Goal: Information Seeking & Learning: Learn about a topic

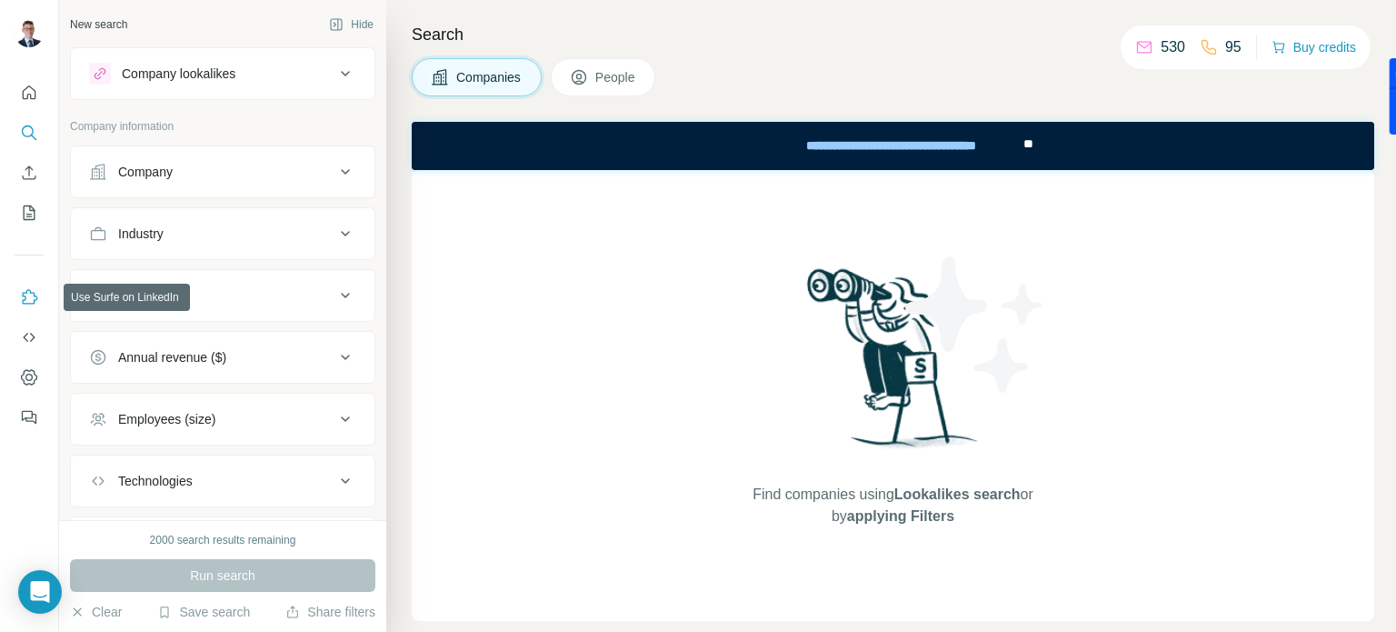
click at [24, 296] on icon "Use Surfe on LinkedIn" at bounding box center [30, 296] width 15 height 15
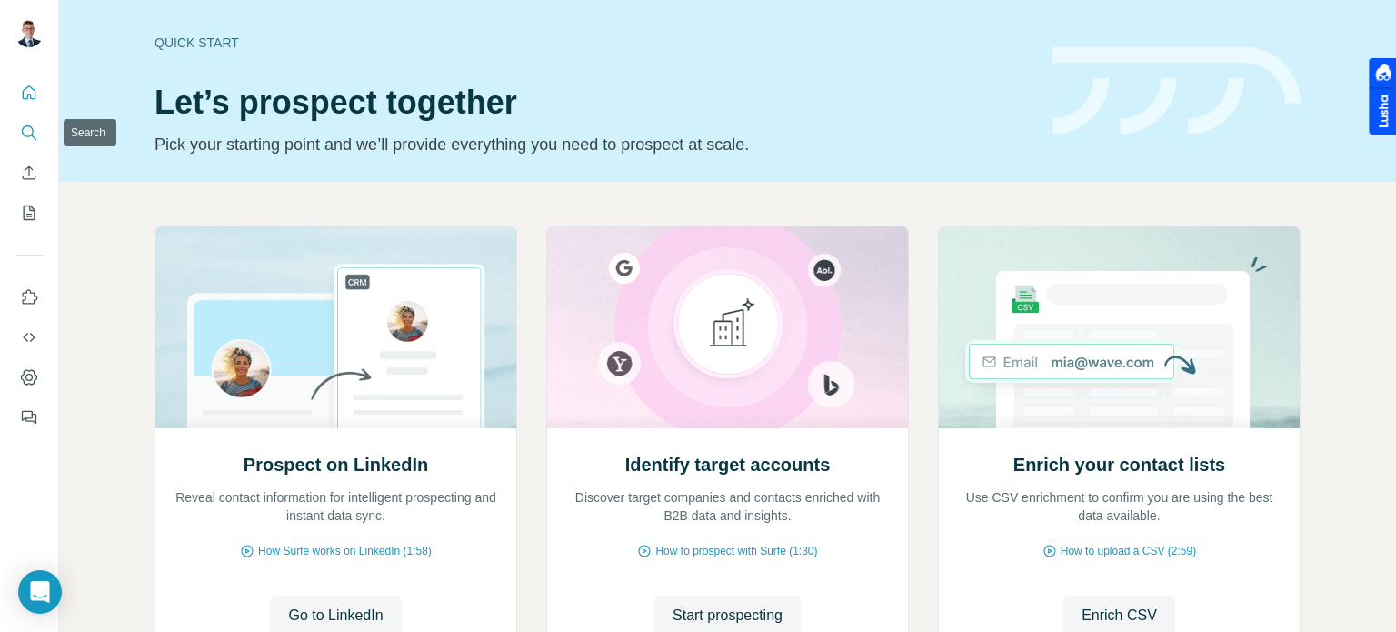
click at [29, 126] on icon "Search" at bounding box center [28, 131] width 12 height 12
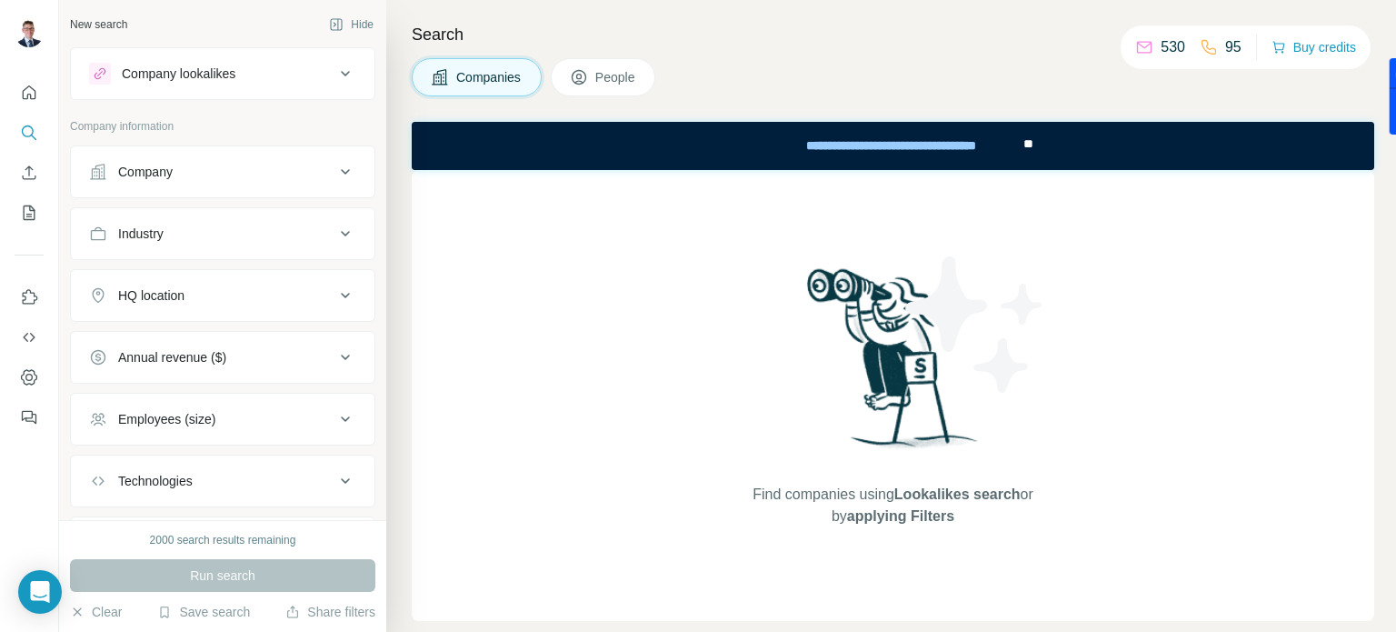
click at [167, 159] on button "Company" at bounding box center [223, 172] width 304 height 44
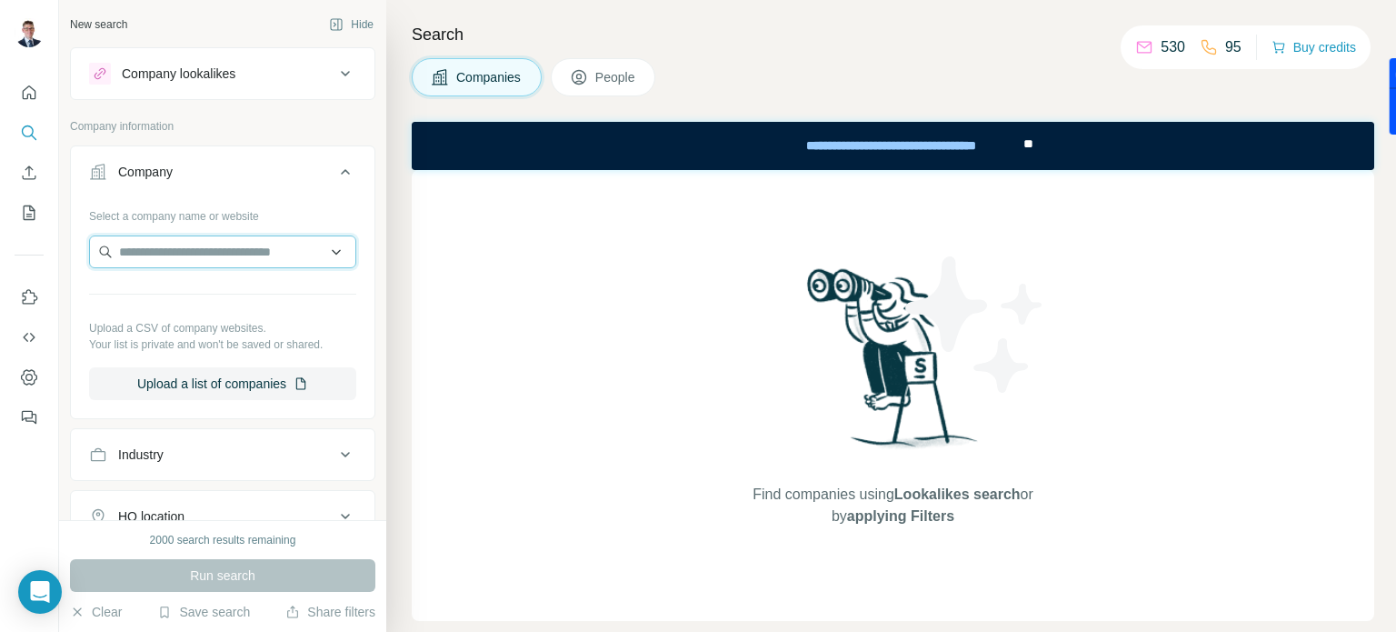
click at [163, 256] on input "text" at bounding box center [222, 251] width 267 height 33
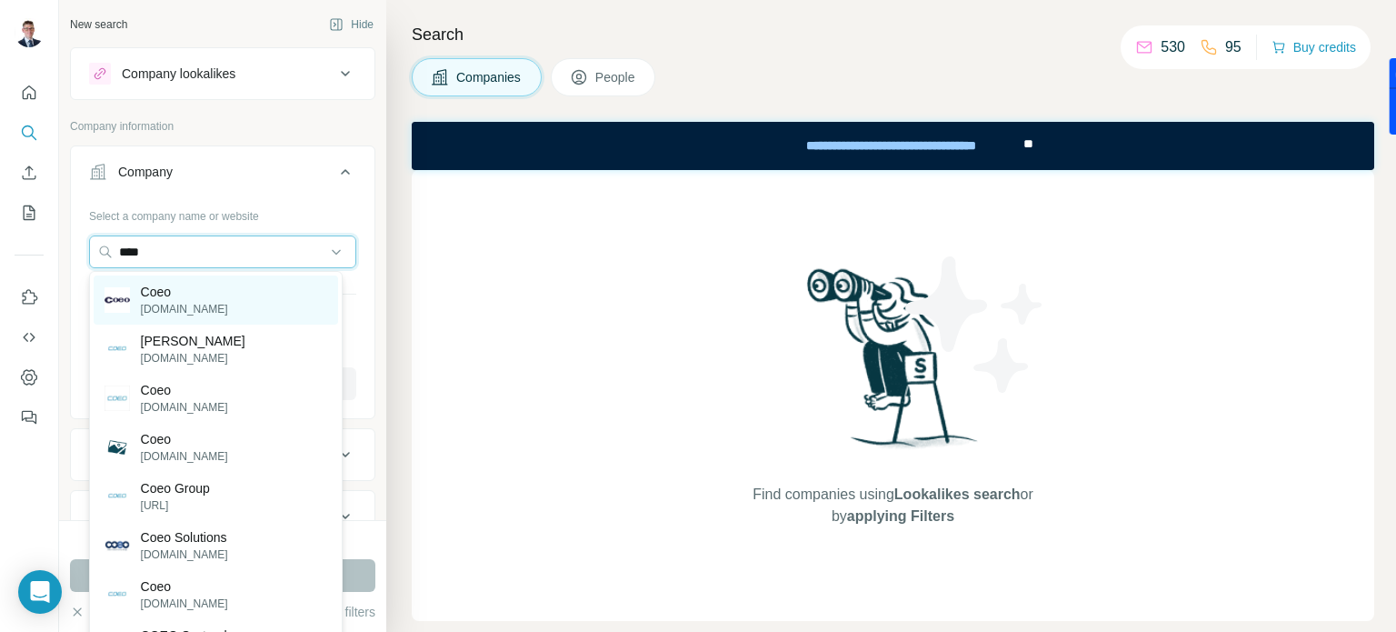
type input "****"
click at [164, 295] on p "Coeo" at bounding box center [184, 292] width 87 height 18
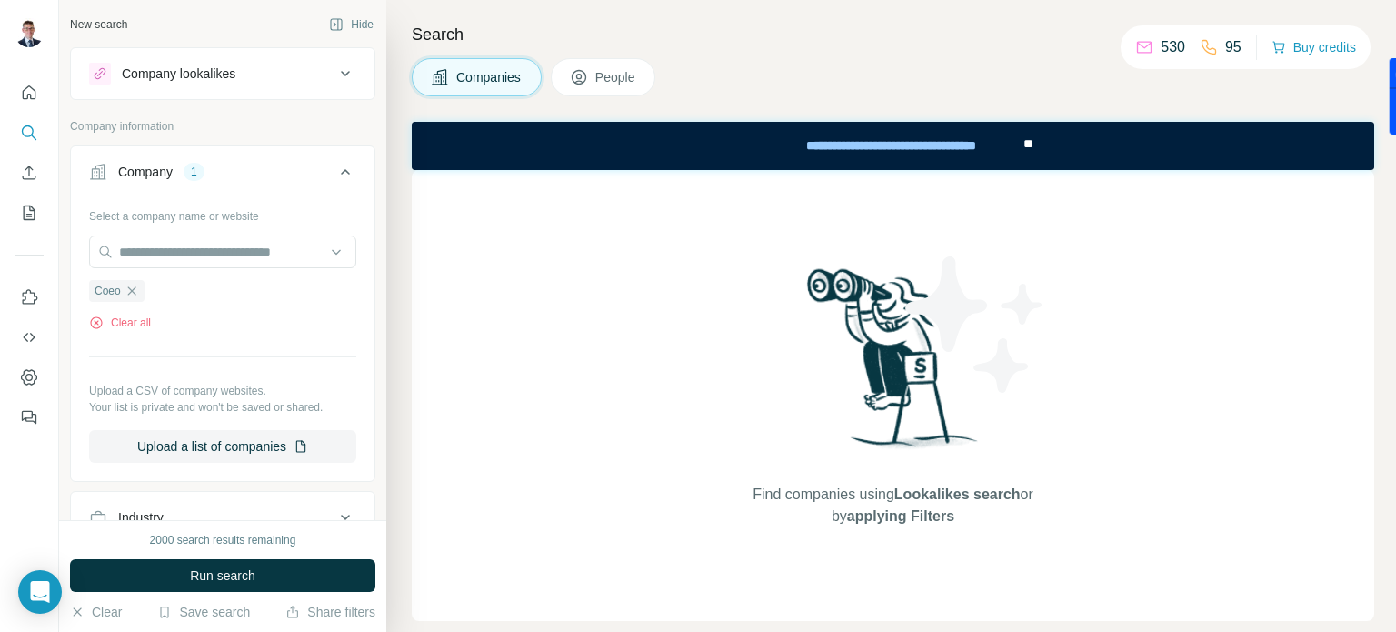
click at [160, 163] on div "Company" at bounding box center [145, 172] width 55 height 18
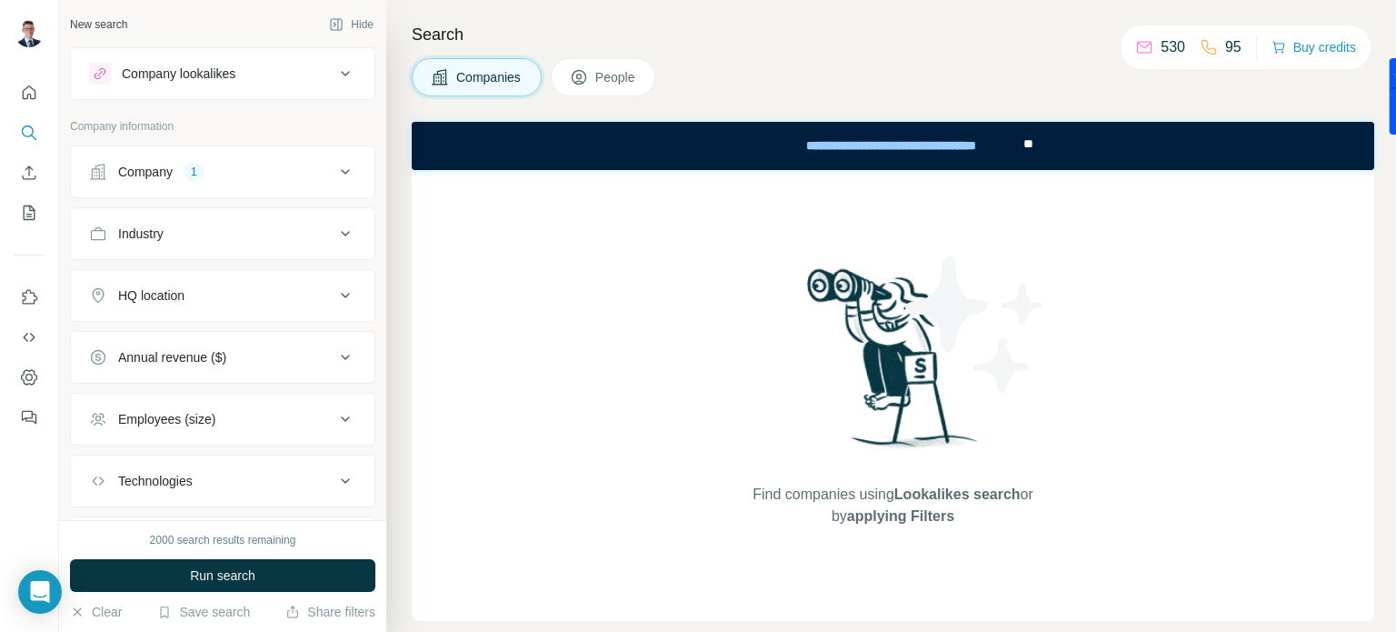
click at [160, 163] on div "Company" at bounding box center [145, 172] width 55 height 18
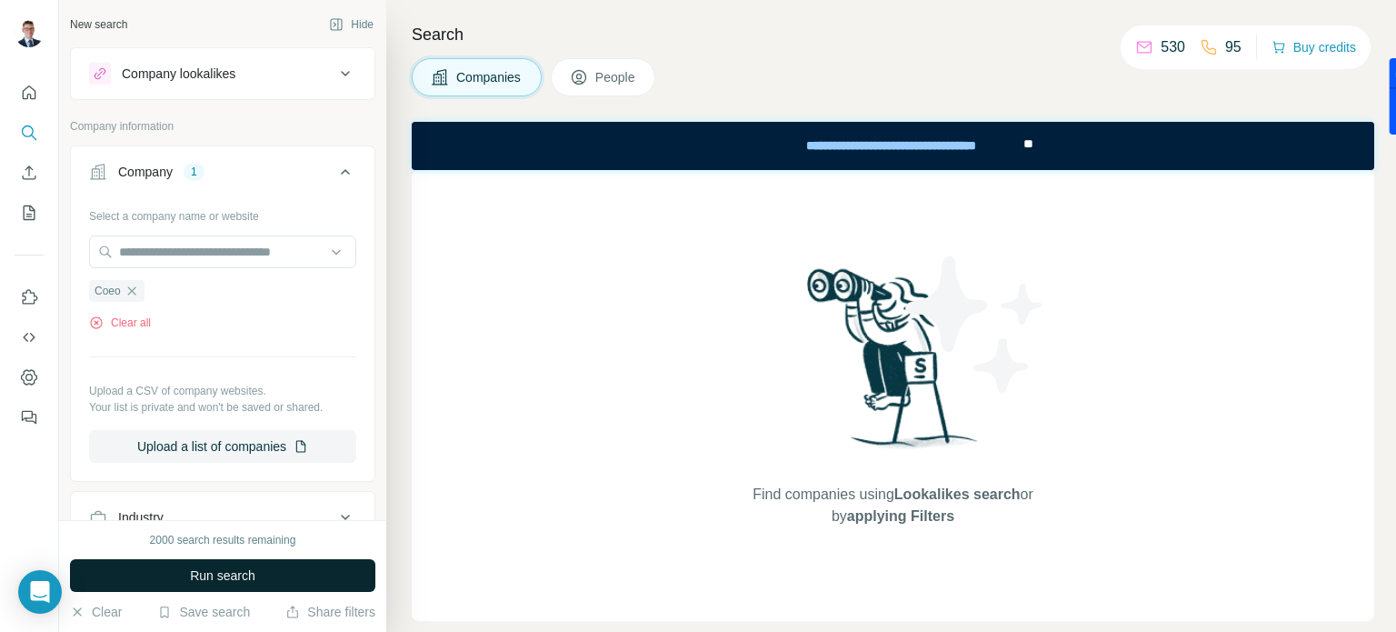
click at [196, 581] on span "Run search" at bounding box center [222, 575] width 65 height 18
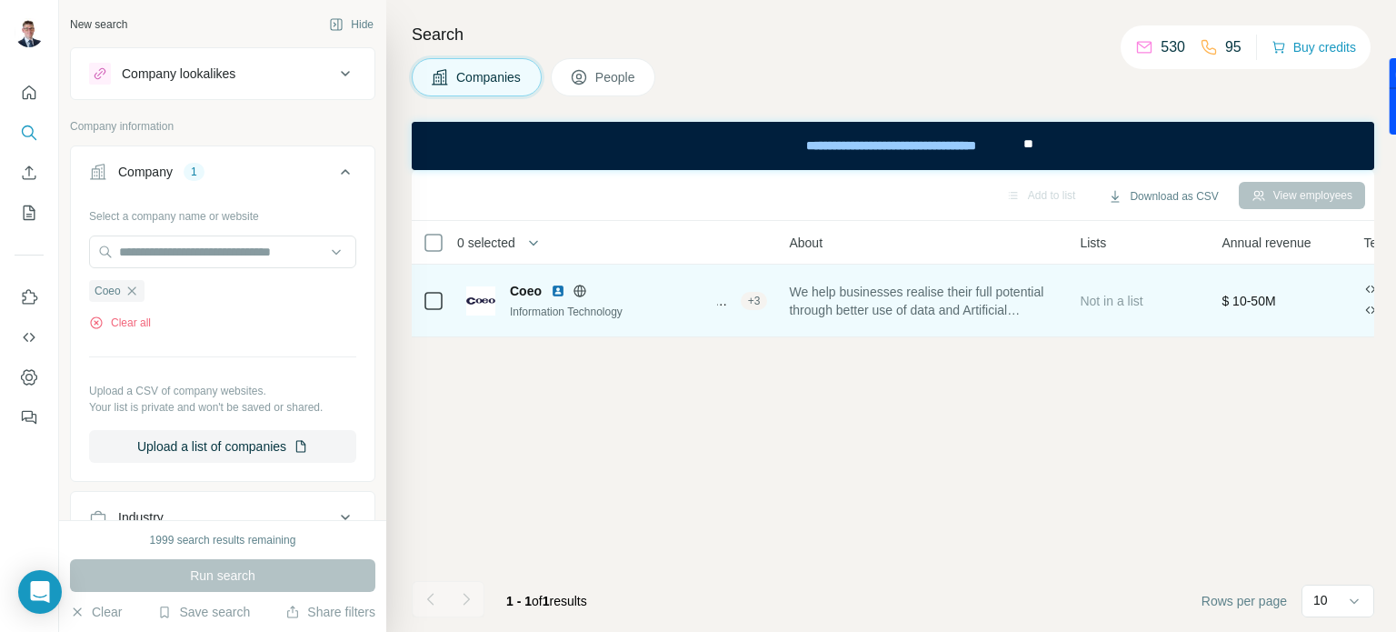
scroll to position [0, 371]
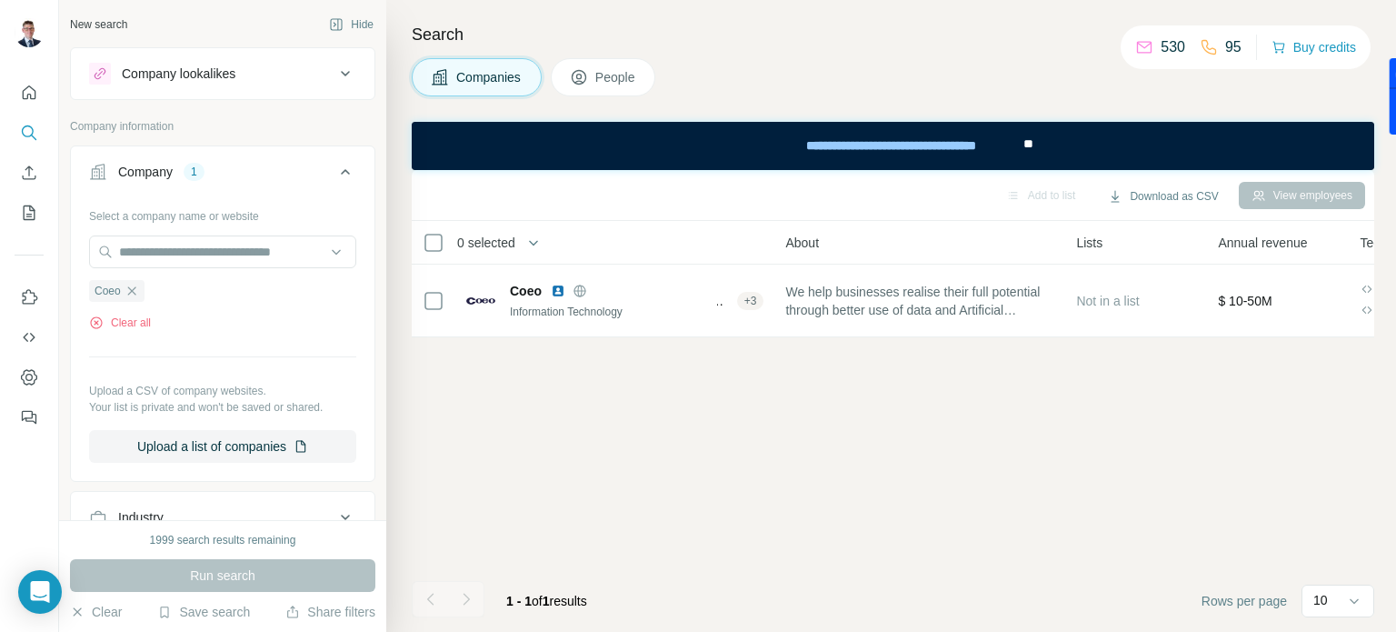
drag, startPoint x: 841, startPoint y: 294, endPoint x: 796, endPoint y: 357, distance: 77.7
click at [725, 392] on div "Add to list Download as CSV View employees 0 selected Companies Employees Size …" at bounding box center [893, 401] width 962 height 462
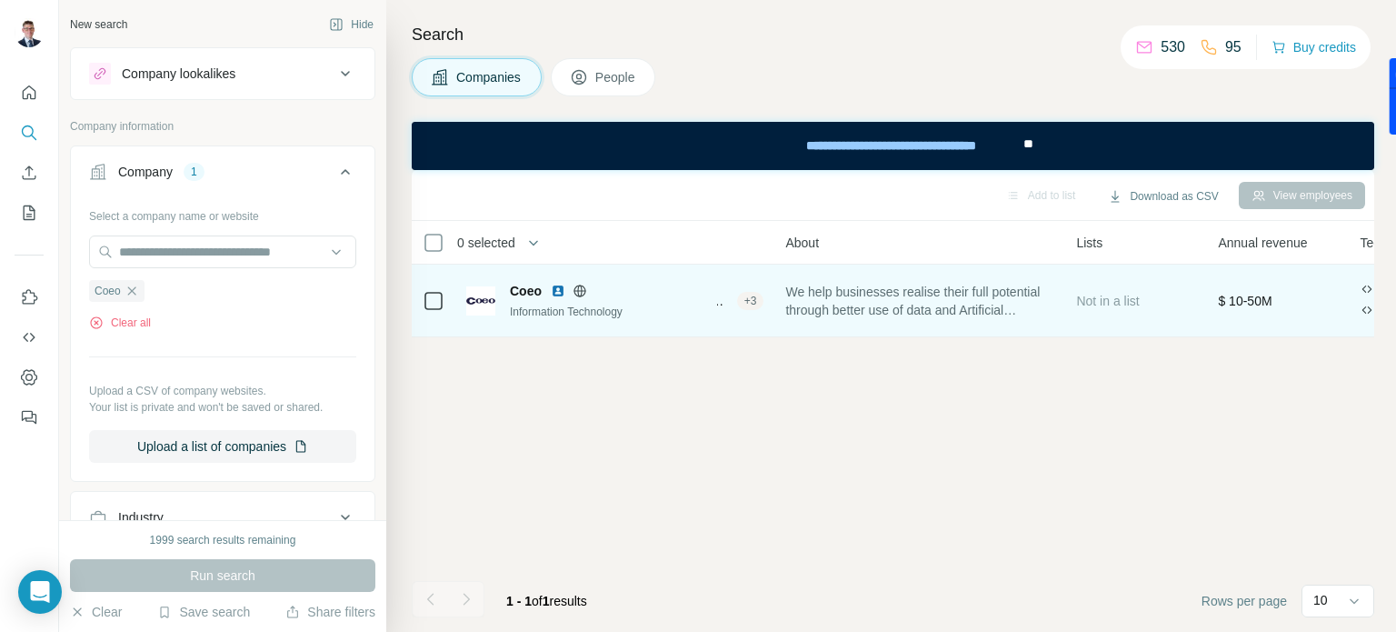
click at [1038, 312] on span "We help businesses realise their full potential through better use of data and …" at bounding box center [919, 301] width 269 height 36
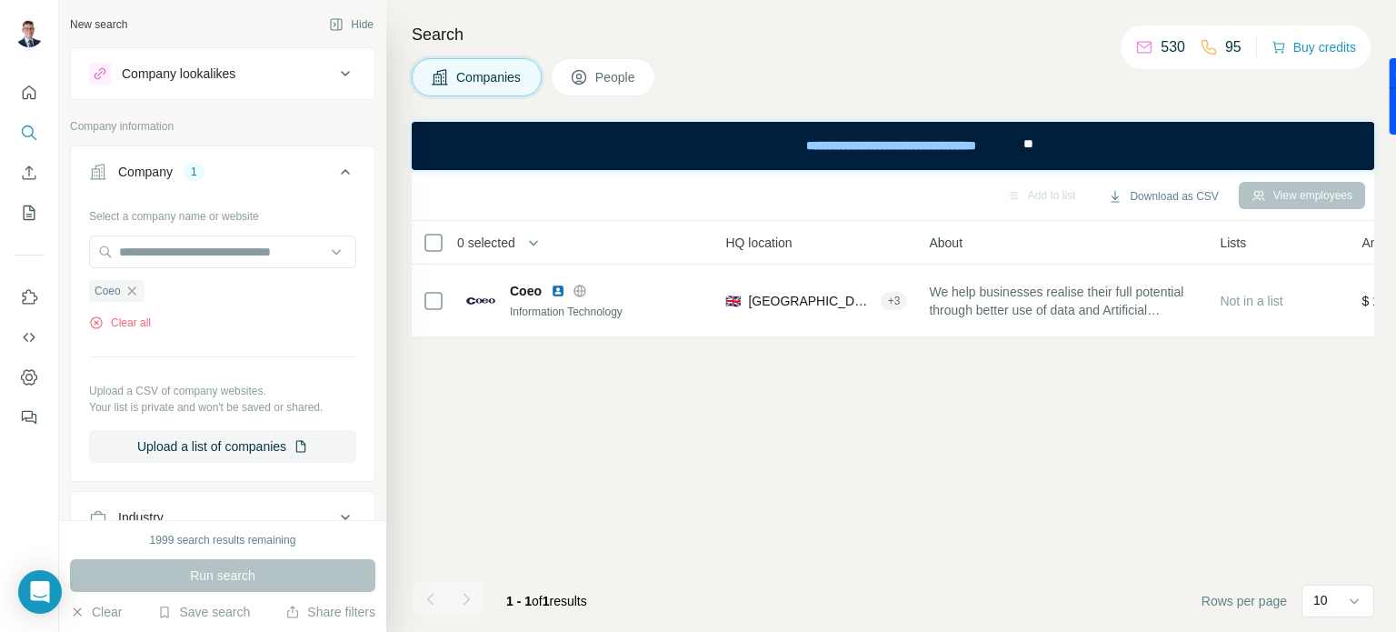
scroll to position [0, 0]
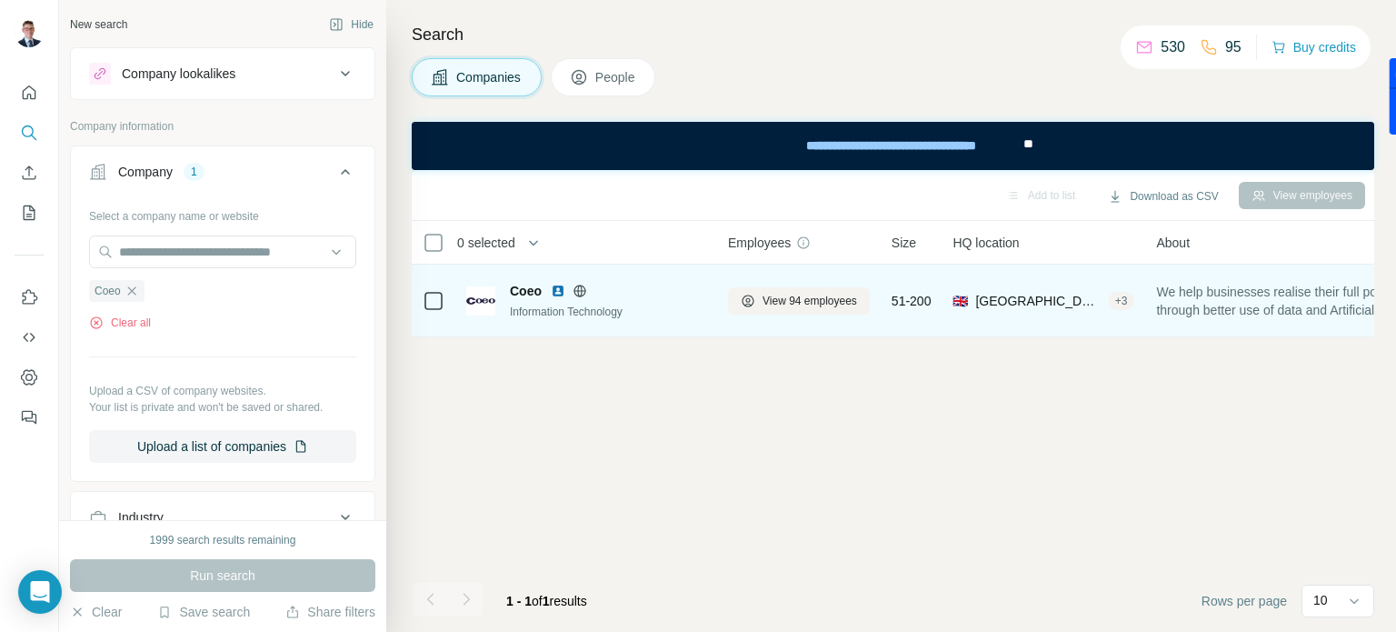
click at [492, 293] on img at bounding box center [480, 300] width 29 height 29
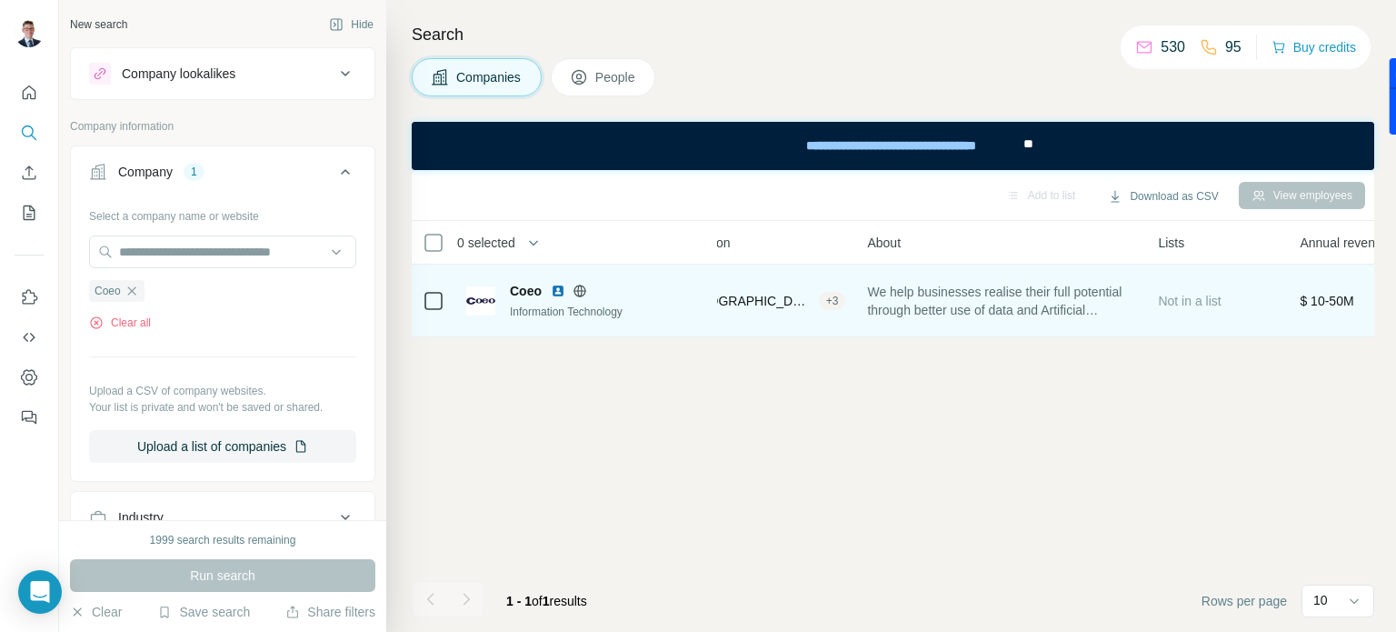
scroll to position [0, 292]
drag, startPoint x: 880, startPoint y: 292, endPoint x: 1014, endPoint y: 317, distance: 136.9
click at [1014, 317] on span "We help businesses realise their full potential through better use of data and …" at bounding box center [998, 301] width 269 height 36
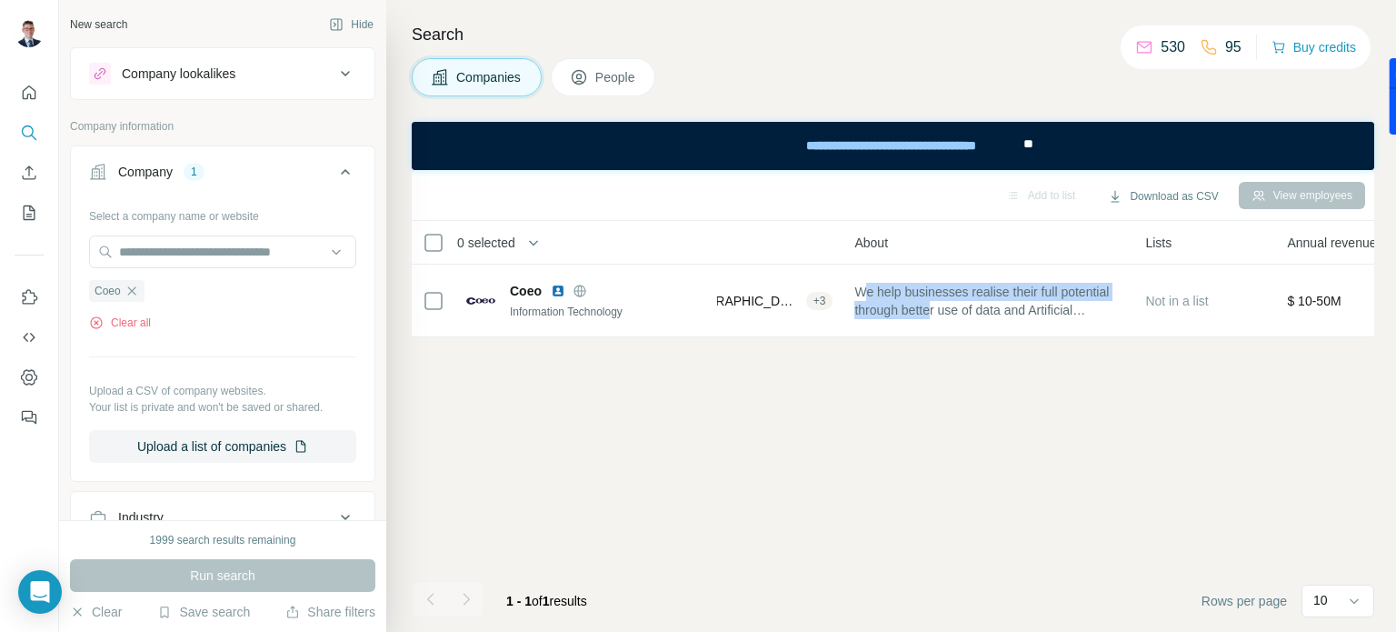
scroll to position [0, 336]
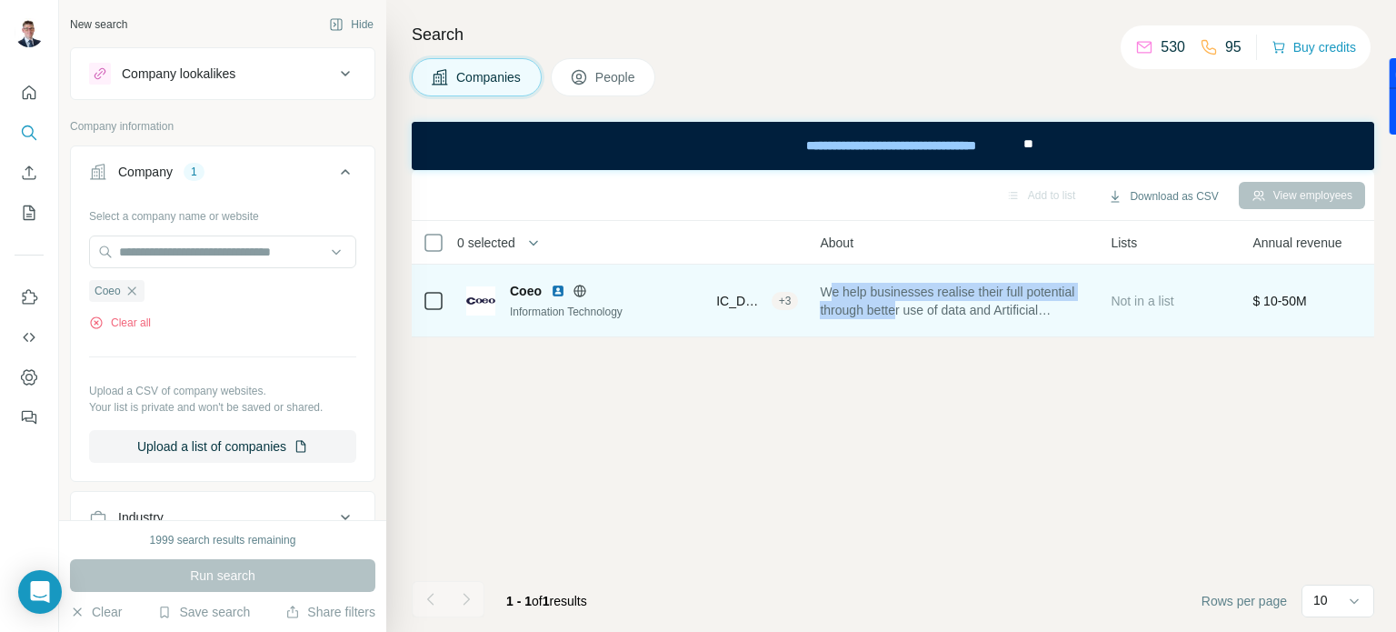
drag, startPoint x: 948, startPoint y: 315, endPoint x: 995, endPoint y: 309, distance: 47.7
click at [949, 314] on span "We help businesses realise their full potential through better use of data and …" at bounding box center [954, 301] width 269 height 36
drag, startPoint x: 1076, startPoint y: 306, endPoint x: 831, endPoint y: 287, distance: 246.1
click at [831, 287] on span "We help businesses realise their full potential through better use of data and …" at bounding box center [954, 301] width 269 height 36
copy span "We help businesses realise their full potential through better use of data and"
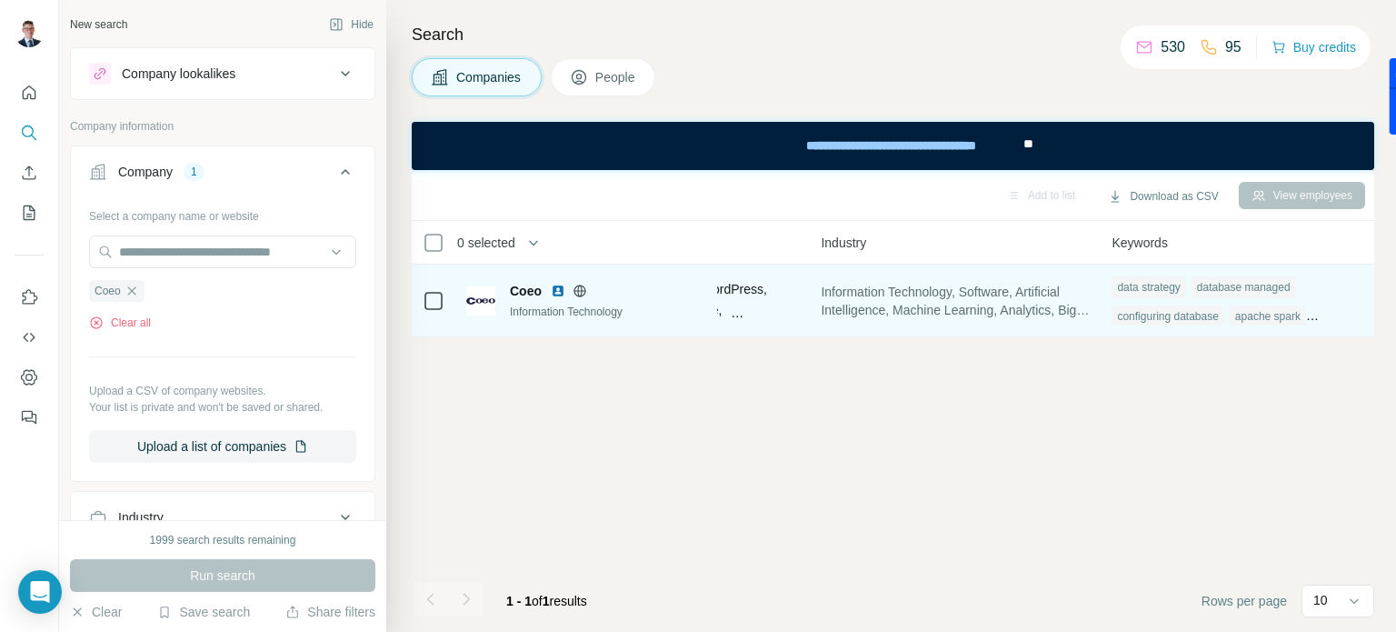
scroll to position [0, 1196]
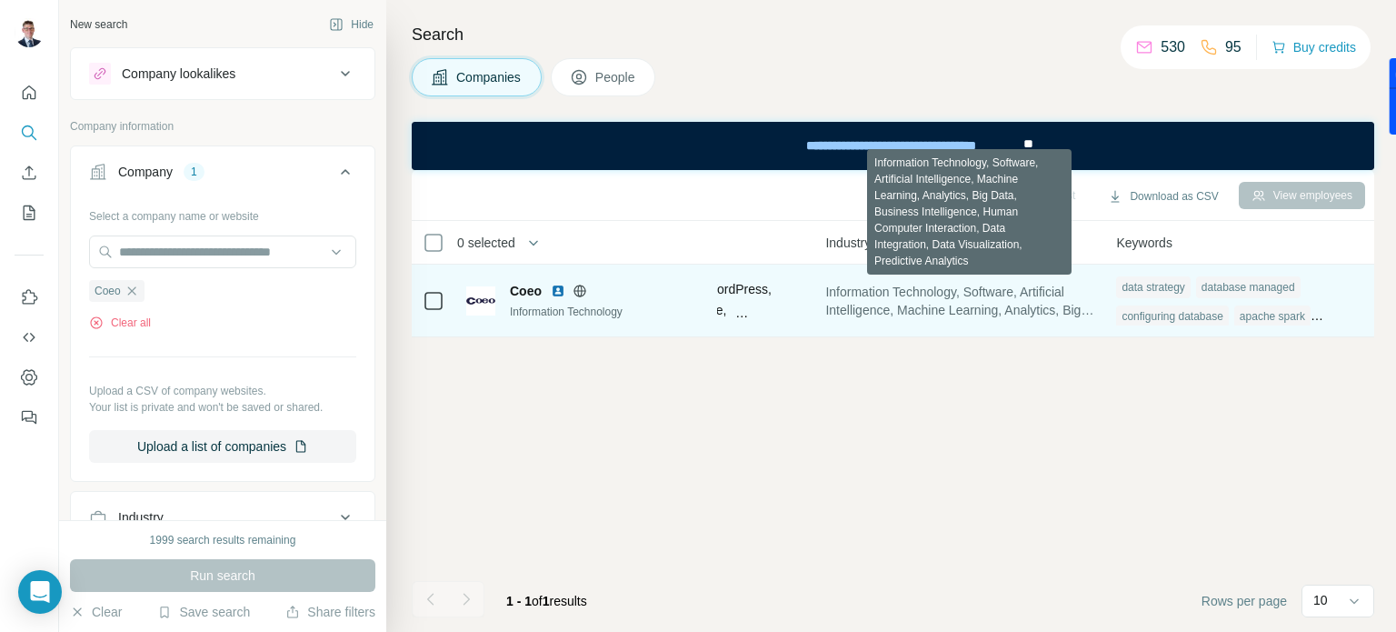
drag, startPoint x: 890, startPoint y: 296, endPoint x: 857, endPoint y: 315, distance: 37.9
click at [858, 315] on span "Information Technology, Software, Artificial Intelligence, Machine Learning, An…" at bounding box center [959, 301] width 269 height 36
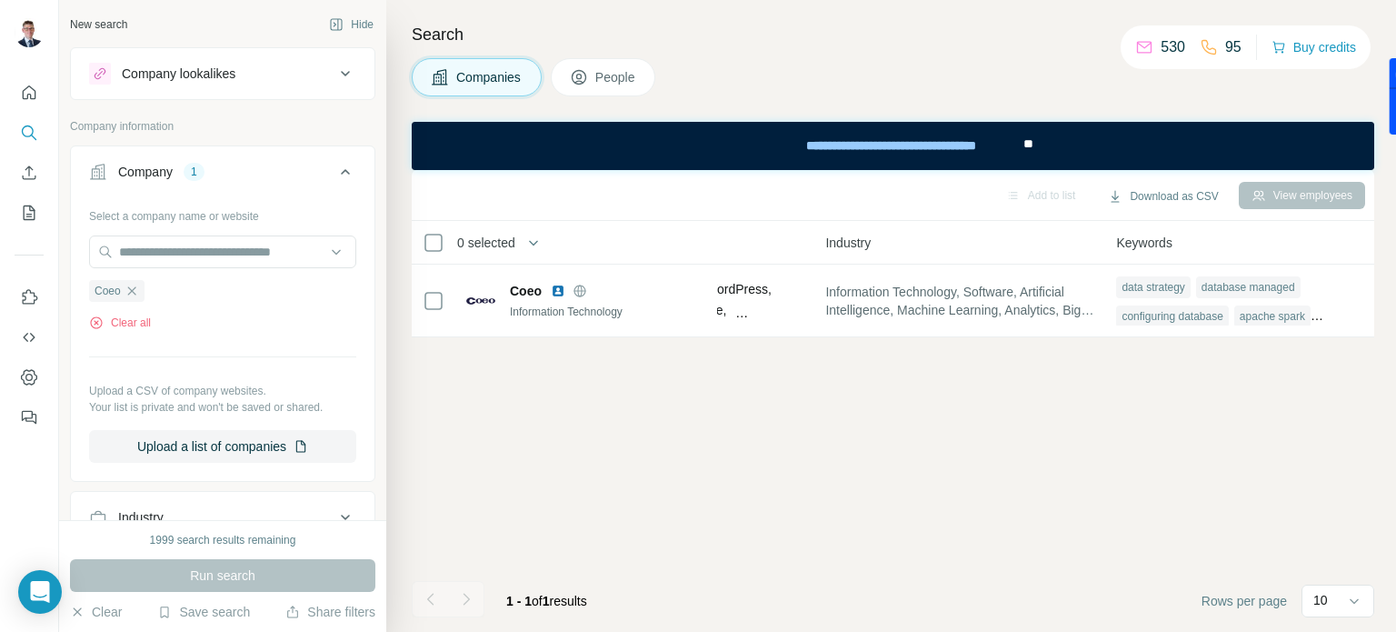
click at [970, 253] on th "Industry" at bounding box center [959, 243] width 291 height 44
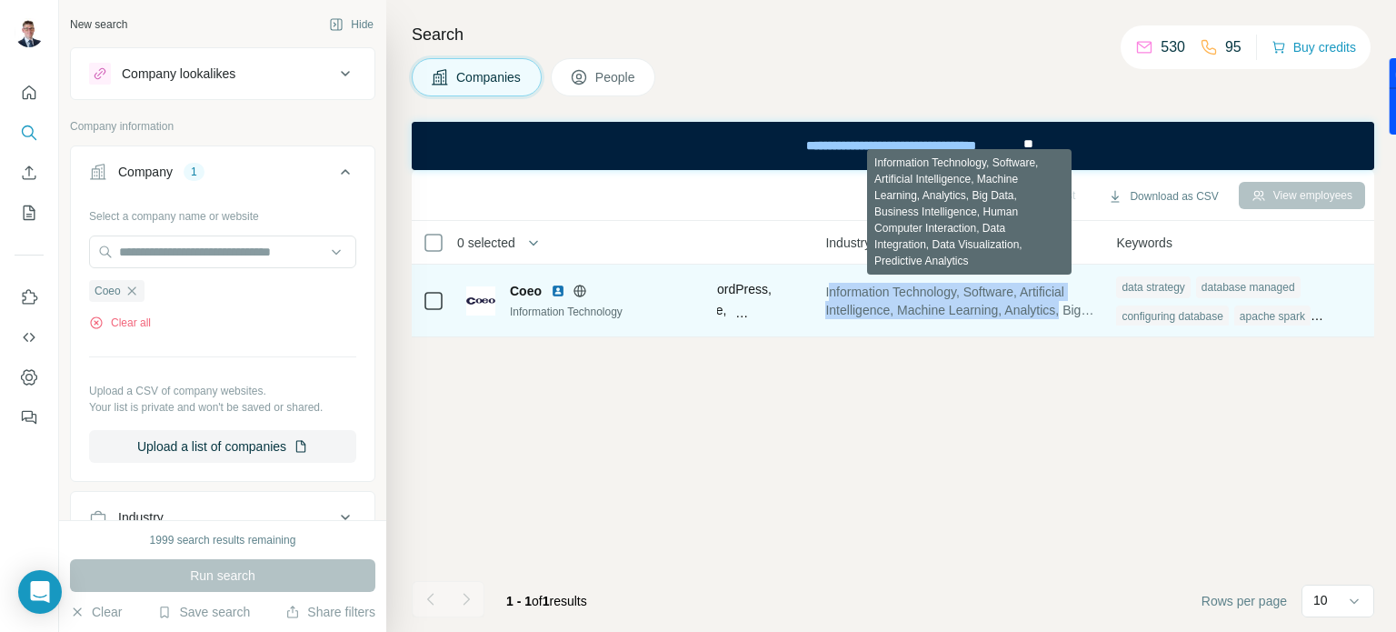
drag, startPoint x: 1085, startPoint y: 314, endPoint x: 869, endPoint y: 295, distance: 217.1
click at [839, 291] on span "Information Technology, Software, Artificial Intelligence, Machine Learning, An…" at bounding box center [959, 301] width 269 height 36
click at [1094, 315] on span "Information Technology, Software, Artificial Intelligence, Machine Learning, An…" at bounding box center [959, 301] width 269 height 36
drag, startPoint x: 1098, startPoint y: 311, endPoint x: 1052, endPoint y: 309, distance: 45.5
click at [1052, 309] on span "Information Technology, Software, Artificial Intelligence, Machine Learning, An…" at bounding box center [959, 301] width 269 height 36
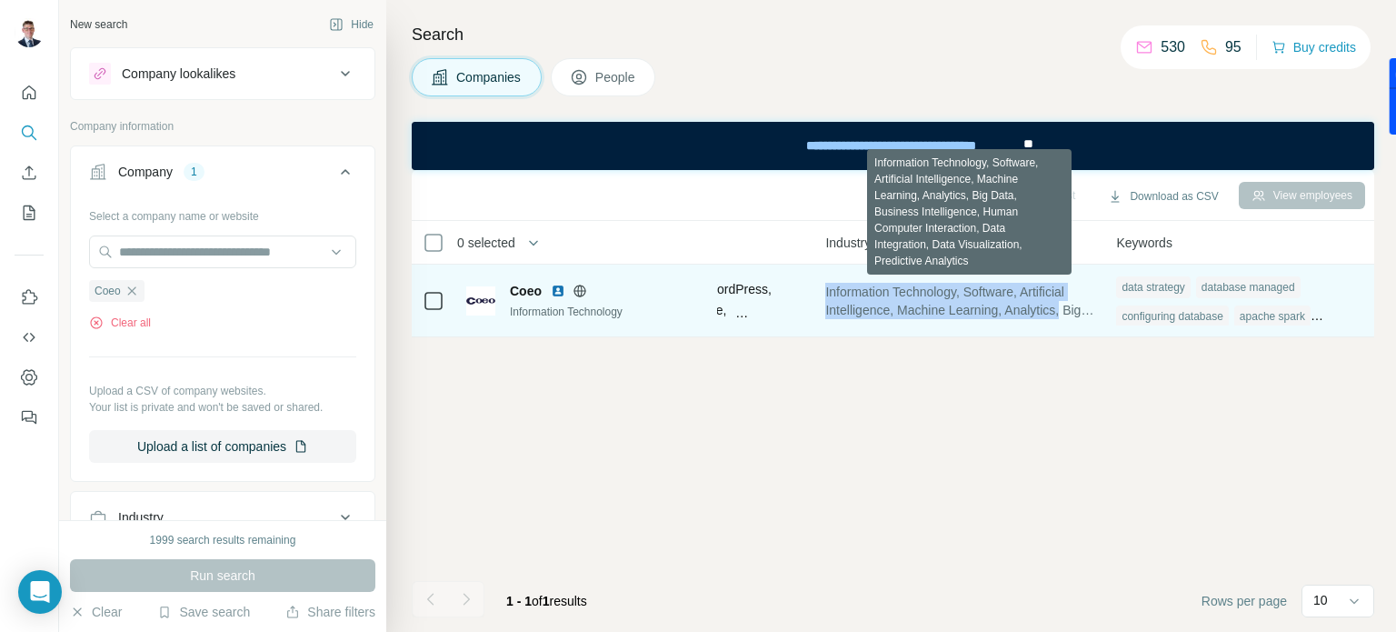
drag, startPoint x: 834, startPoint y: 290, endPoint x: 1102, endPoint y: 308, distance: 268.7
click at [1094, 308] on span "Information Technology, Software, Artificial Intelligence, Machine Learning, An…" at bounding box center [959, 301] width 269 height 36
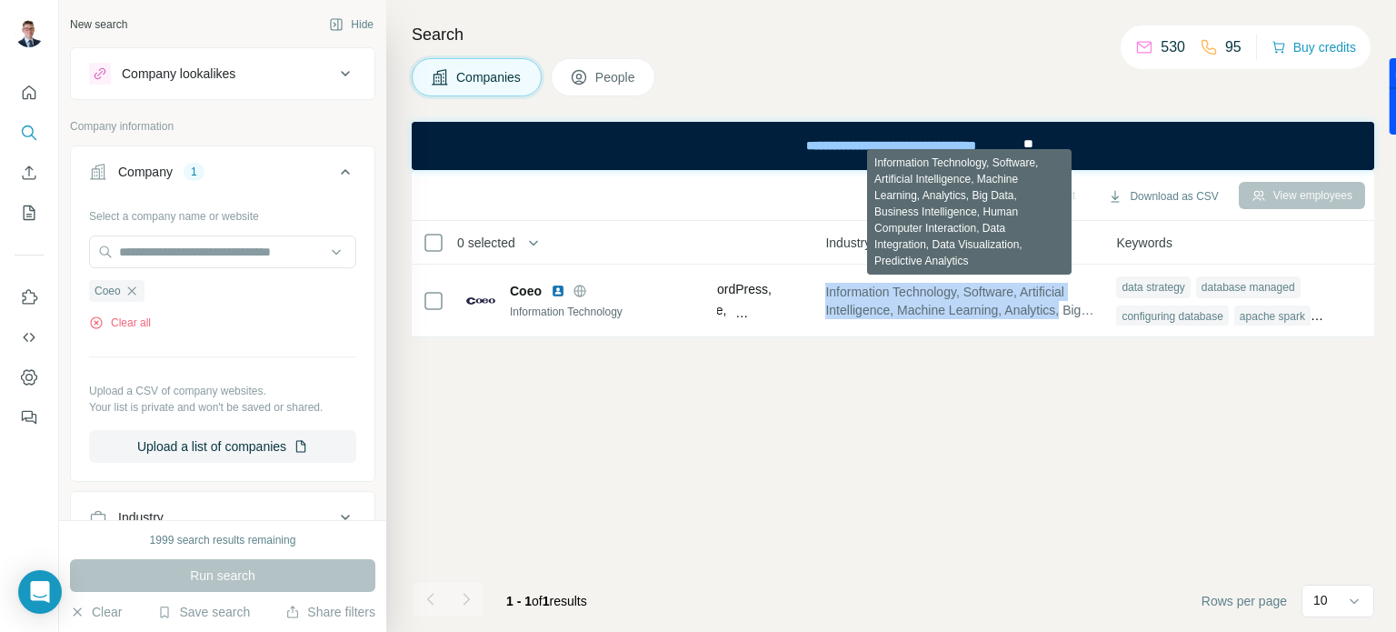
copy span "Information Technology, Software, Artificial Intelligence, Machine Learning, An…"
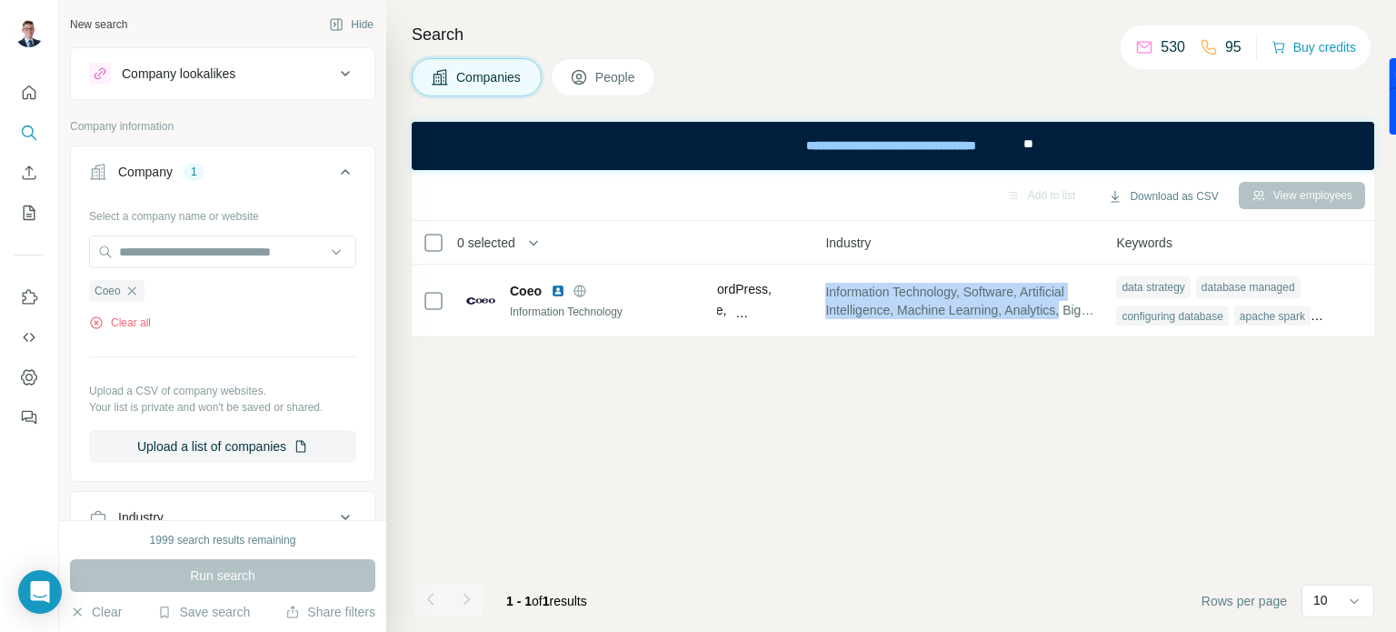
click at [189, 176] on div "1" at bounding box center [194, 172] width 21 height 16
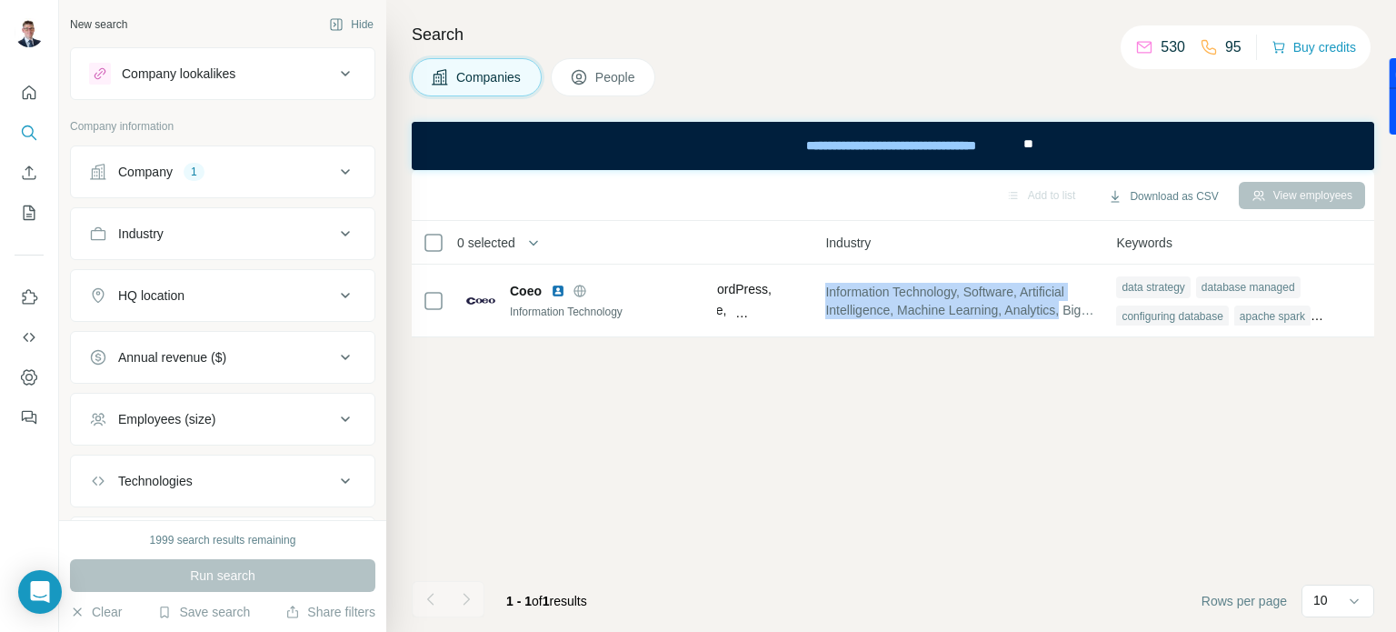
click at [160, 166] on div "Company" at bounding box center [145, 172] width 55 height 18
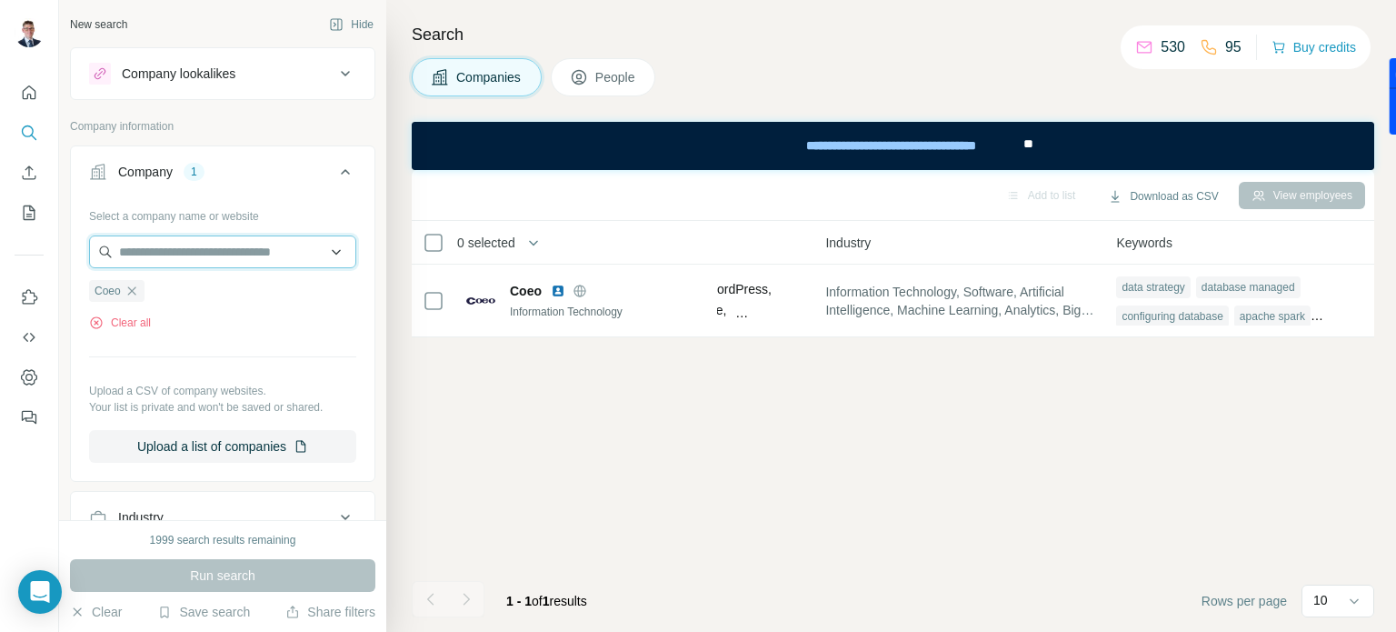
click at [169, 250] on input "text" at bounding box center [222, 251] width 267 height 33
click at [117, 323] on button "Clear all" at bounding box center [120, 322] width 62 height 16
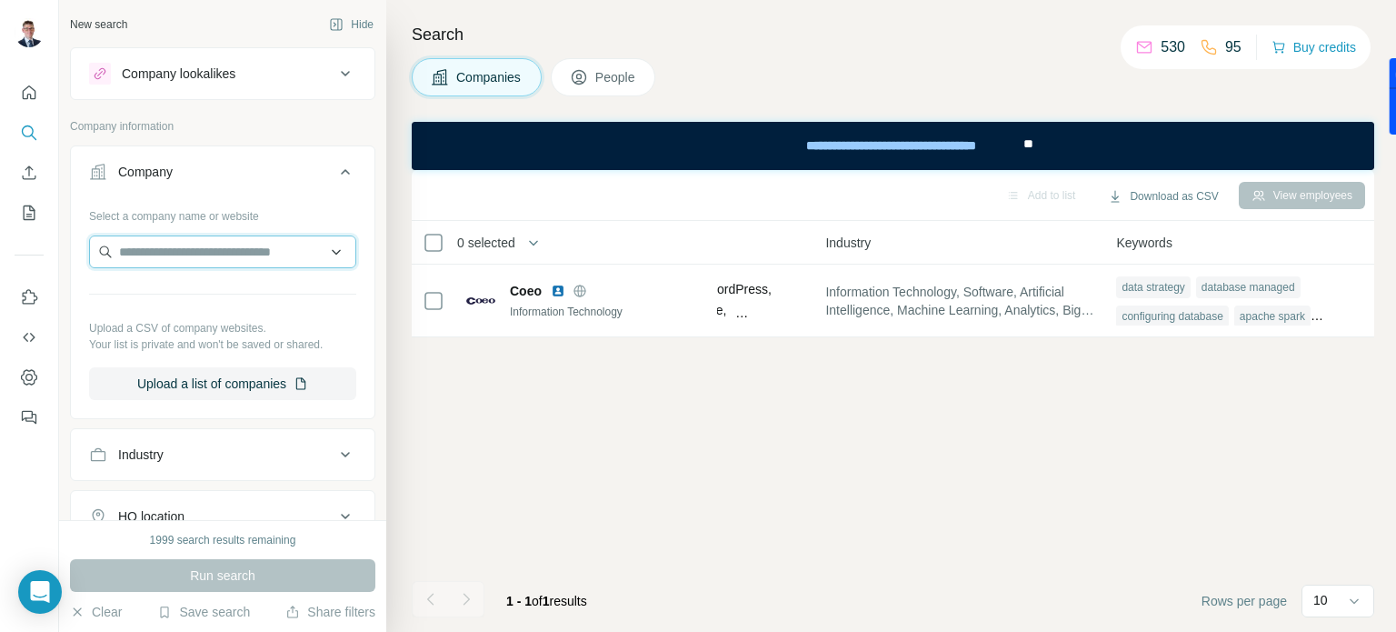
click at [160, 254] on input "text" at bounding box center [222, 251] width 267 height 33
click at [203, 245] on input "**********" at bounding box center [222, 251] width 267 height 33
click at [202, 245] on input "**********" at bounding box center [222, 251] width 267 height 33
type input "********"
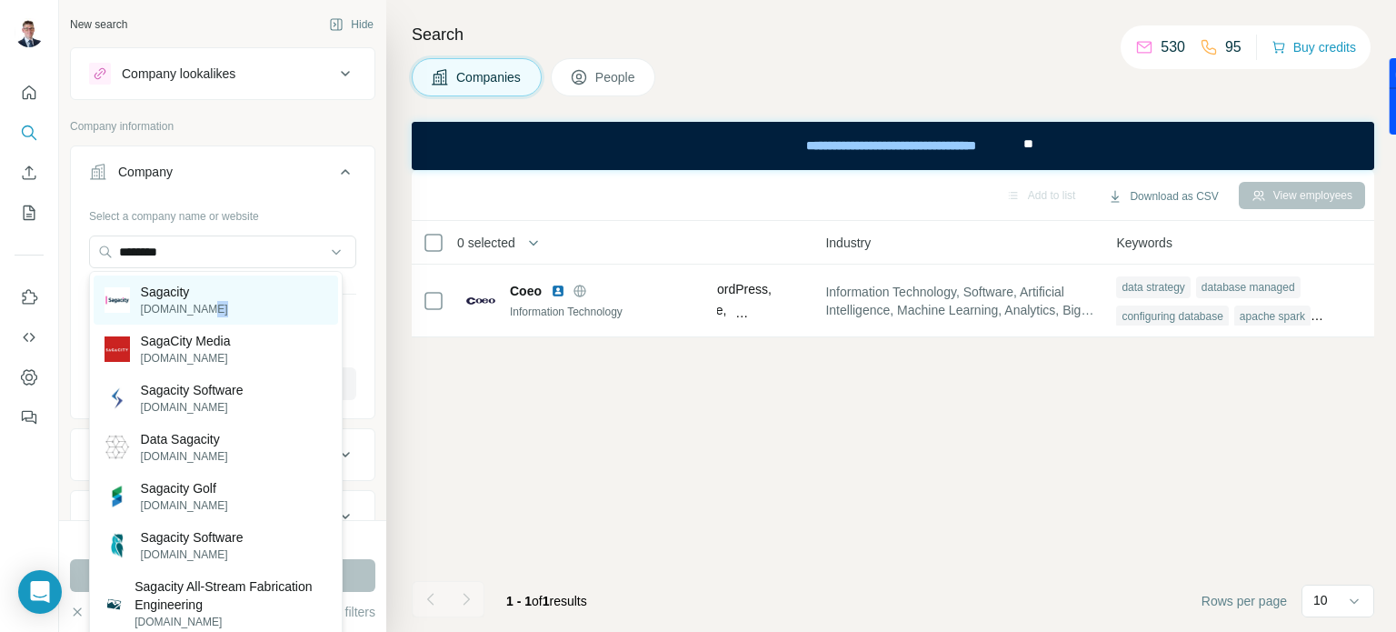
click at [196, 301] on p "sagacitysolutions.co.uk" at bounding box center [184, 309] width 87 height 16
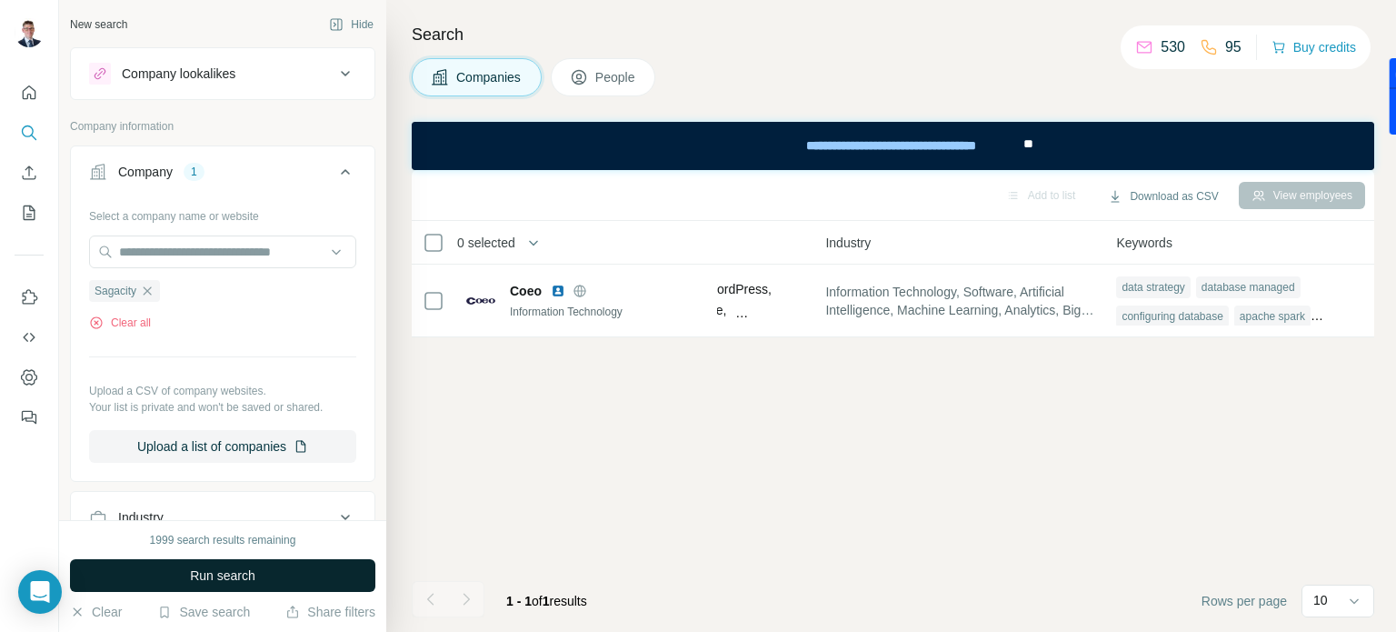
click at [222, 579] on span "Run search" at bounding box center [222, 575] width 65 height 18
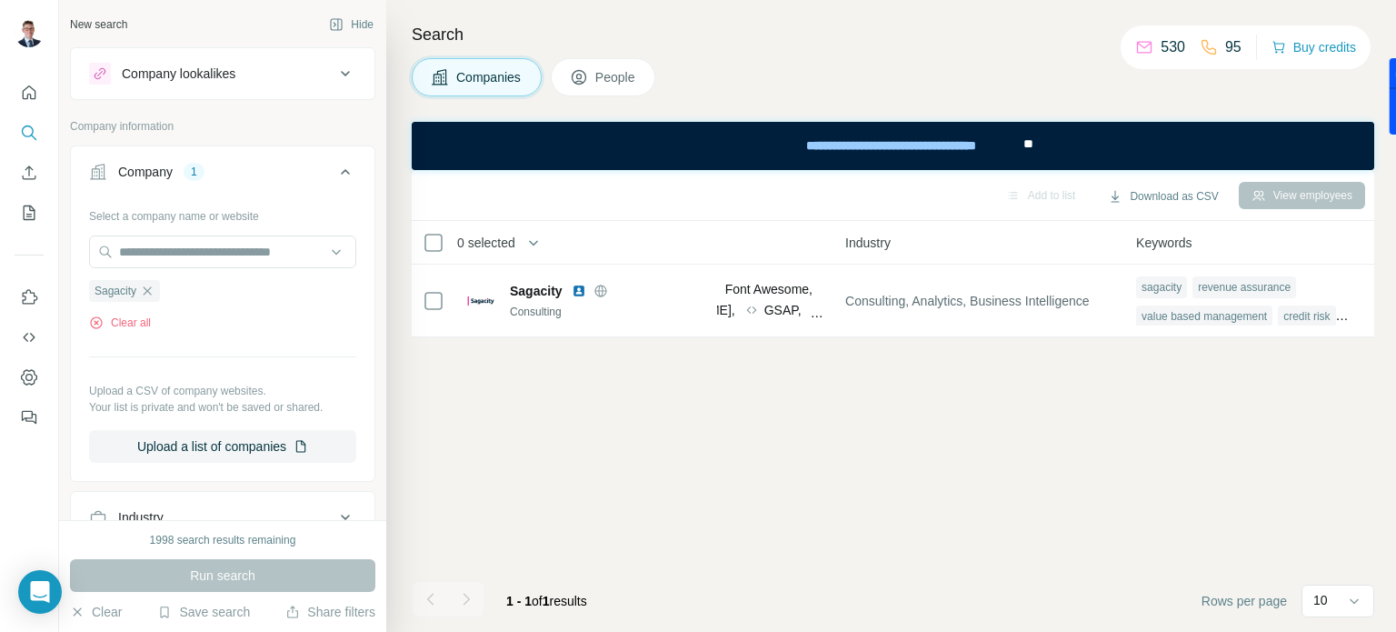
scroll to position [0, 1186]
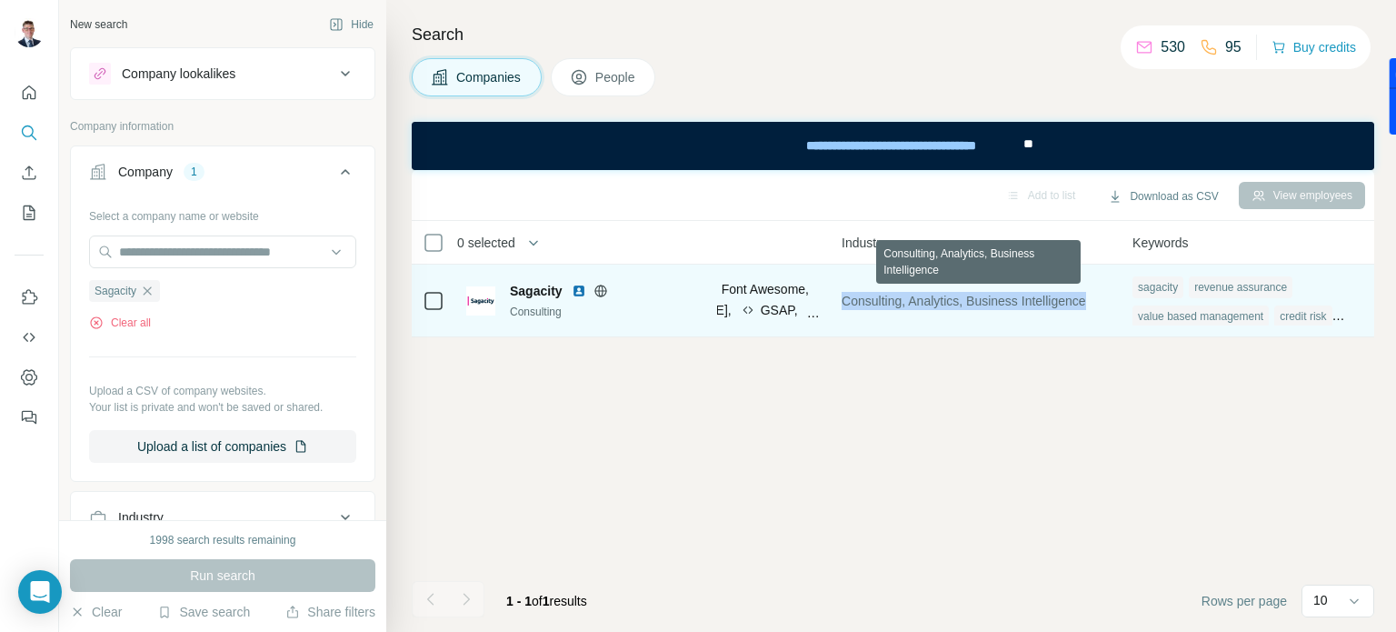
drag, startPoint x: 1111, startPoint y: 302, endPoint x: 852, endPoint y: 297, distance: 260.0
click at [852, 297] on div "Consulting, Analytics, Business Intelligence" at bounding box center [976, 300] width 269 height 50
copy span "Consulting, Analytics, Business Intelligence"
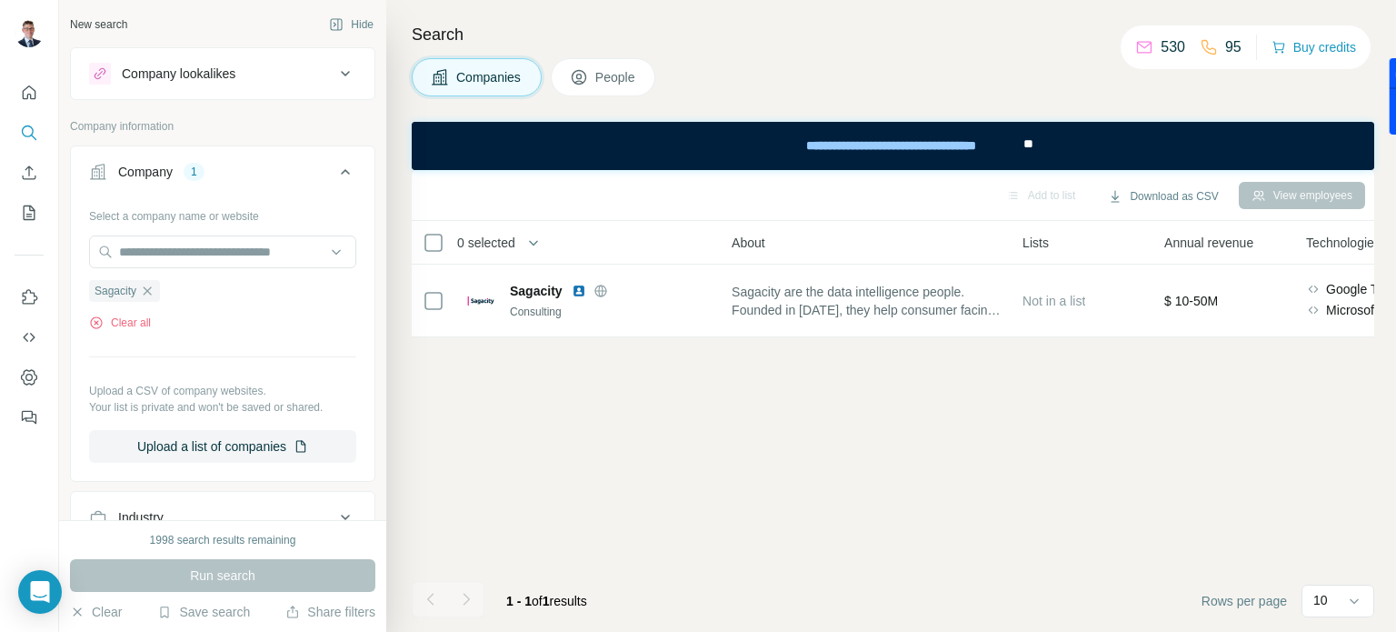
scroll to position [0, 429]
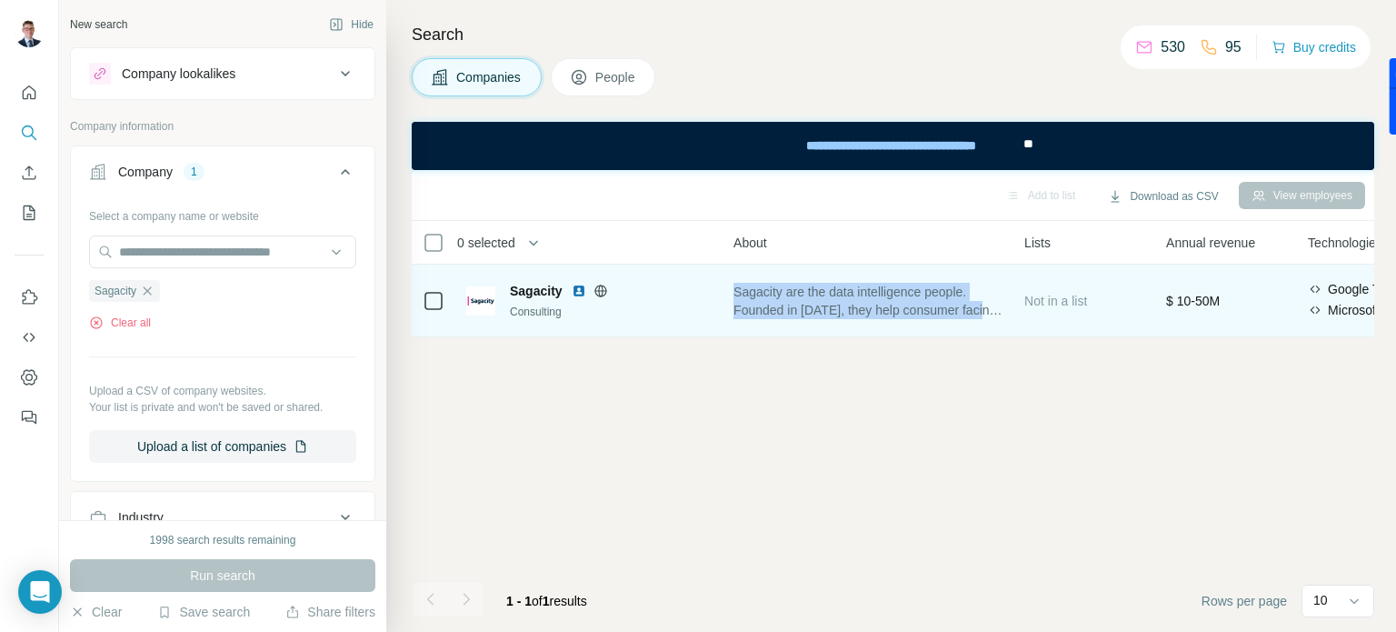
drag, startPoint x: 742, startPoint y: 294, endPoint x: 1005, endPoint y: 309, distance: 264.0
click at [1002, 309] on span "Sagacity are the data intelligence people. Founded in 2005, they help consumer …" at bounding box center [867, 301] width 269 height 36
copy span "Sagacity are the data intelligence people. Founded in 2005, they help consumer …"
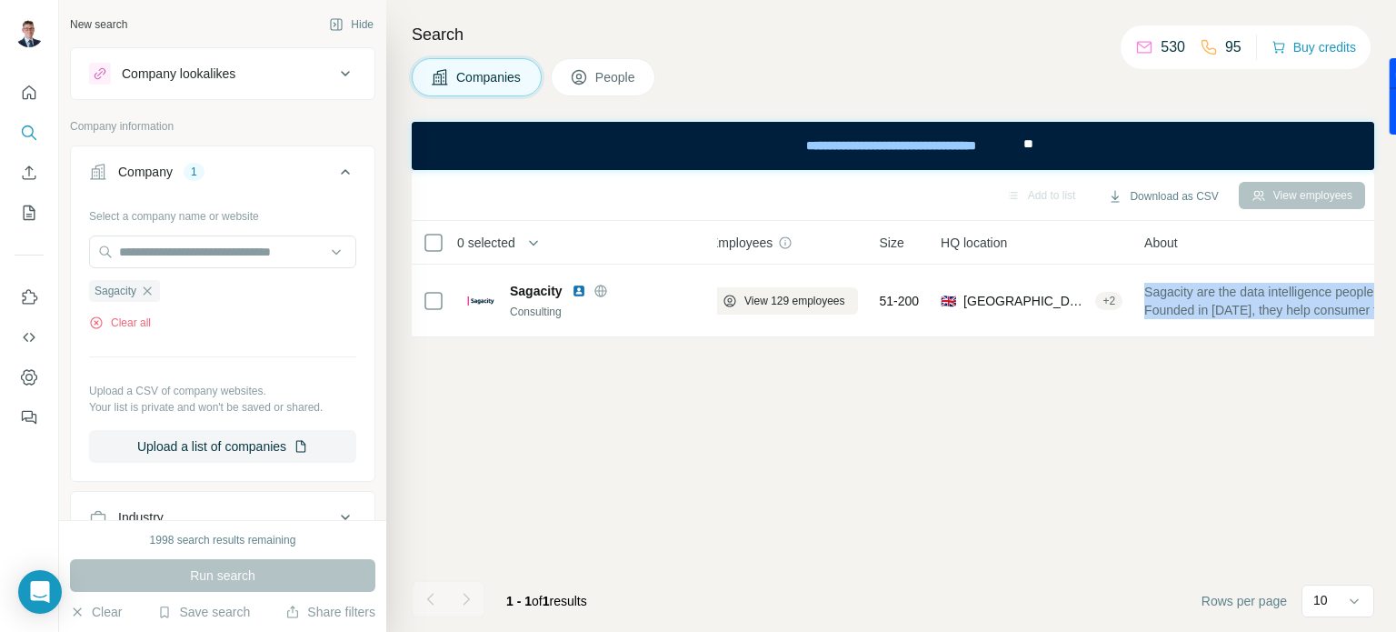
scroll to position [0, 3]
click at [115, 319] on button "Clear all" at bounding box center [120, 322] width 62 height 16
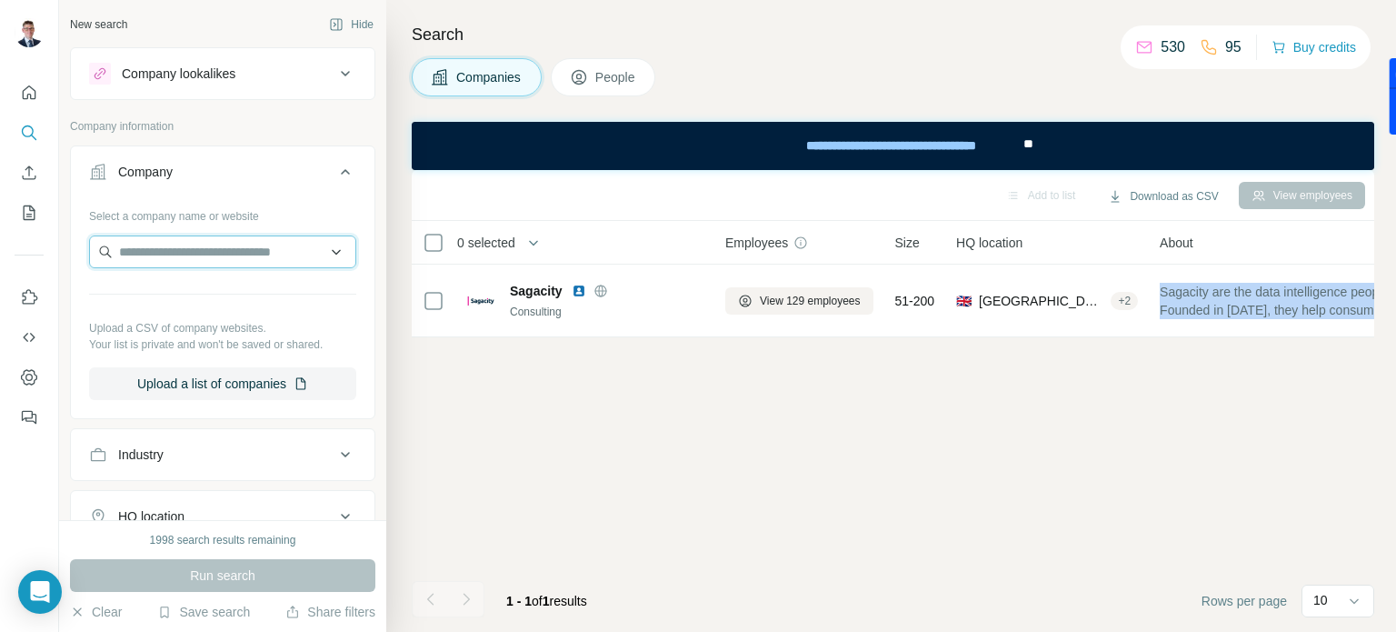
click at [156, 254] on input "text" at bounding box center [222, 251] width 267 height 33
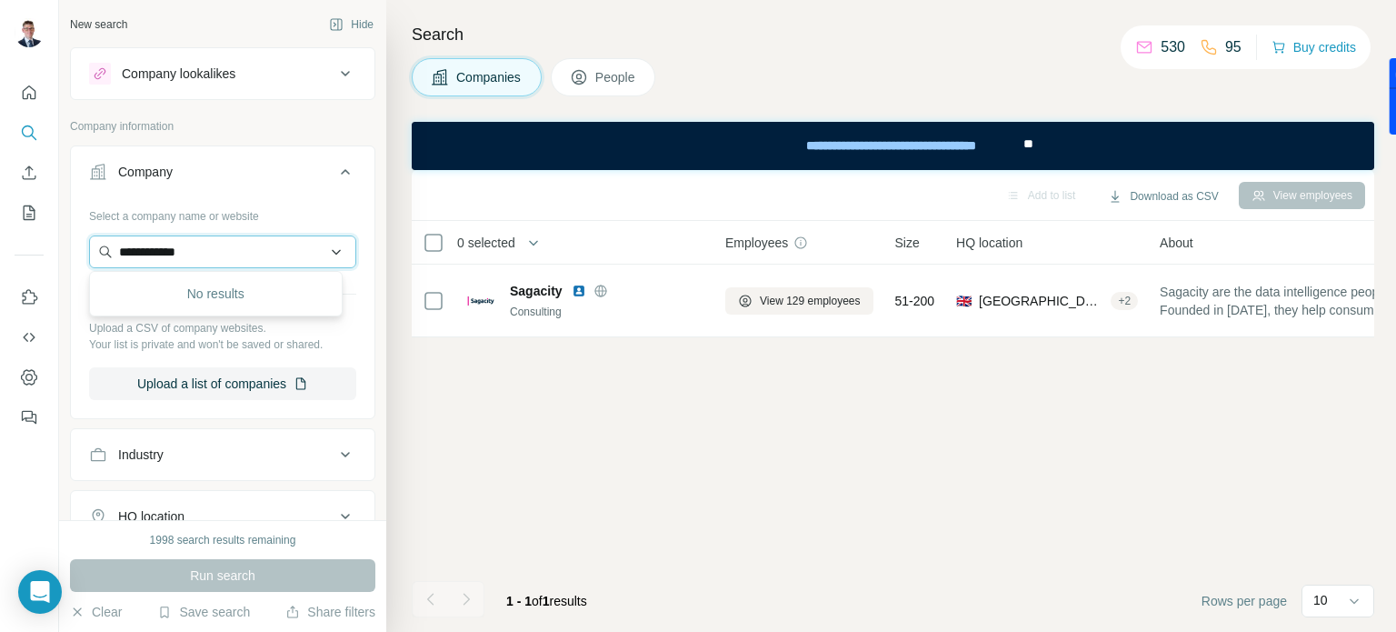
click at [145, 249] on input "**********" at bounding box center [222, 251] width 267 height 33
click at [146, 252] on input "**********" at bounding box center [222, 251] width 267 height 33
click at [177, 244] on input "**********" at bounding box center [222, 251] width 267 height 33
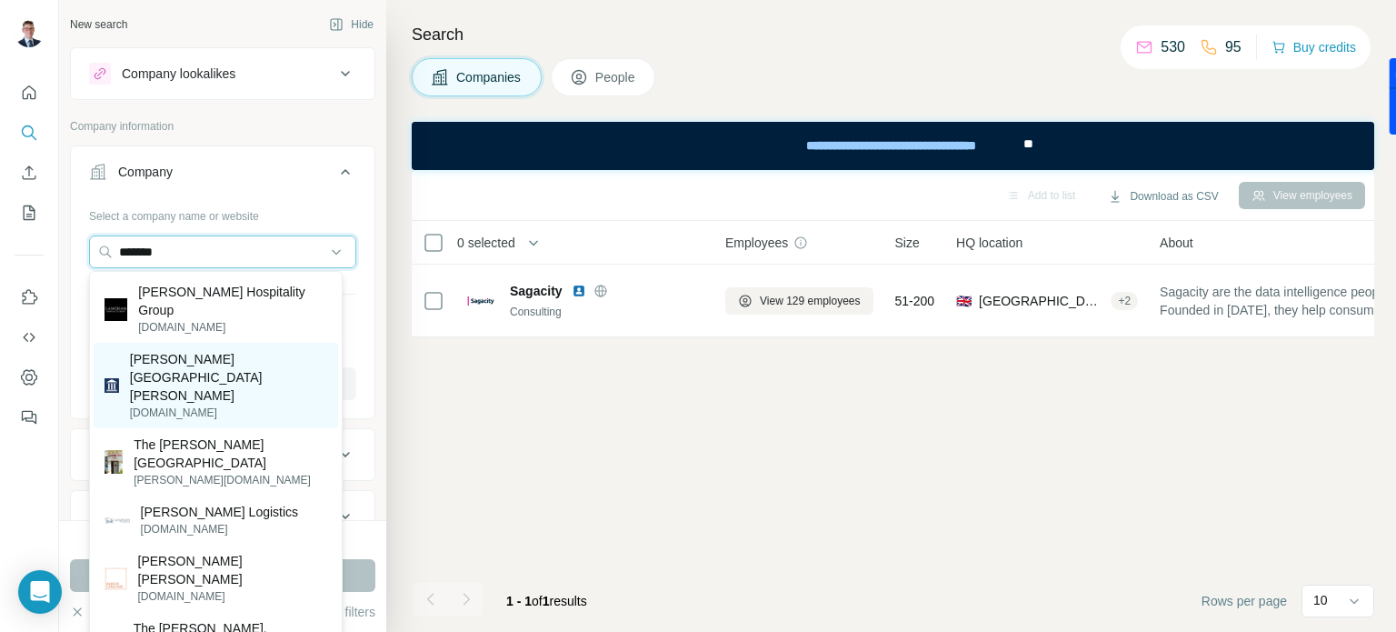
type input "*******"
click at [183, 350] on p "Langham Hall" at bounding box center [228, 377] width 197 height 55
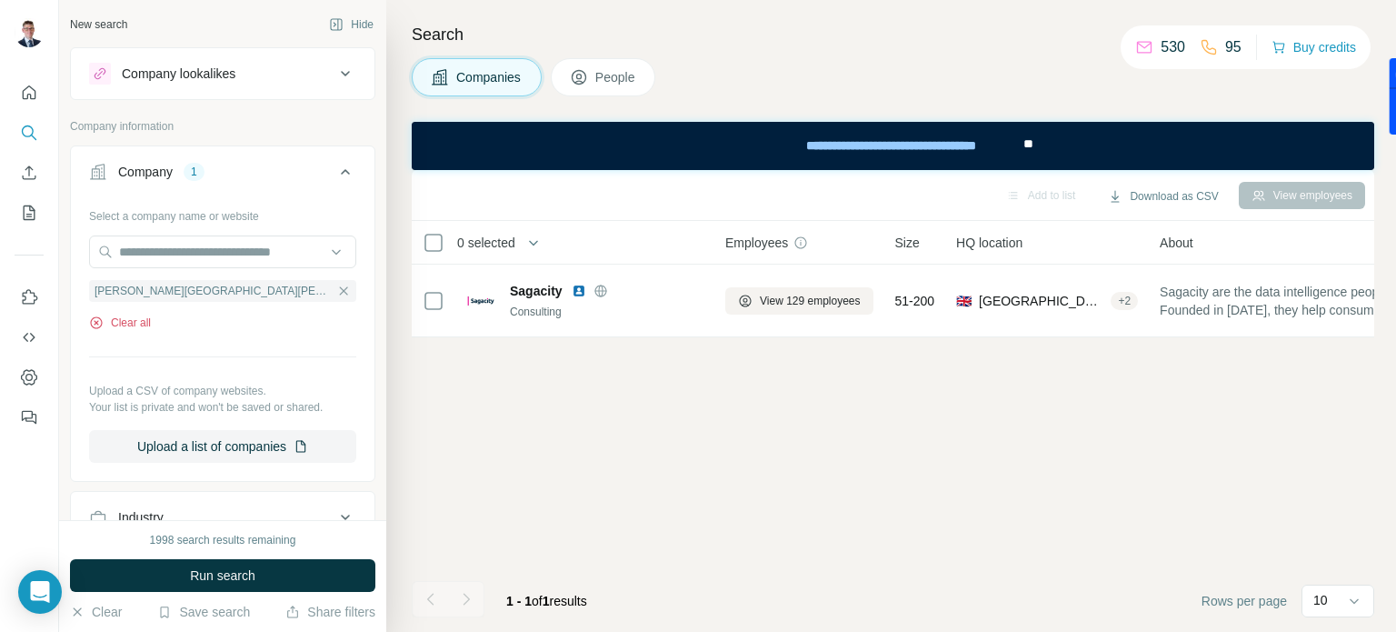
click at [131, 323] on button "Clear all" at bounding box center [120, 322] width 62 height 16
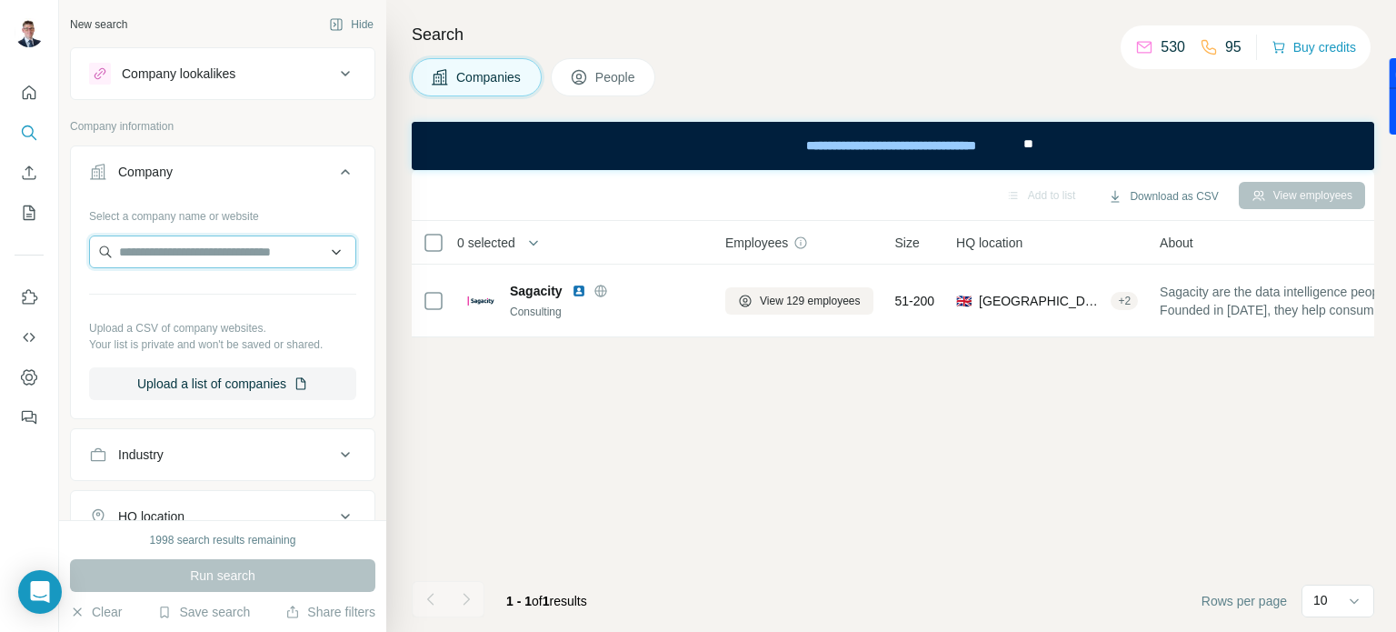
click at [159, 254] on input "text" at bounding box center [222, 251] width 267 height 33
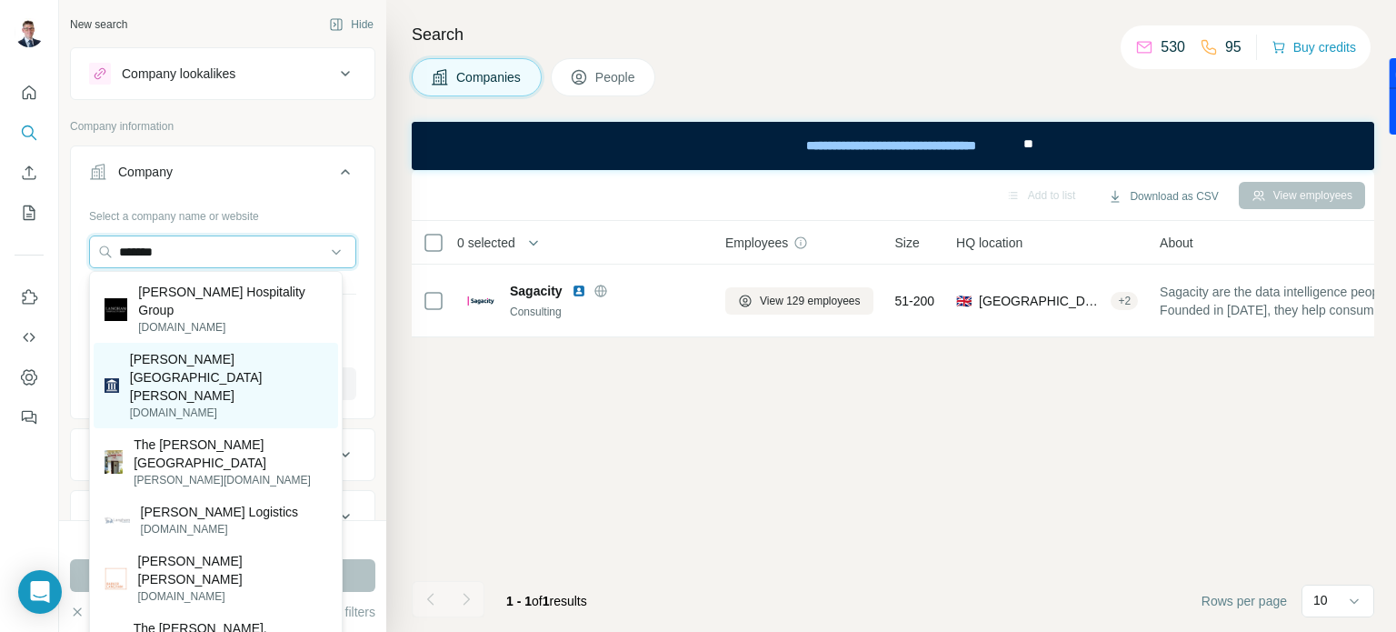
type input "*******"
click at [156, 343] on div "Langham Hall langhamhall.com" at bounding box center [216, 385] width 244 height 85
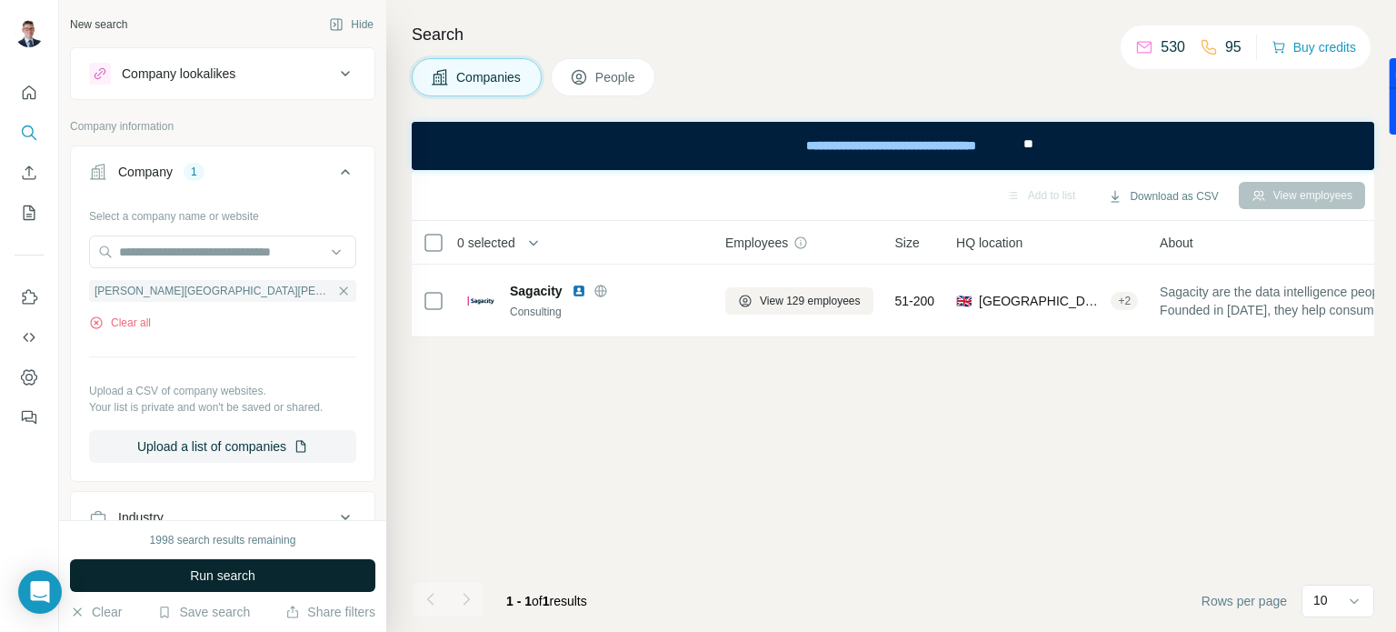
click at [191, 577] on span "Run search" at bounding box center [222, 575] width 65 height 18
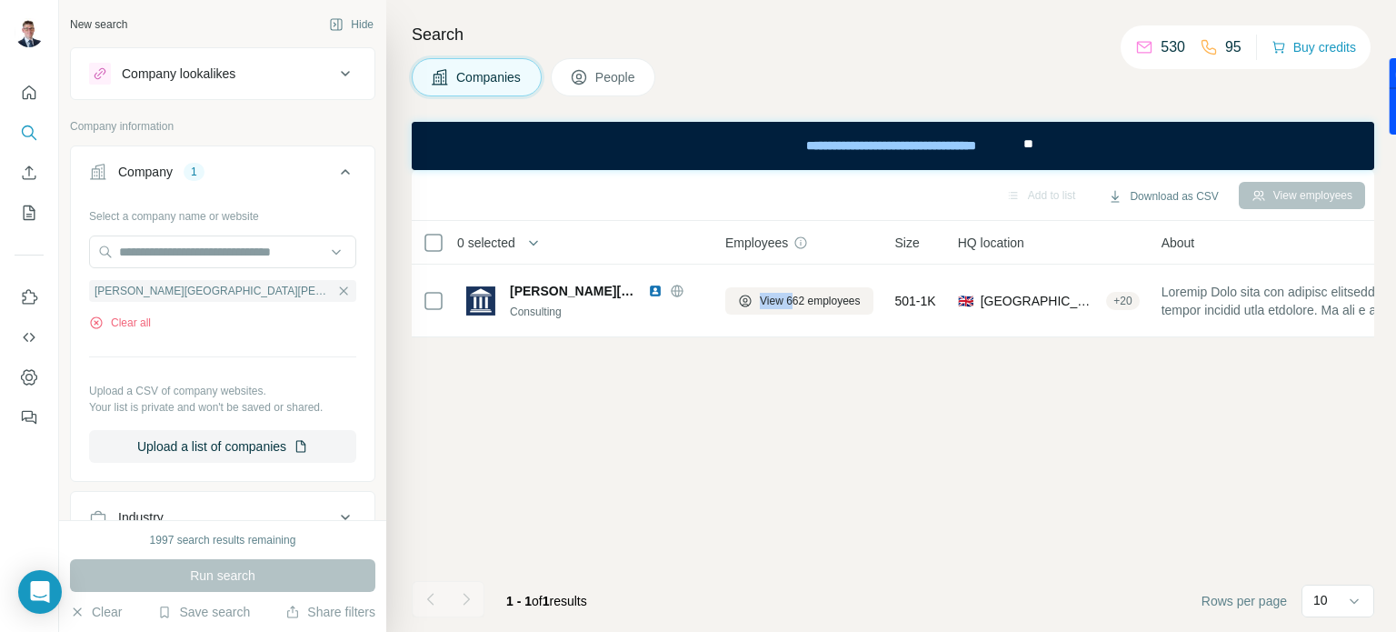
drag, startPoint x: 755, startPoint y: 334, endPoint x: 792, endPoint y: 337, distance: 36.5
click at [792, 337] on div "0 selected Companies Employees Size HQ location About Lists Annual revenue Tech…" at bounding box center [893, 279] width 962 height 116
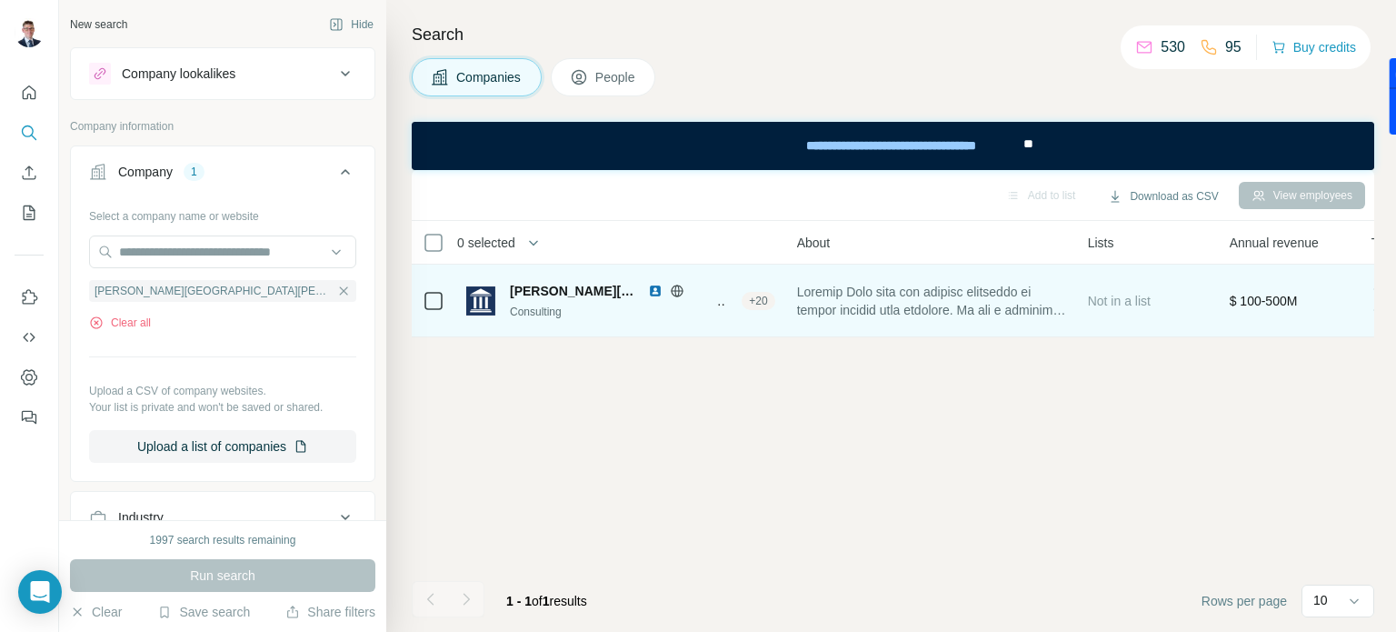
scroll to position [0, 390]
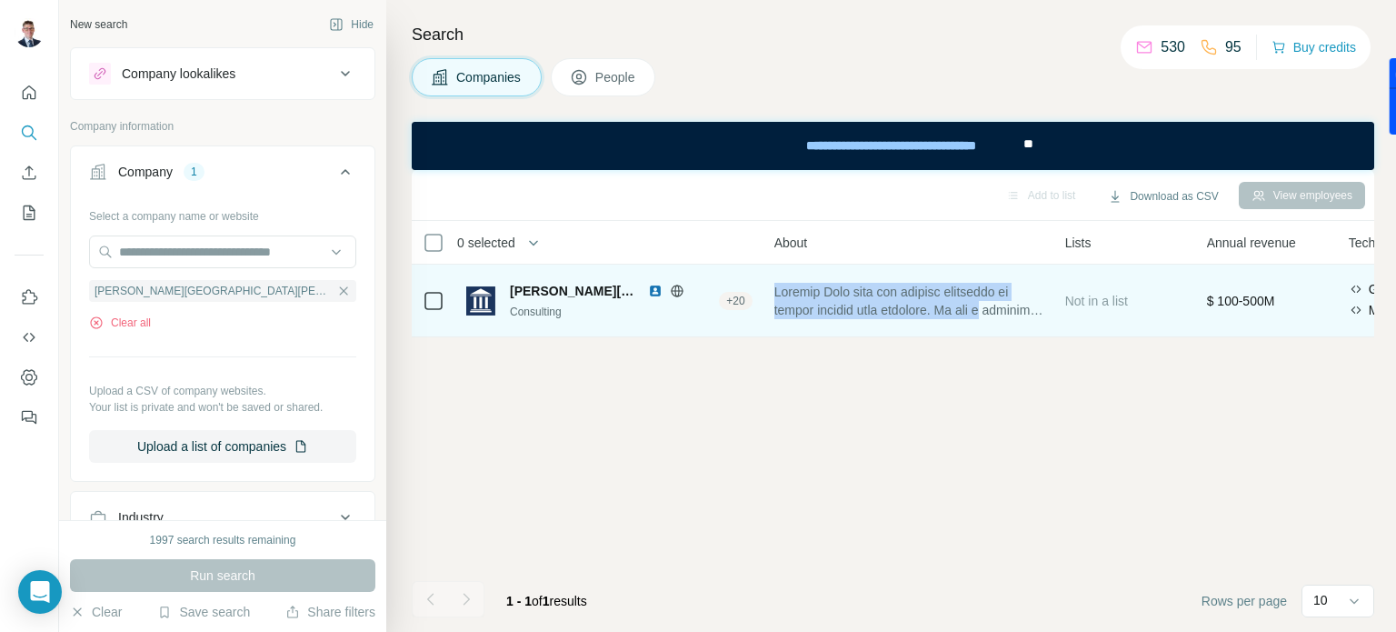
drag, startPoint x: 1020, startPoint y: 307, endPoint x: 781, endPoint y: 297, distance: 239.2
click at [781, 297] on span at bounding box center [908, 301] width 269 height 36
copy span "Langham Hall sets the highest standards in global private fund services. We are…"
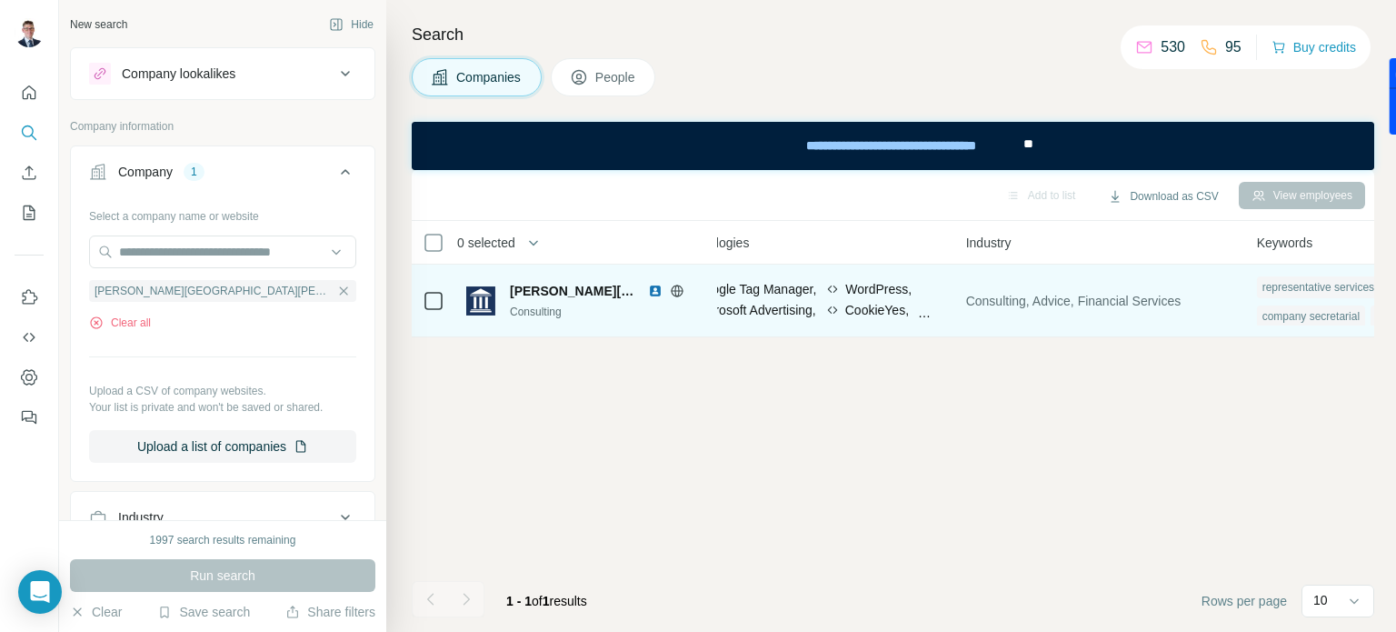
scroll to position [0, 1062]
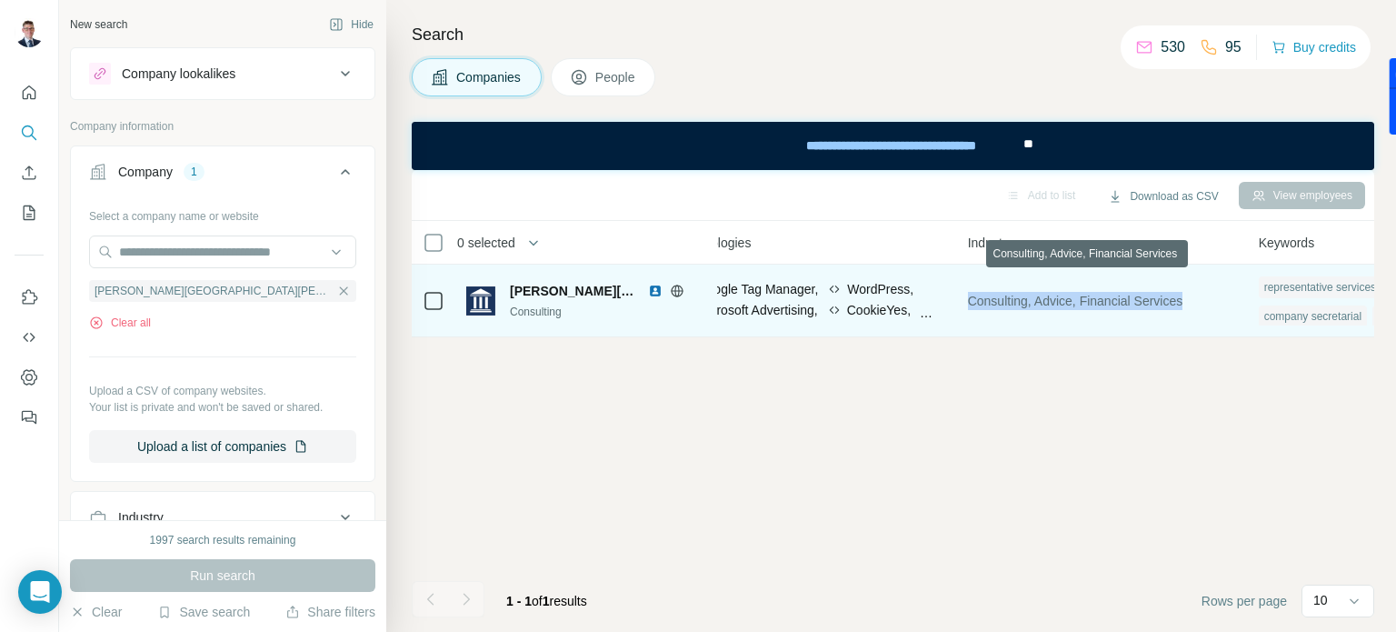
drag, startPoint x: 1125, startPoint y: 304, endPoint x: 975, endPoint y: 302, distance: 150.0
click at [975, 302] on div "Consulting, Advice, Financial Services" at bounding box center [1102, 300] width 269 height 50
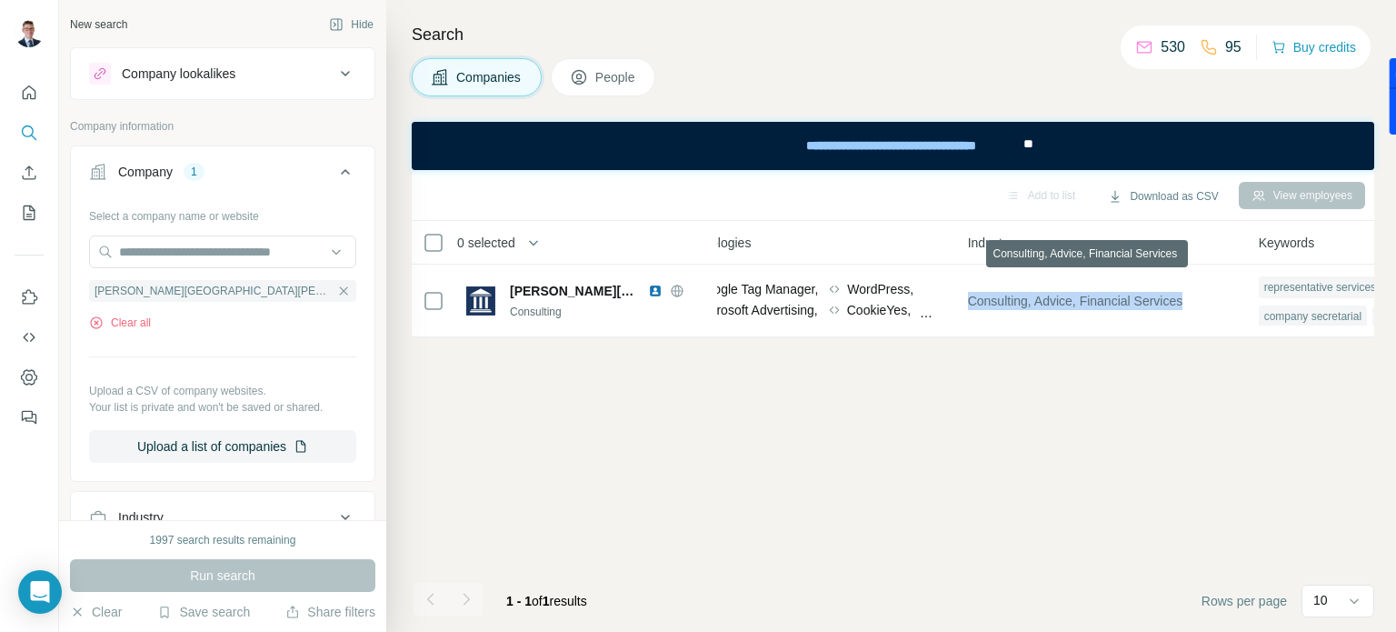
copy span "Consulting, Advice, Financial Services"
click at [124, 320] on button "Clear all" at bounding box center [120, 322] width 62 height 16
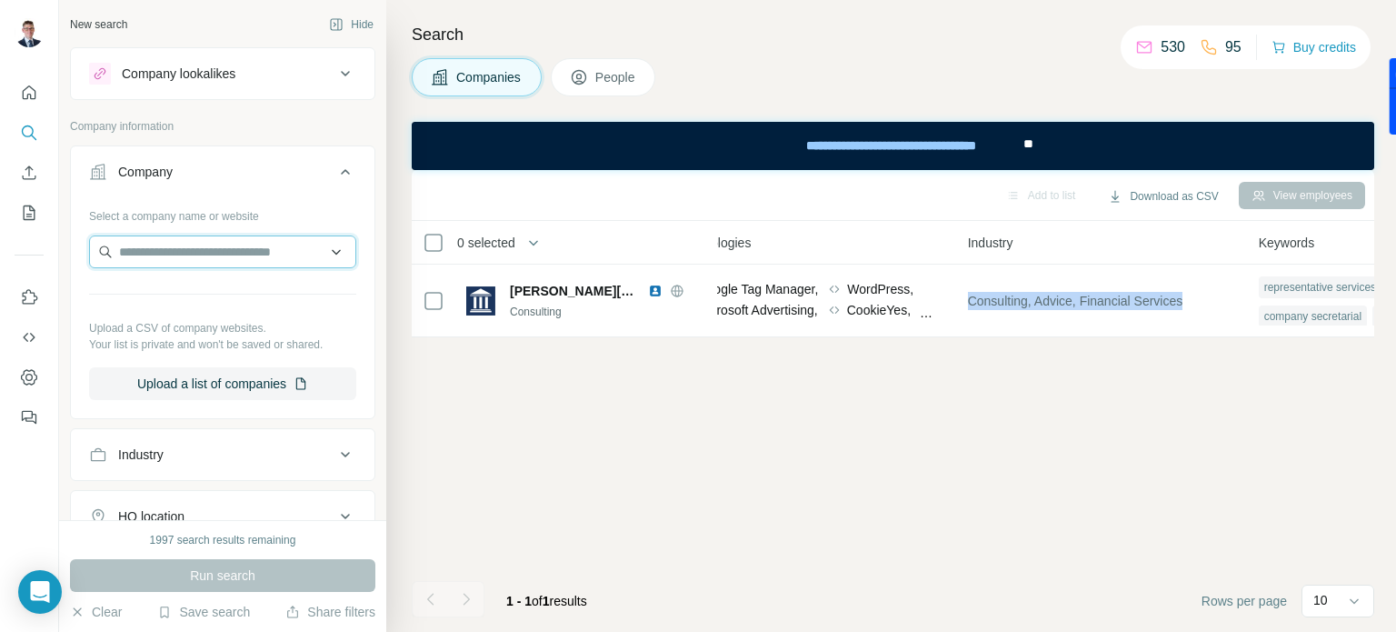
click at [149, 256] on input "text" at bounding box center [222, 251] width 267 height 33
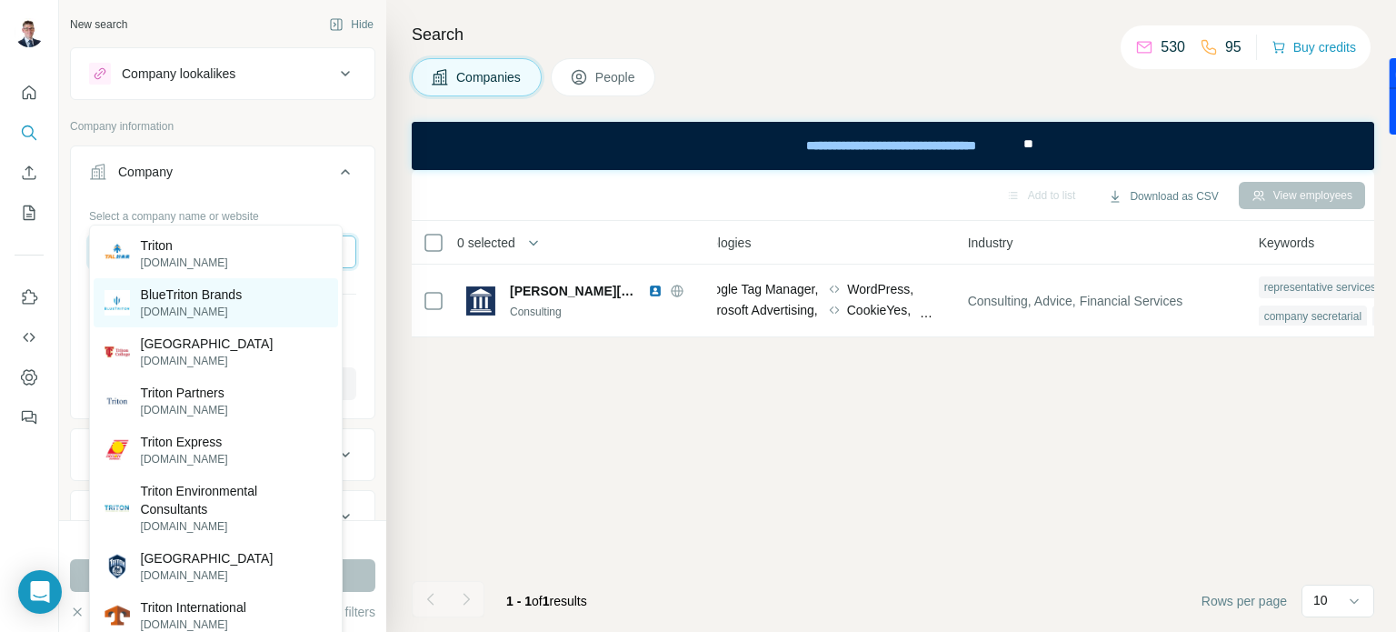
scroll to position [91, 0]
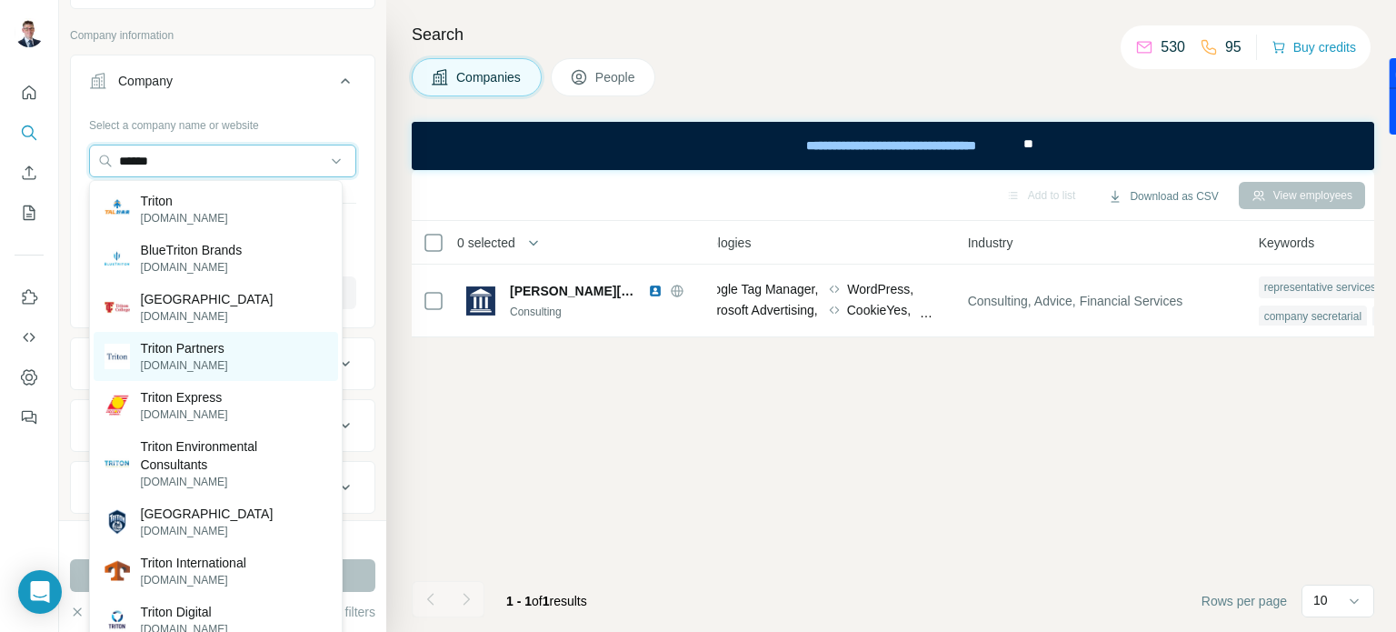
type input "******"
click at [175, 354] on p "Triton Partners" at bounding box center [184, 348] width 87 height 18
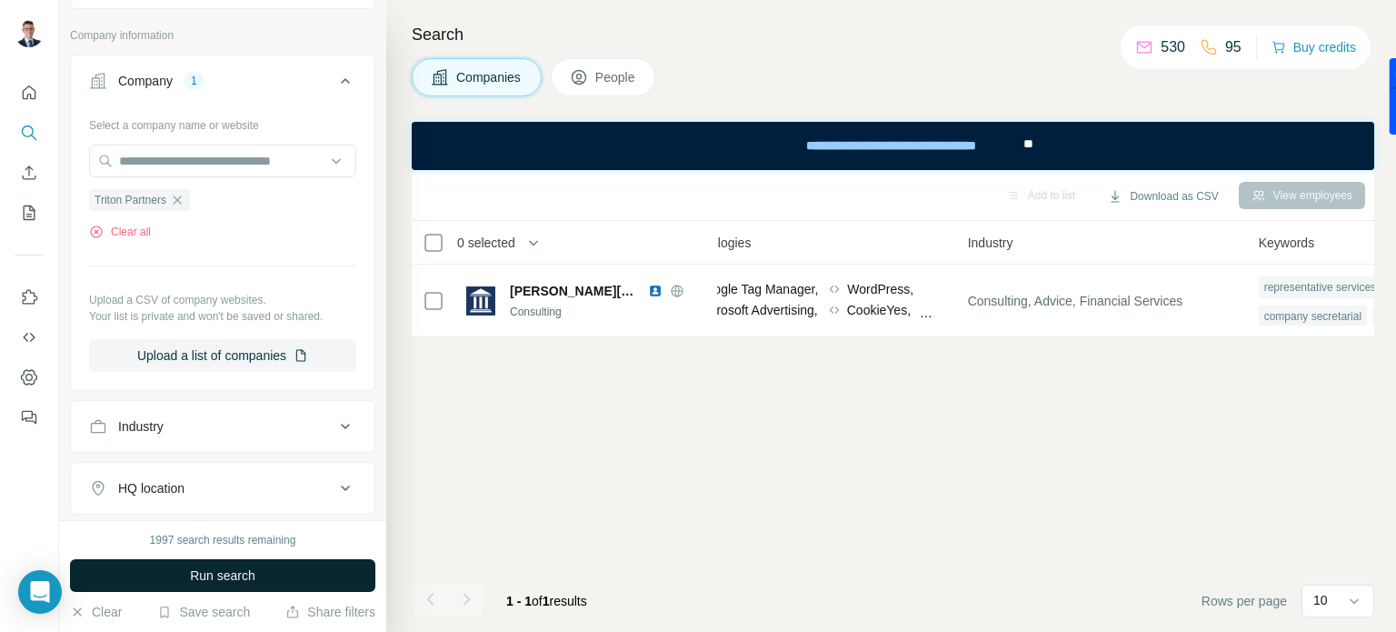
click at [174, 573] on button "Run search" at bounding box center [222, 575] width 305 height 33
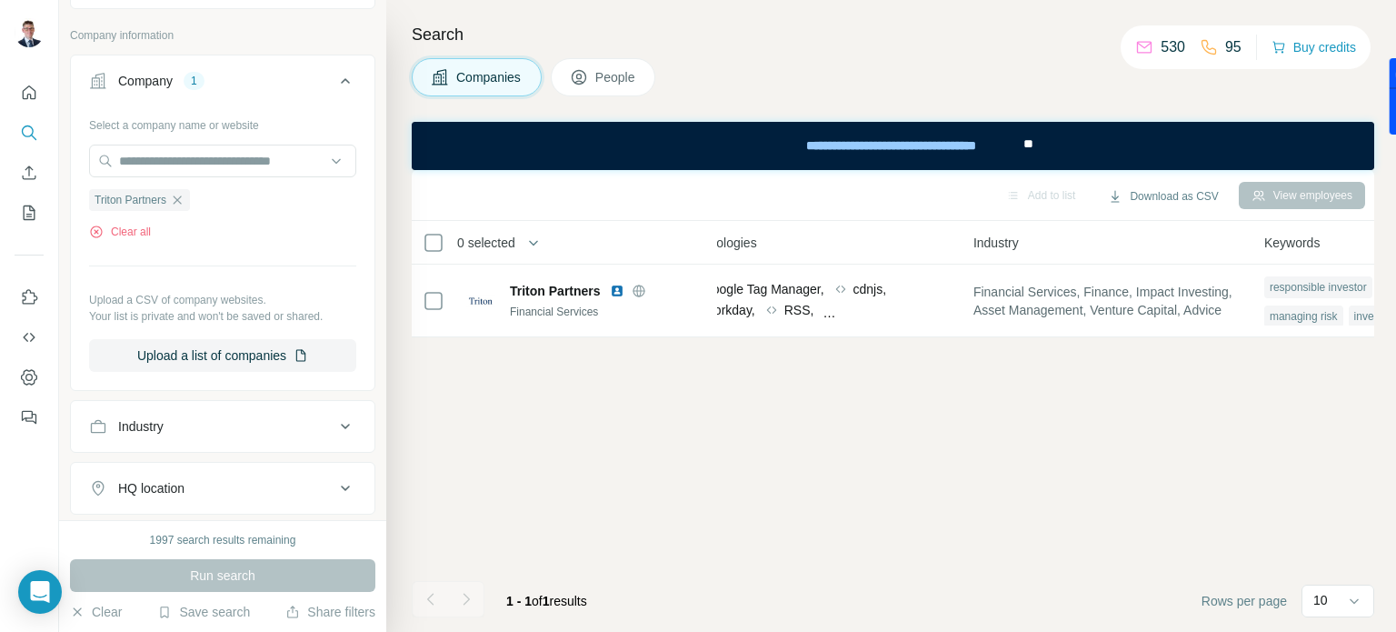
scroll to position [0, 775]
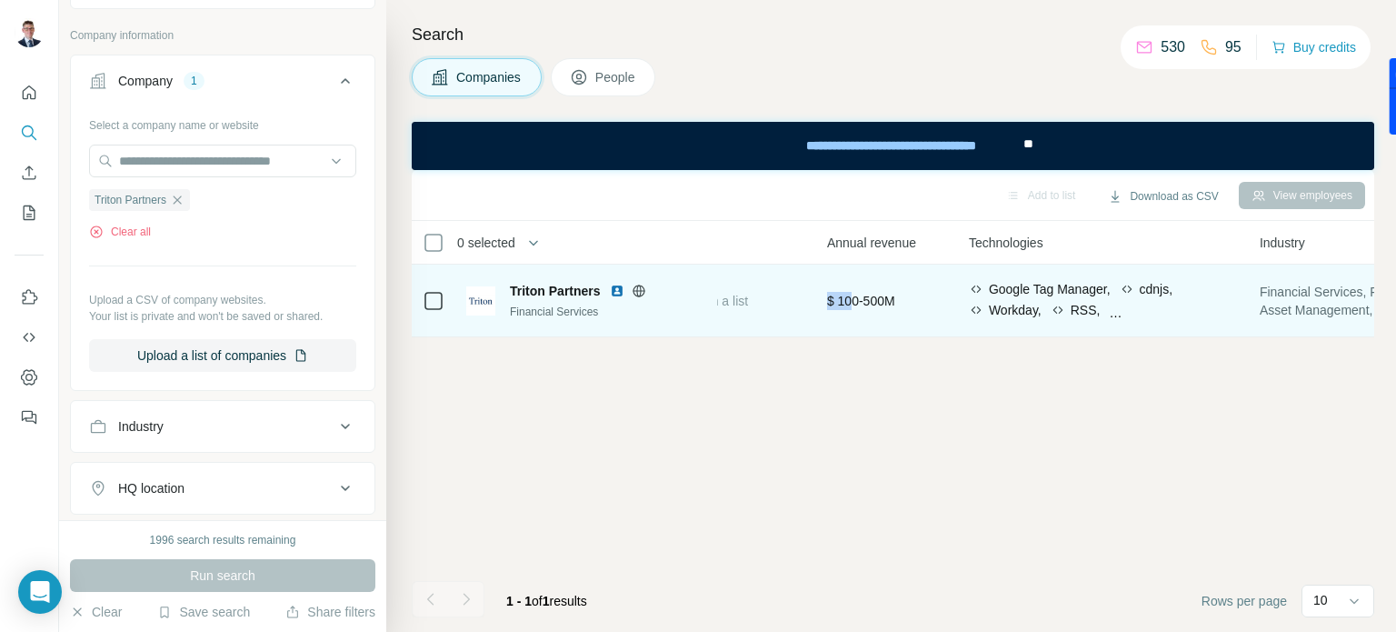
drag, startPoint x: 829, startPoint y: 335, endPoint x: 862, endPoint y: 335, distance: 33.6
click at [866, 337] on div "0 selected Companies Employees Size HQ location About Lists Annual revenue Tech…" at bounding box center [893, 279] width 962 height 116
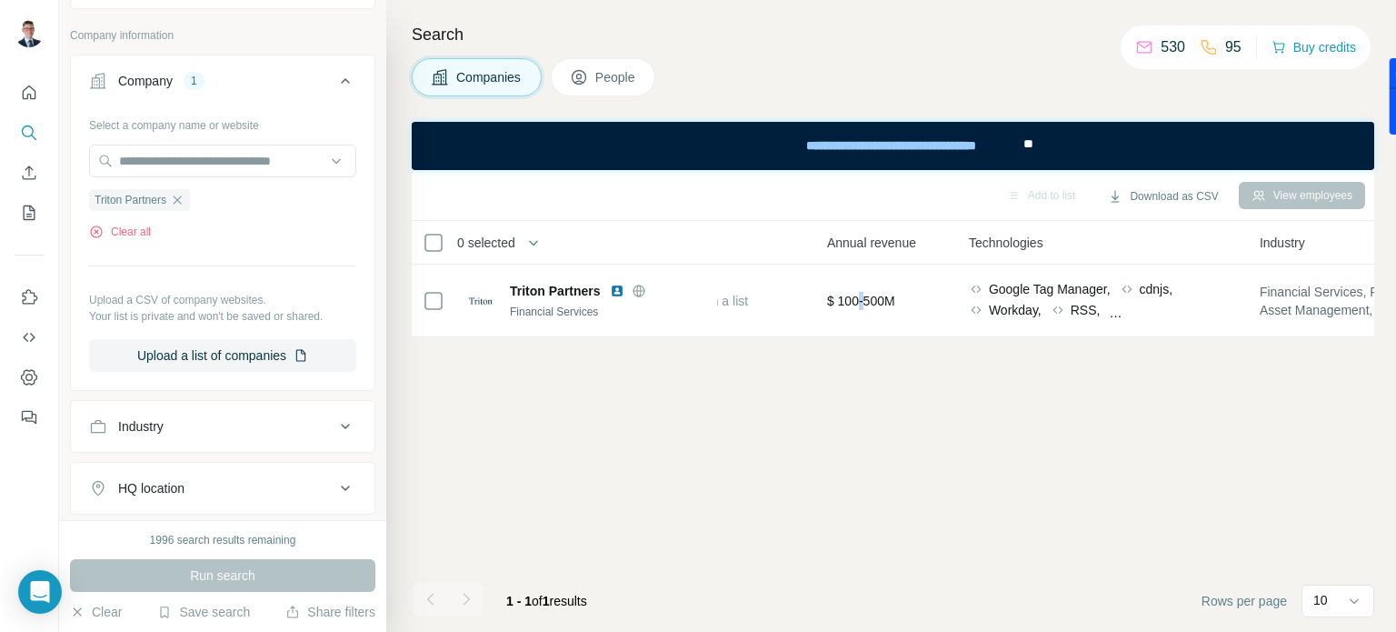
click at [871, 337] on div "0 selected Companies Employees Size HQ location About Lists Annual revenue Tech…" at bounding box center [893, 279] width 962 height 116
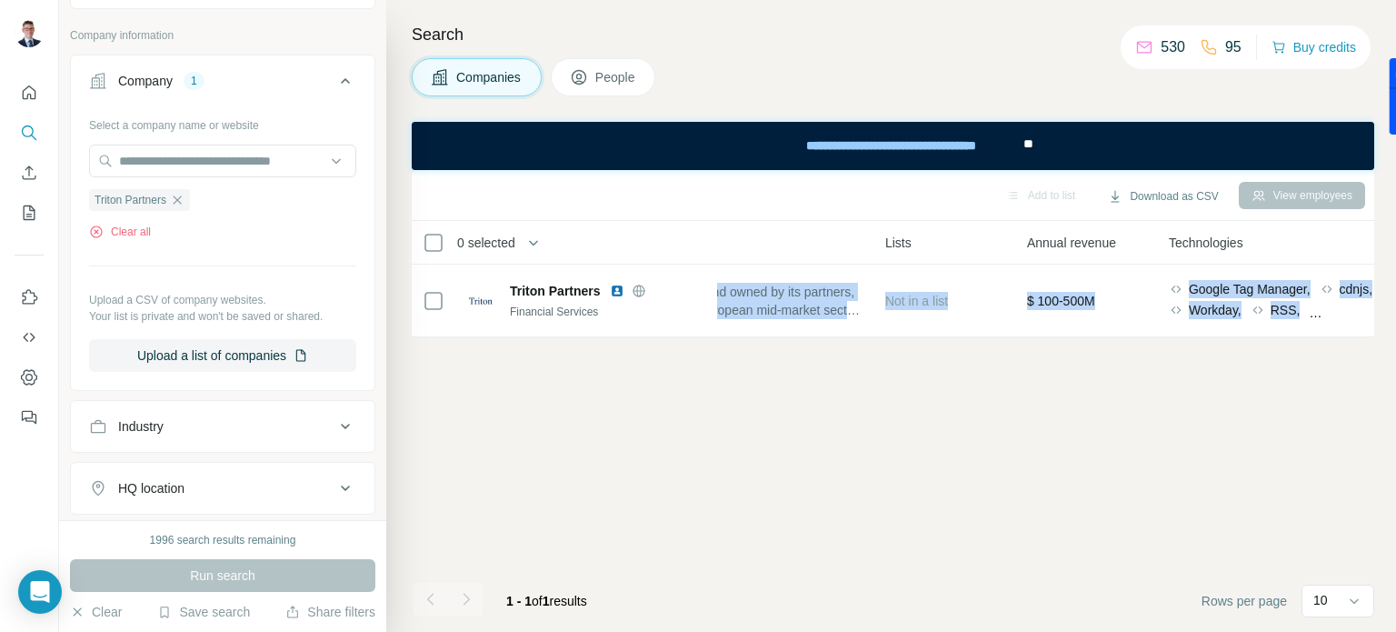
scroll to position [0, 1062]
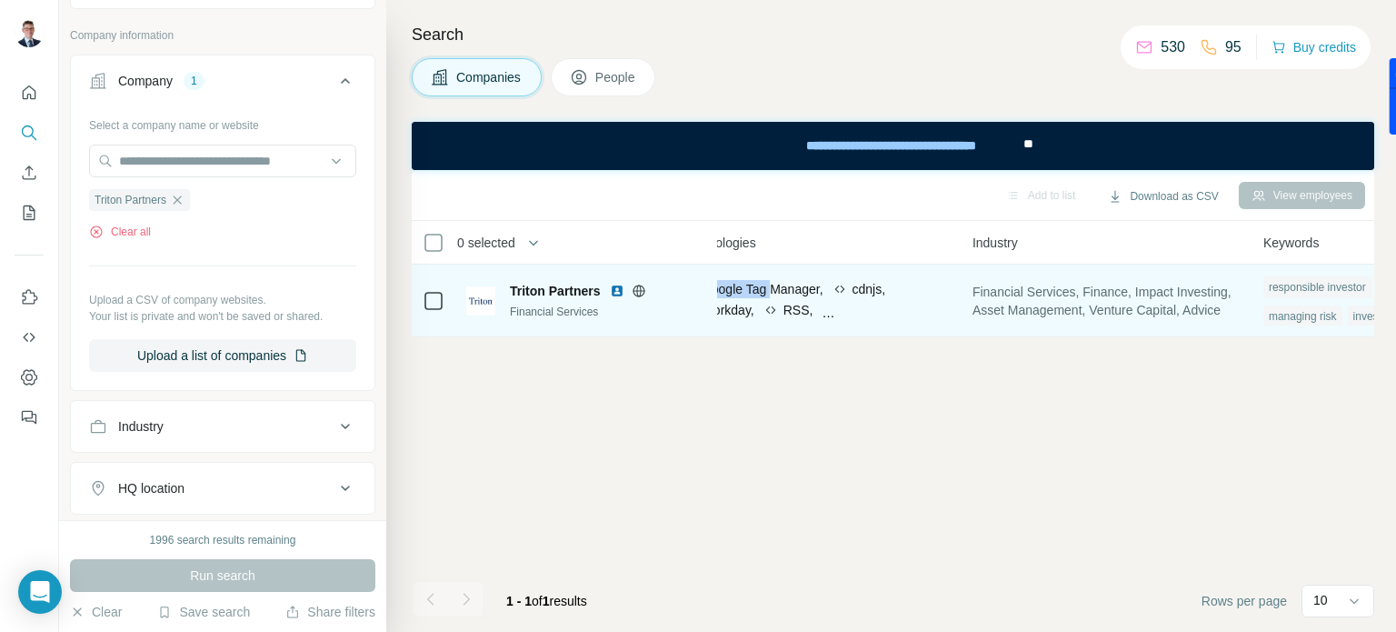
drag, startPoint x: 1072, startPoint y: 292, endPoint x: 785, endPoint y: 287, distance: 287.2
click at [0, 0] on tr "Triton Partners Financial Services View 443 employees 201-500 🇫🇷 France, Paris,…" at bounding box center [0, 0] width 0 height 0
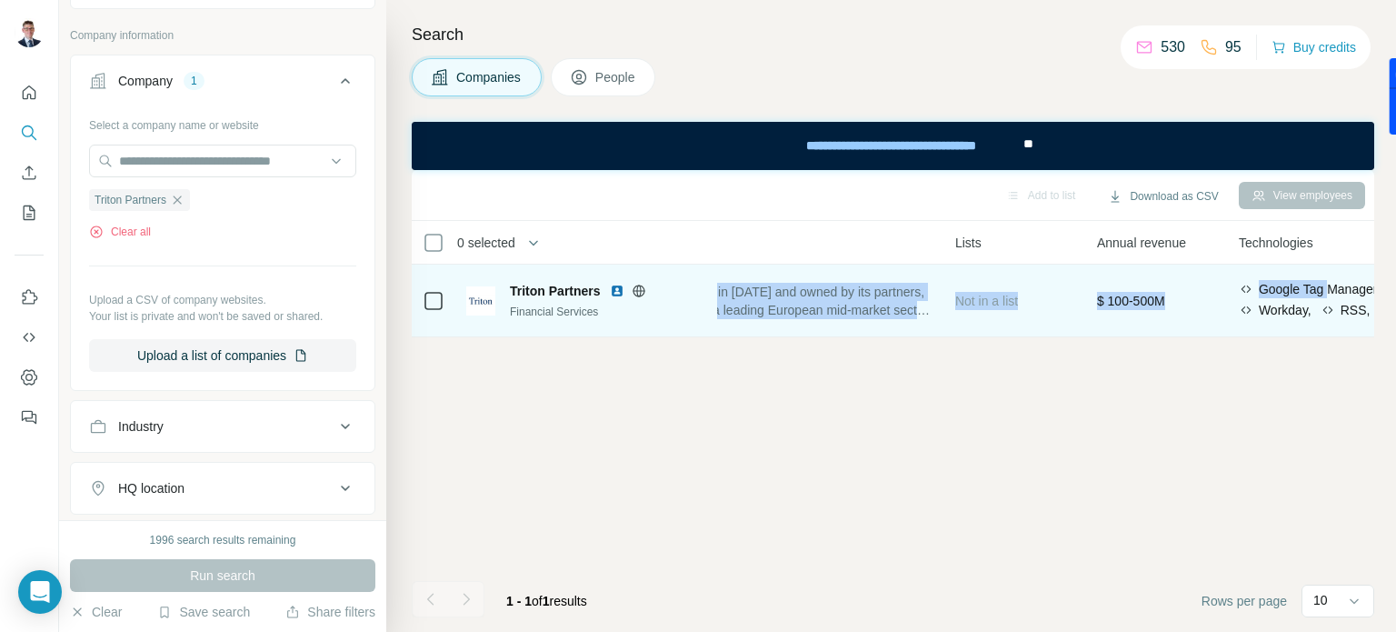
scroll to position [0, 492]
click at [847, 300] on span "Founded in 1997 and owned by its partners, Triton is a leading European mid-mar…" at bounding box center [812, 301] width 269 height 36
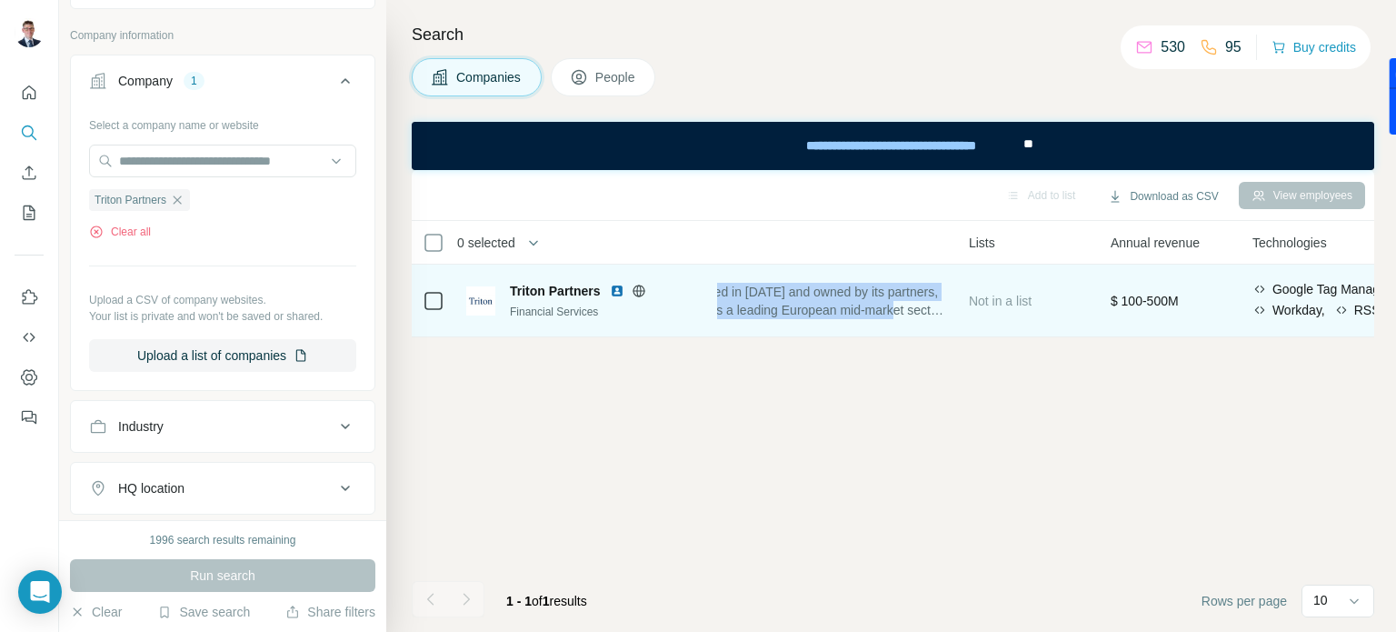
drag, startPoint x: 938, startPoint y: 310, endPoint x: 720, endPoint y: 293, distance: 218.8
click at [720, 293] on span "Founded in 1997 and owned by its partners, Triton is a leading European mid-mar…" at bounding box center [812, 301] width 269 height 36
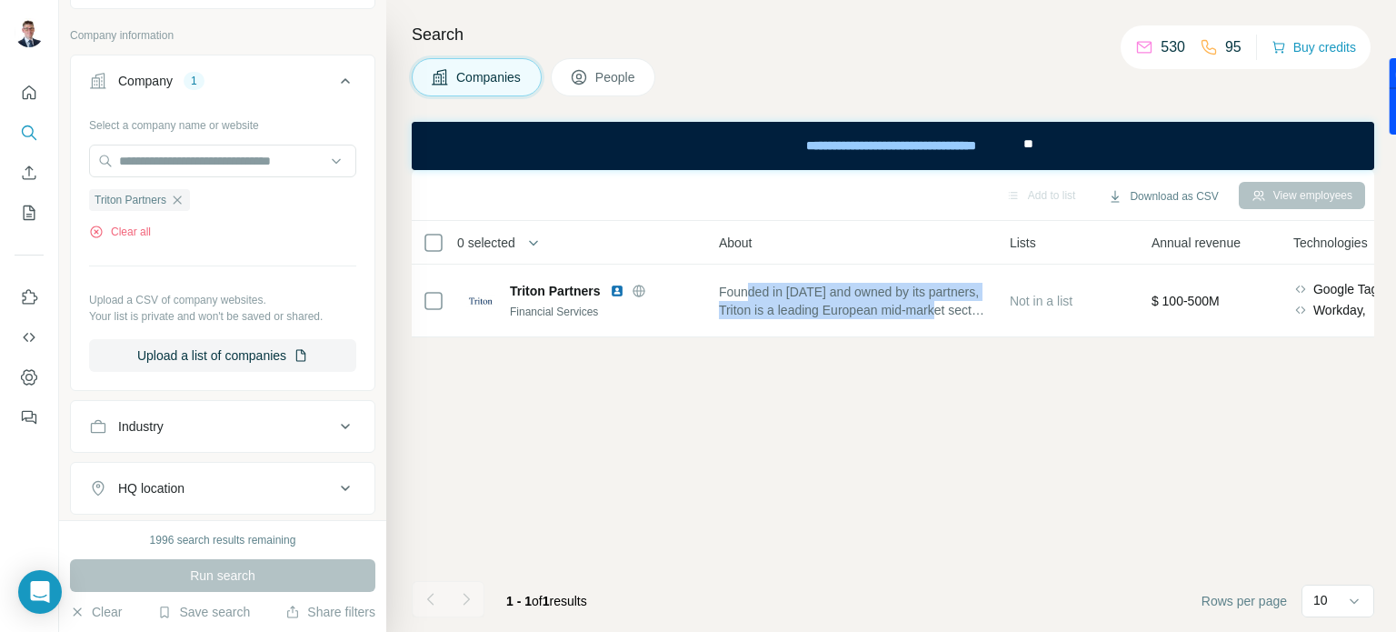
scroll to position [0, 436]
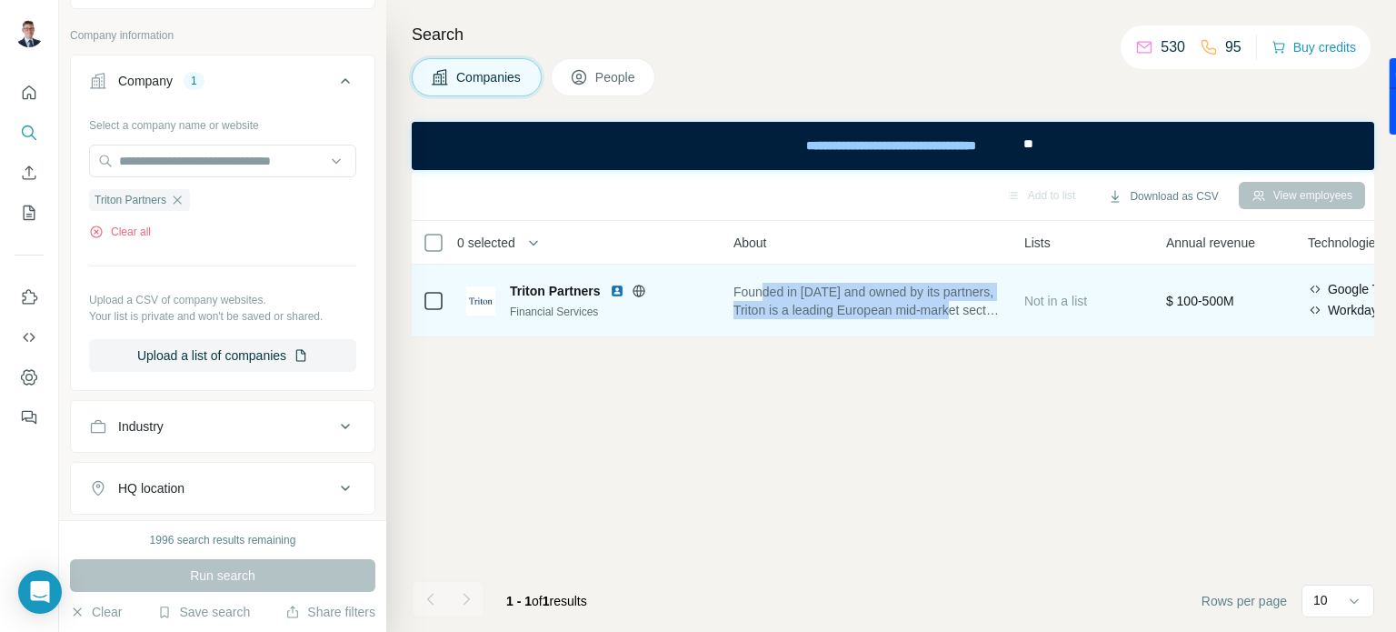
click at [750, 301] on span "Founded in 1997 and owned by its partners, Triton is a leading European mid-mar…" at bounding box center [867, 301] width 269 height 36
drag, startPoint x: 745, startPoint y: 289, endPoint x: 992, endPoint y: 313, distance: 248.3
click at [992, 313] on span "Founded in 1997 and owned by its partners, Triton is a leading European mid-mar…" at bounding box center [867, 301] width 269 height 36
copy span "Founded in 1997 and owned by its partners, Triton is a leading European mid-mar…"
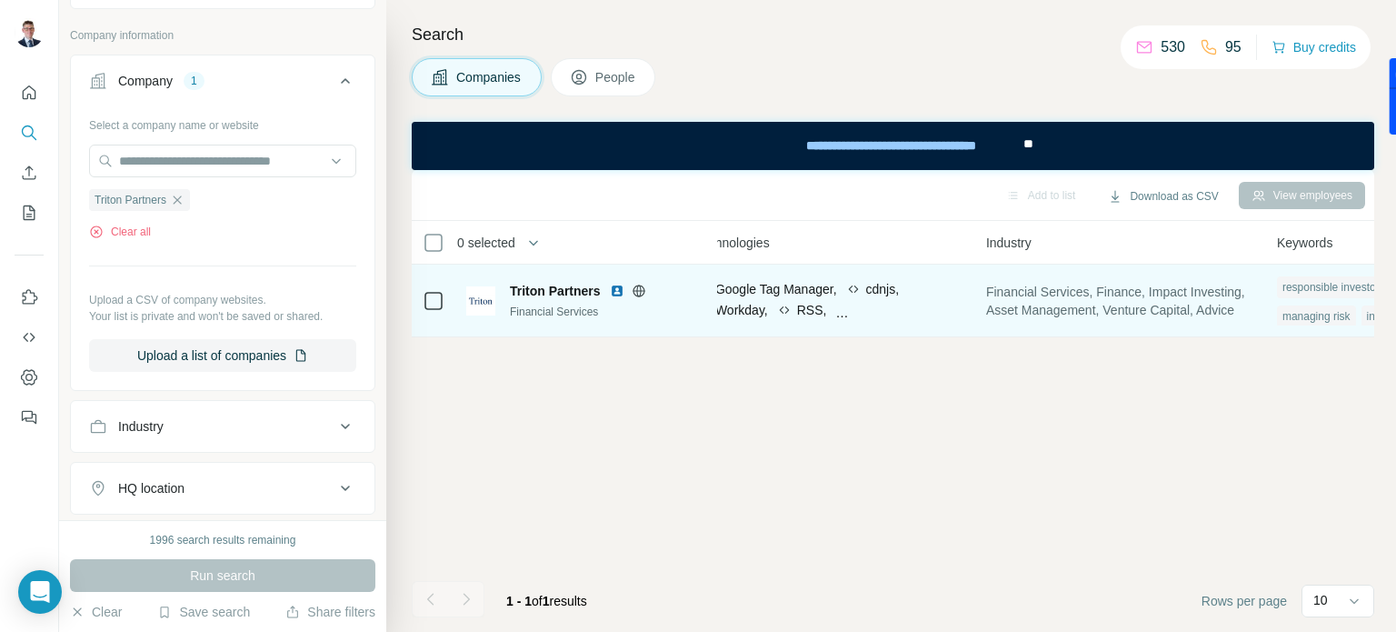
scroll to position [0, 1051]
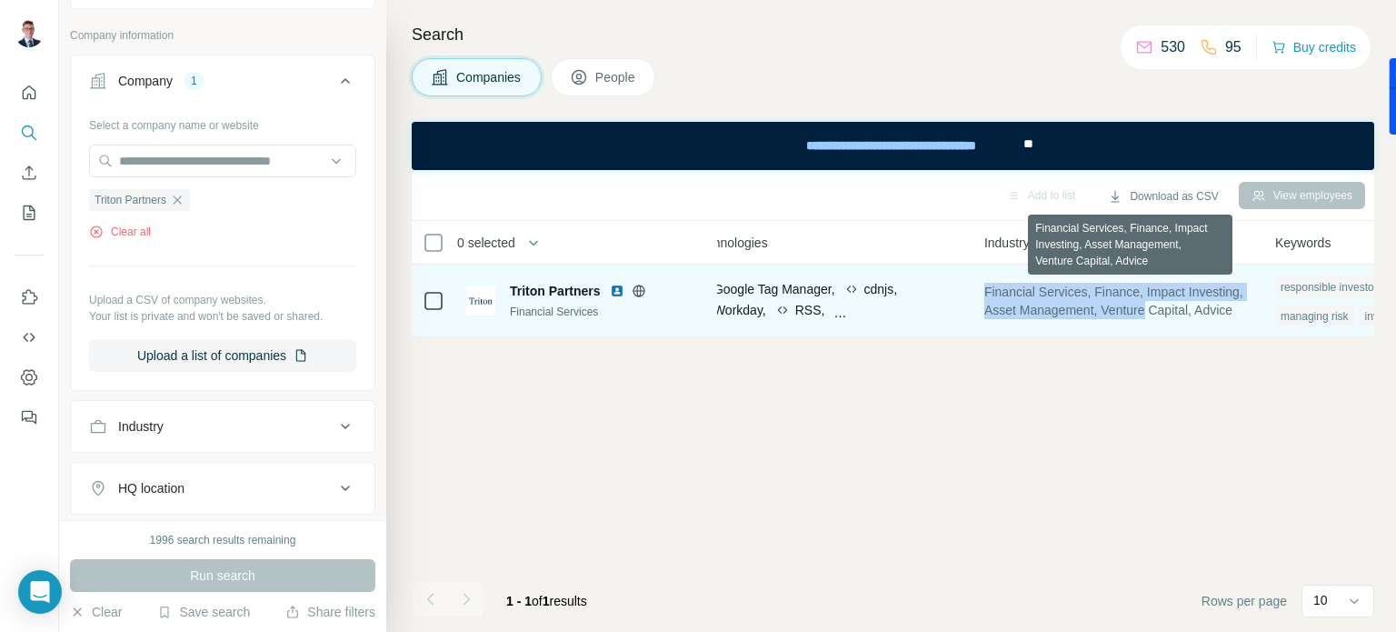
drag, startPoint x: 1227, startPoint y: 311, endPoint x: 992, endPoint y: 297, distance: 234.9
click at [992, 297] on td "Financial Services, Finance, Impact Investing, Asset Management, Venture Capita…" at bounding box center [1118, 300] width 291 height 73
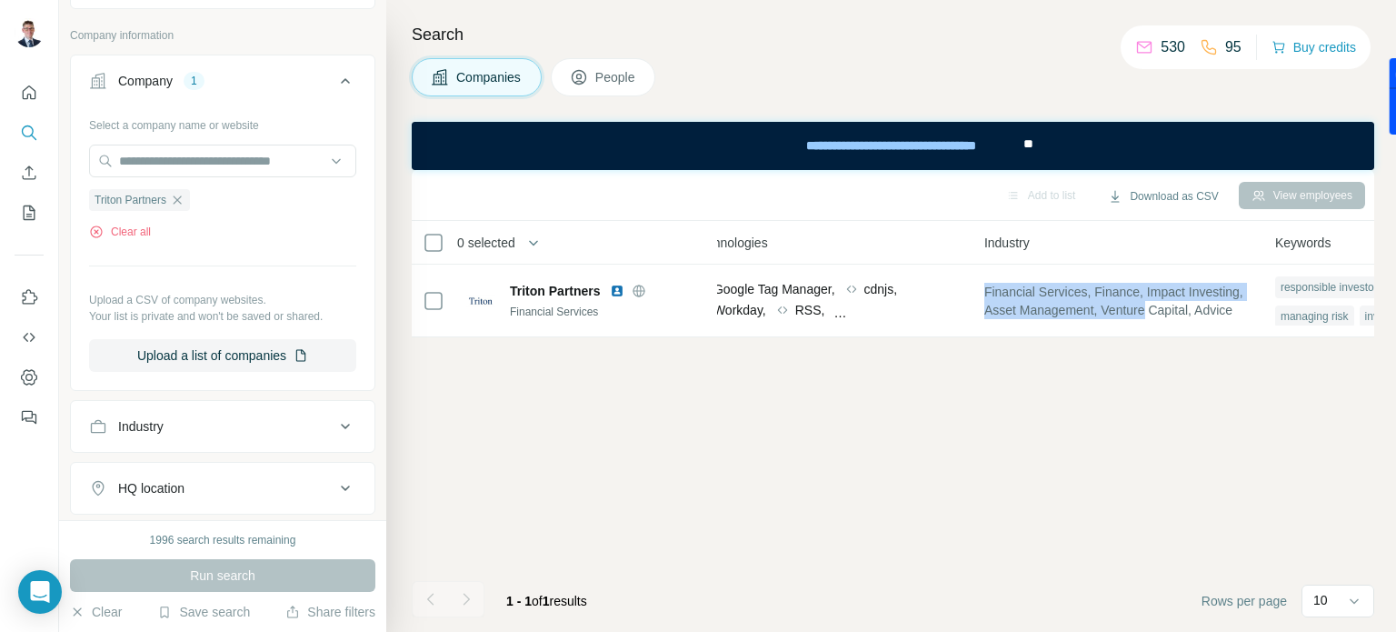
copy span "Financial Services, Finance, Impact Investing, Asset Management, Venture"
click at [119, 226] on button "Clear all" at bounding box center [120, 232] width 62 height 16
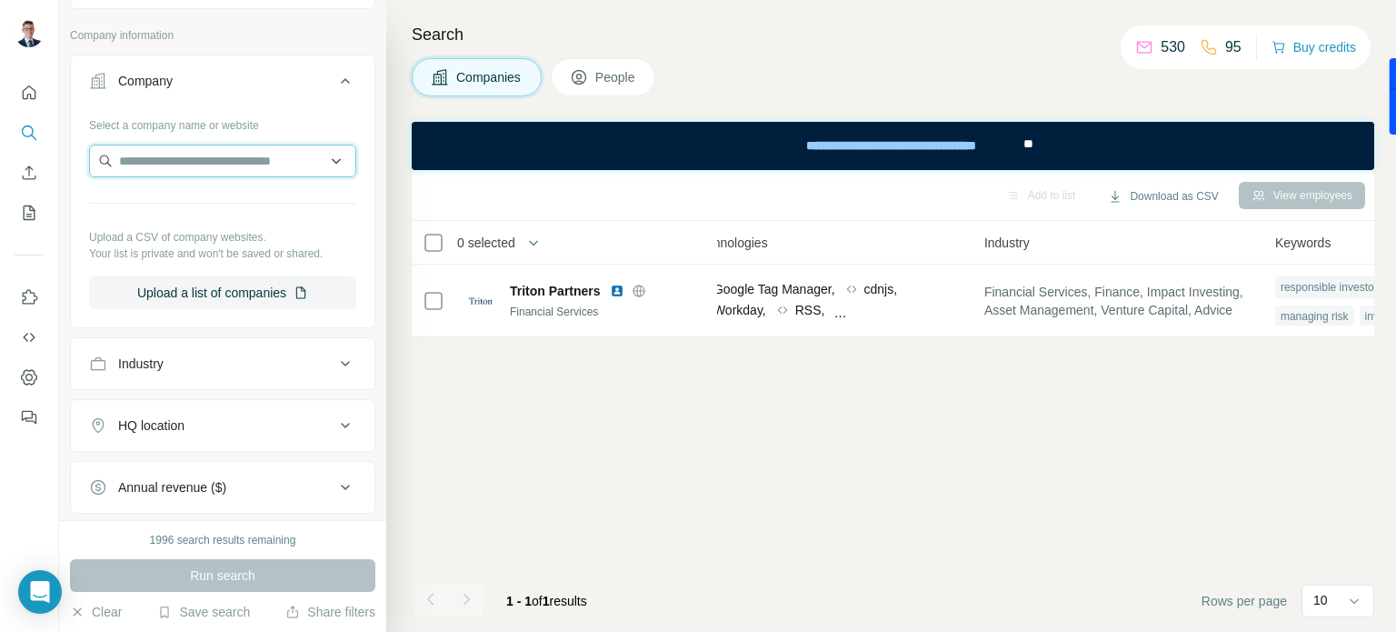
click at [160, 166] on input "text" at bounding box center [222, 161] width 267 height 33
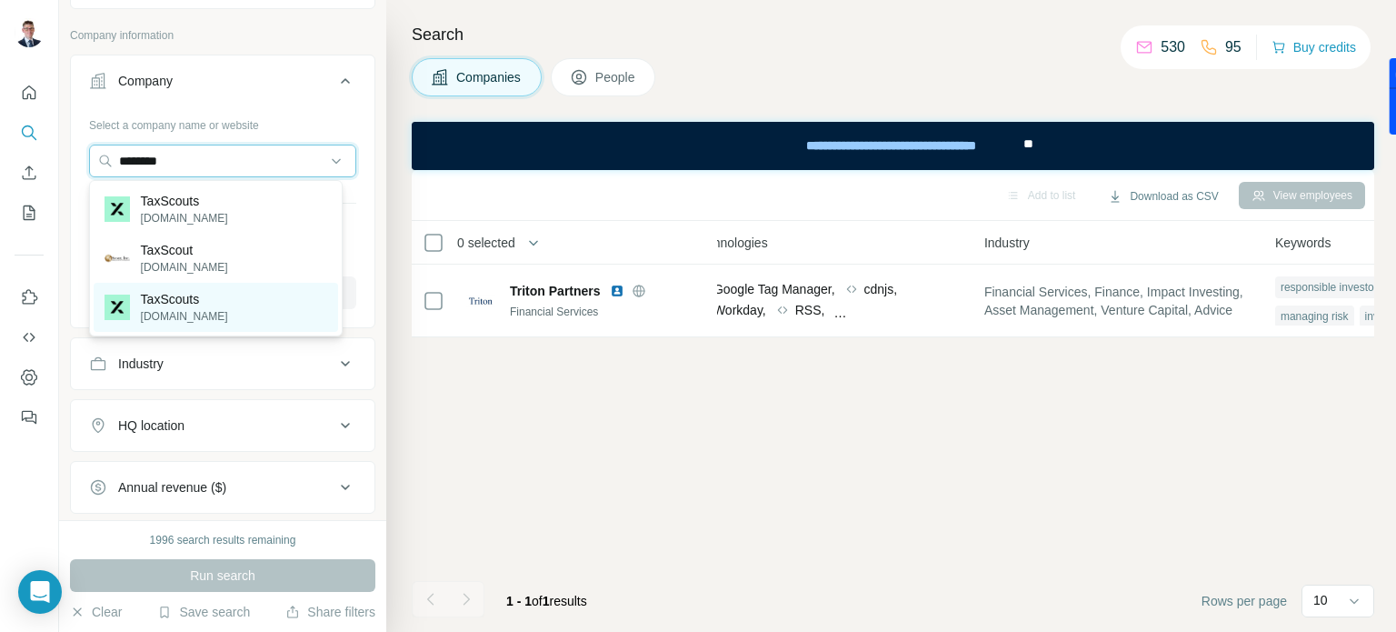
type input "********"
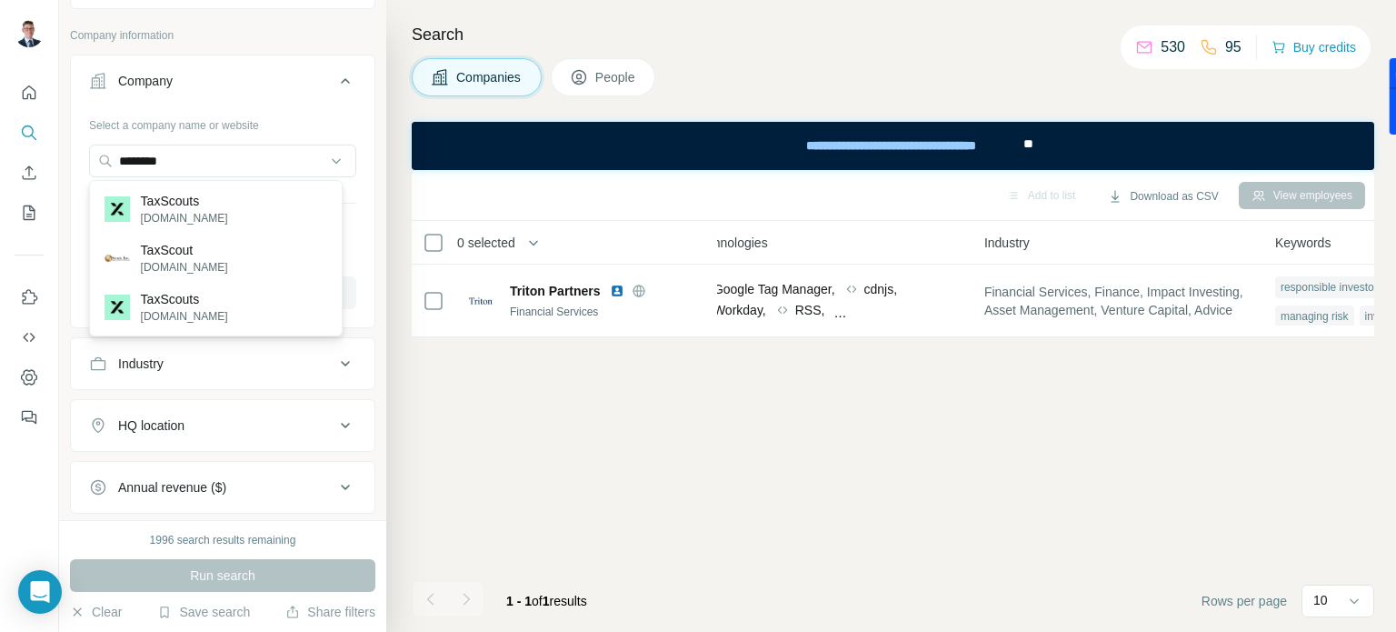
click at [165, 314] on p "taxscouts.es" at bounding box center [184, 316] width 87 height 16
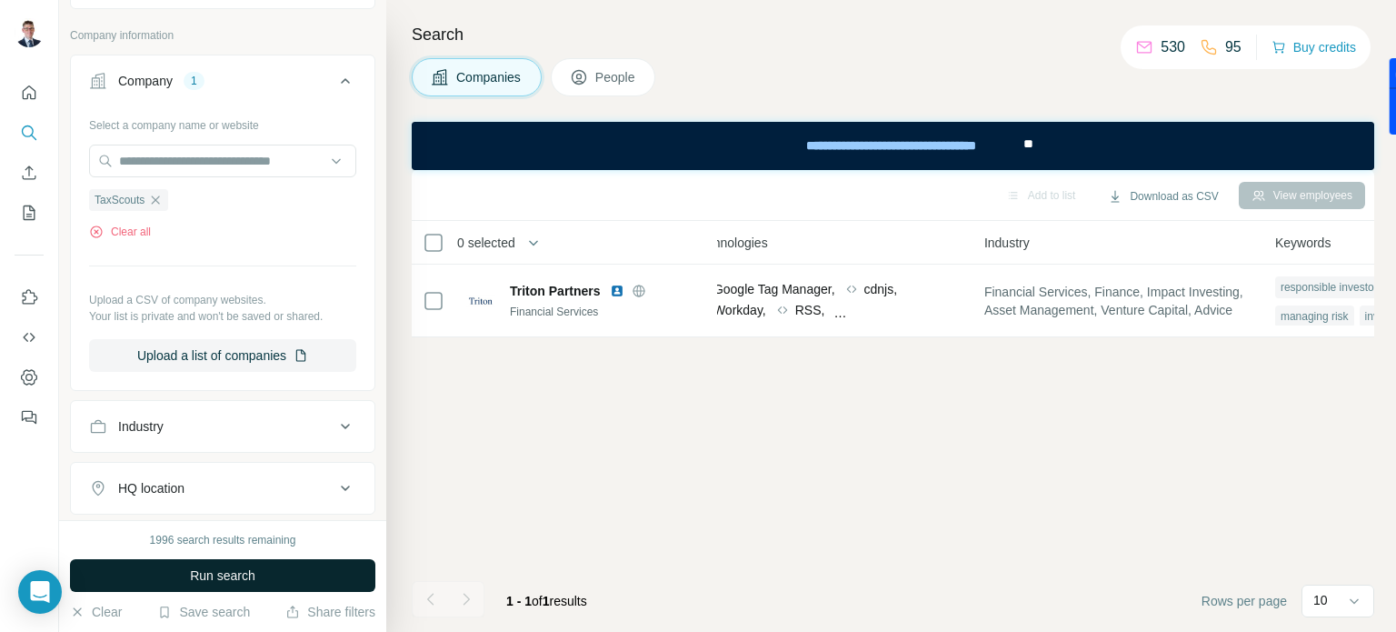
click at [179, 574] on button "Run search" at bounding box center [222, 575] width 305 height 33
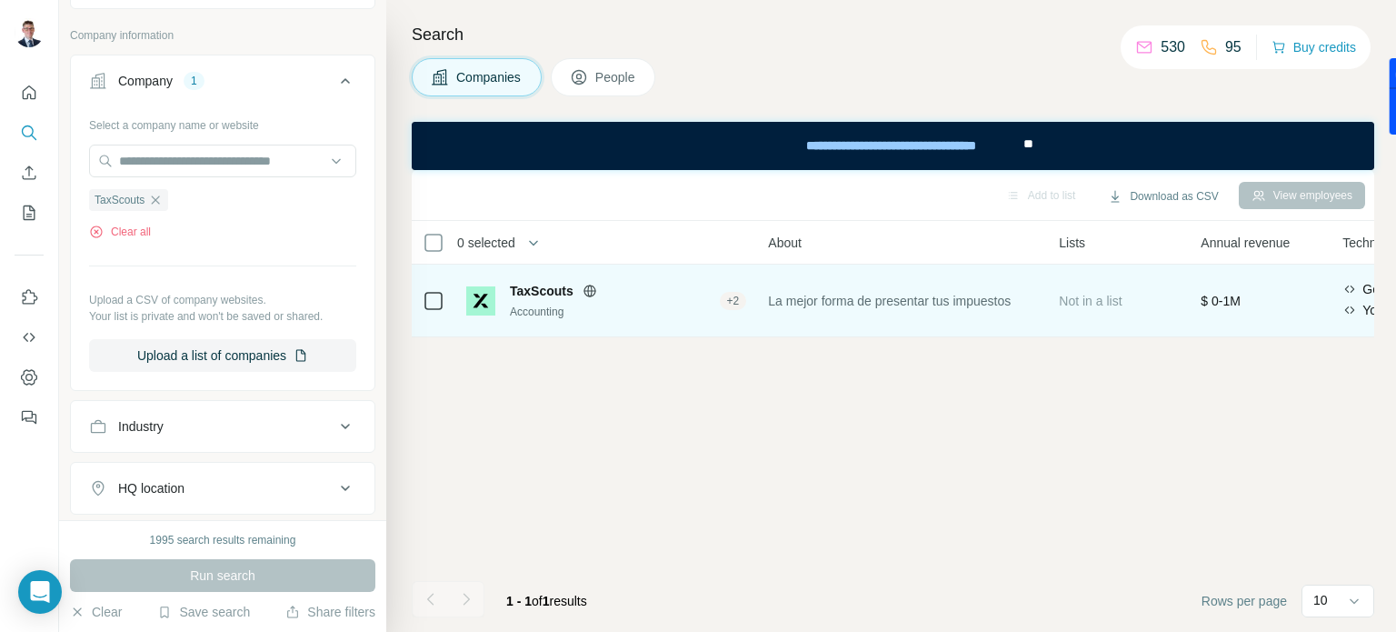
scroll to position [0, 316]
drag, startPoint x: 1032, startPoint y: 303, endPoint x: 768, endPoint y: 304, distance: 264.5
click at [768, 304] on td "La mejor forma de presentar tus impuestos" at bounding box center [901, 300] width 291 height 73
copy span "La mejor forma de presentar tus impuestos"
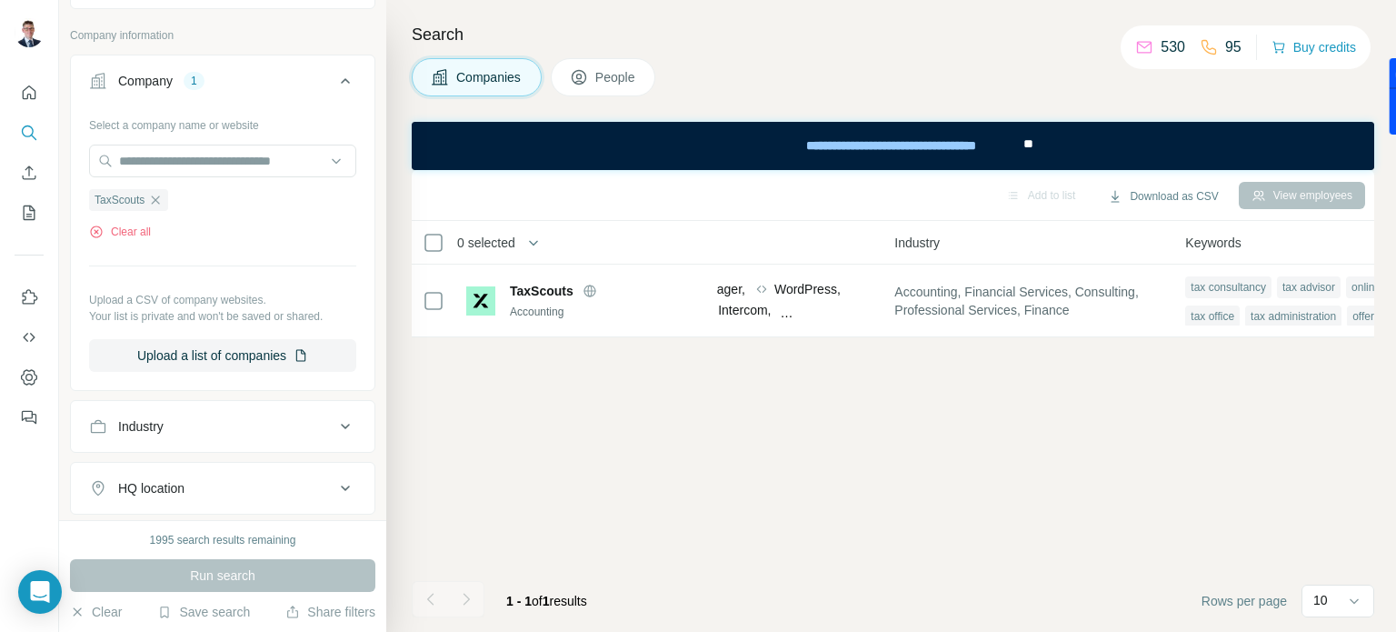
scroll to position [0, 1051]
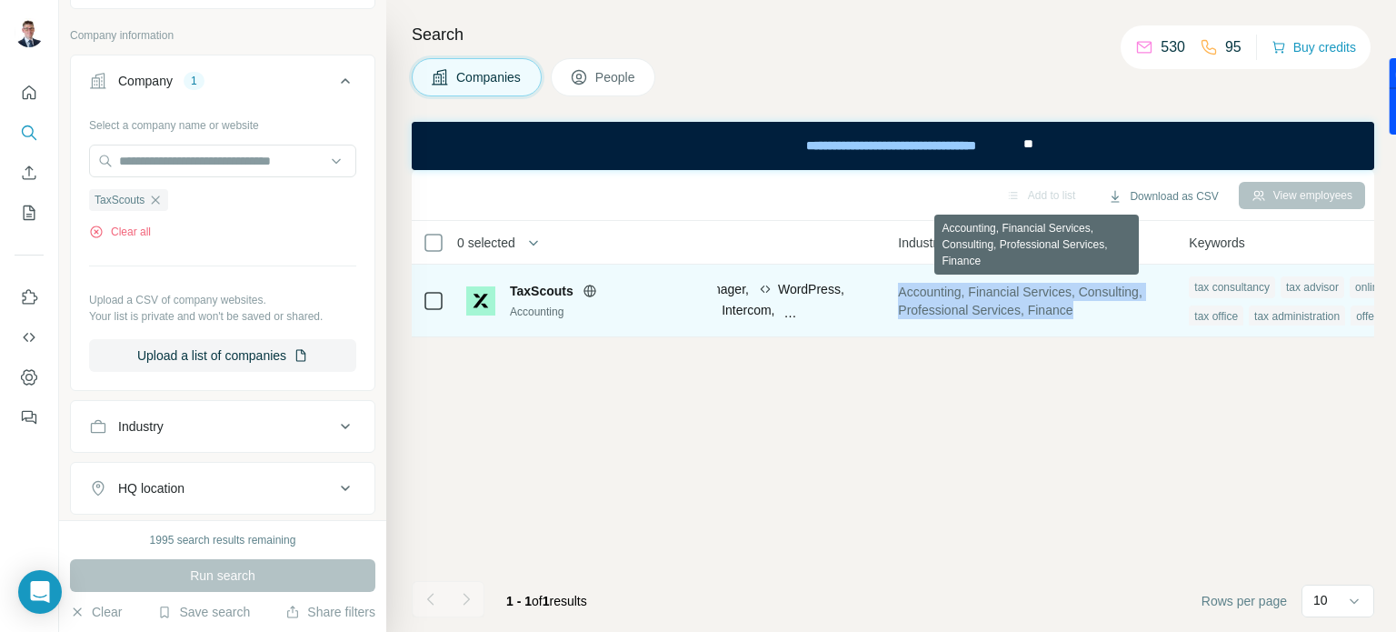
drag, startPoint x: 1099, startPoint y: 312, endPoint x: 905, endPoint y: 297, distance: 194.1
click at [905, 297] on span "Accounting, Financial Services, Consulting, Professional Services, Finance" at bounding box center [1032, 301] width 269 height 36
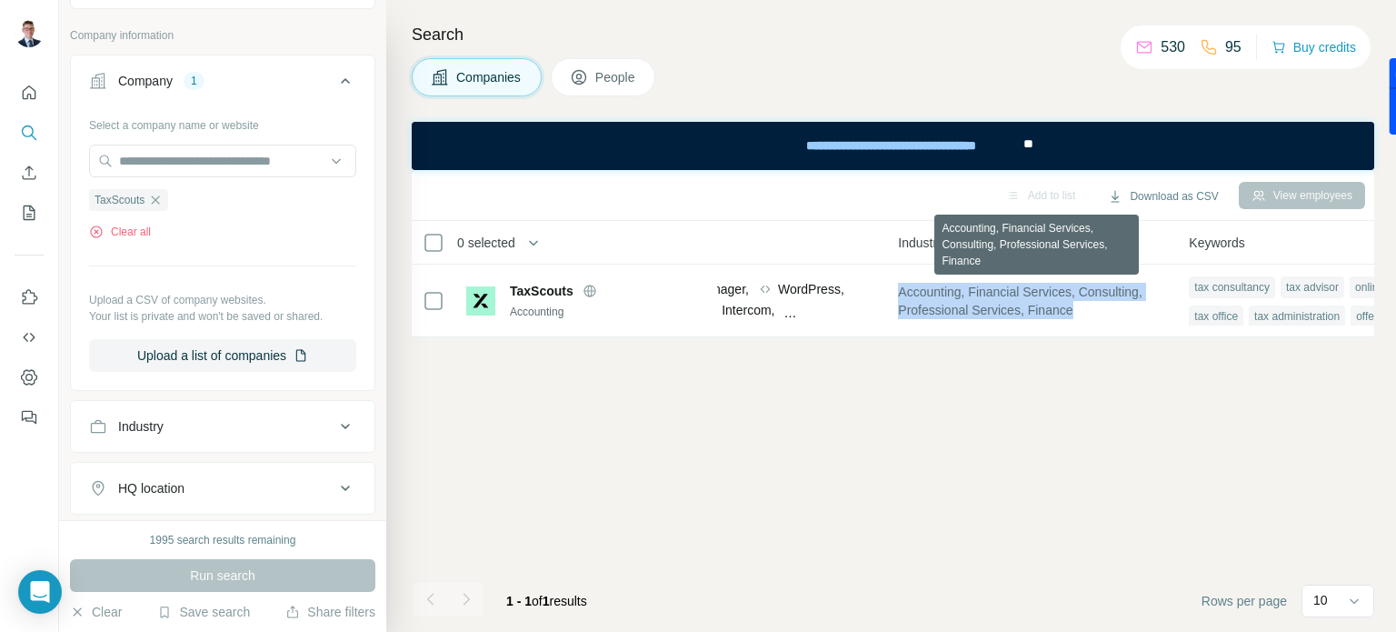
copy span "Accounting, Financial Services, Consulting, Professional Services, Finance"
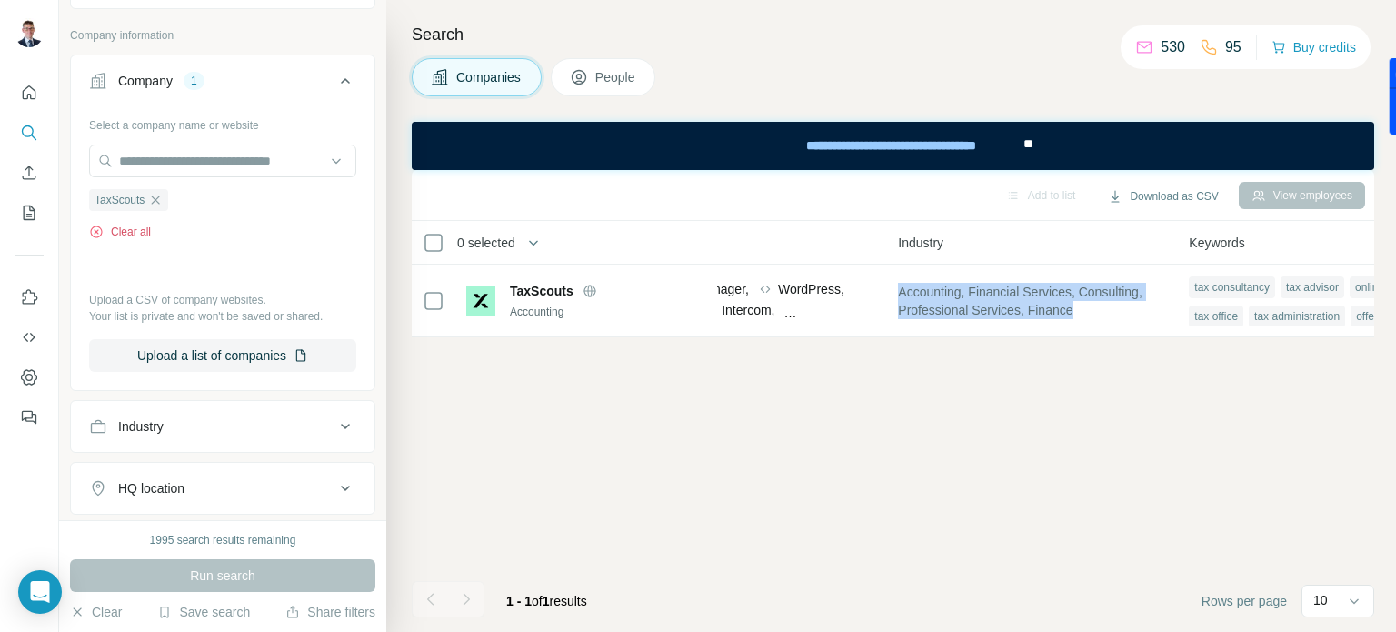
click at [128, 234] on button "Clear all" at bounding box center [120, 232] width 62 height 16
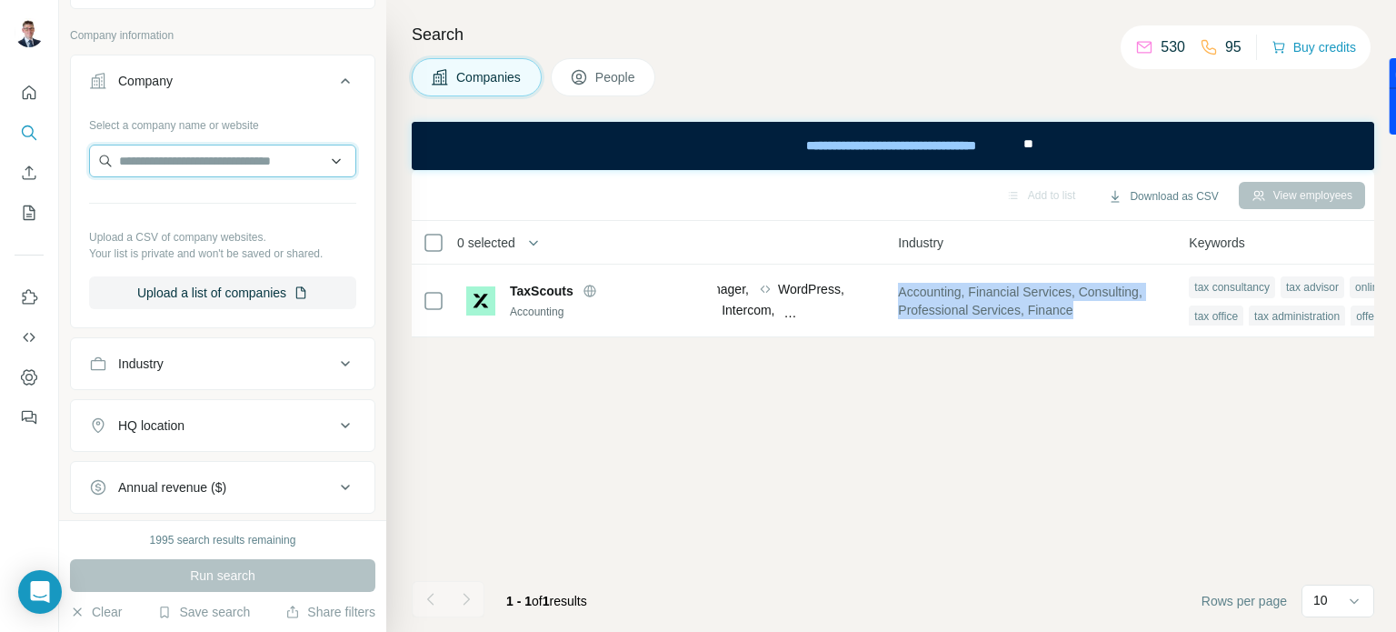
click at [172, 164] on input "text" at bounding box center [222, 161] width 267 height 33
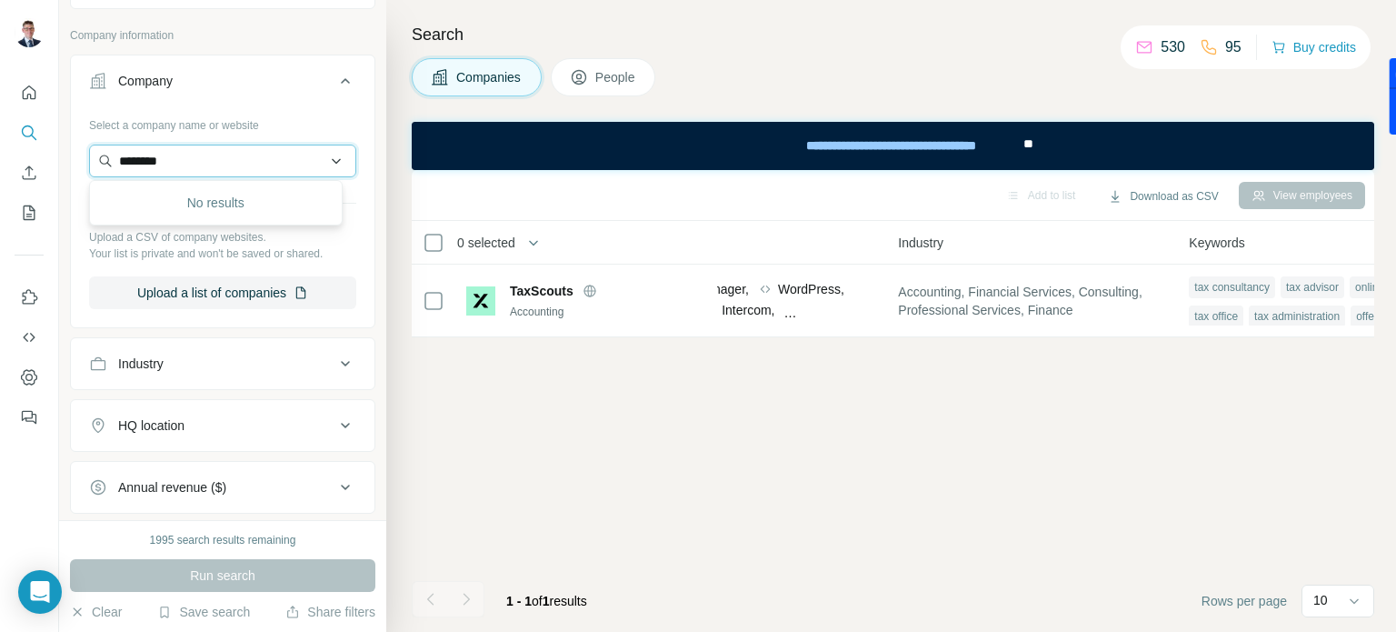
click at [135, 155] on input "********" at bounding box center [222, 161] width 267 height 33
type input "*********"
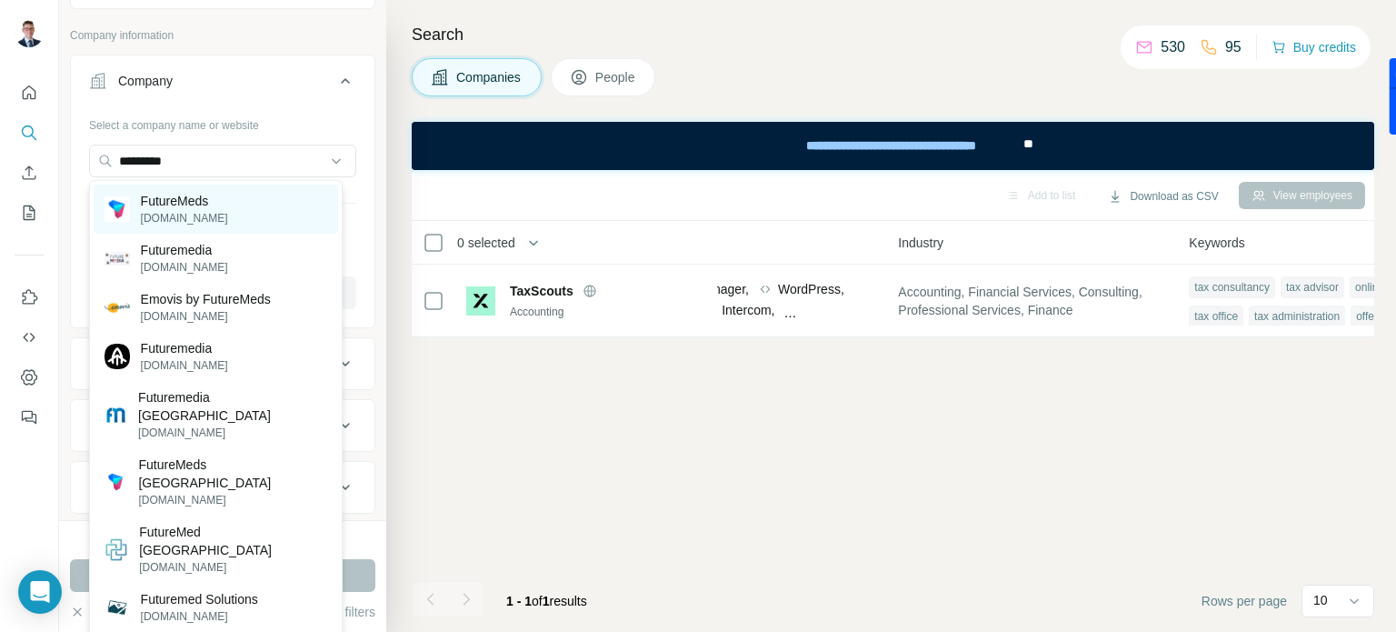
click at [231, 217] on div "FutureMeds futuremeds.com" at bounding box center [216, 208] width 244 height 49
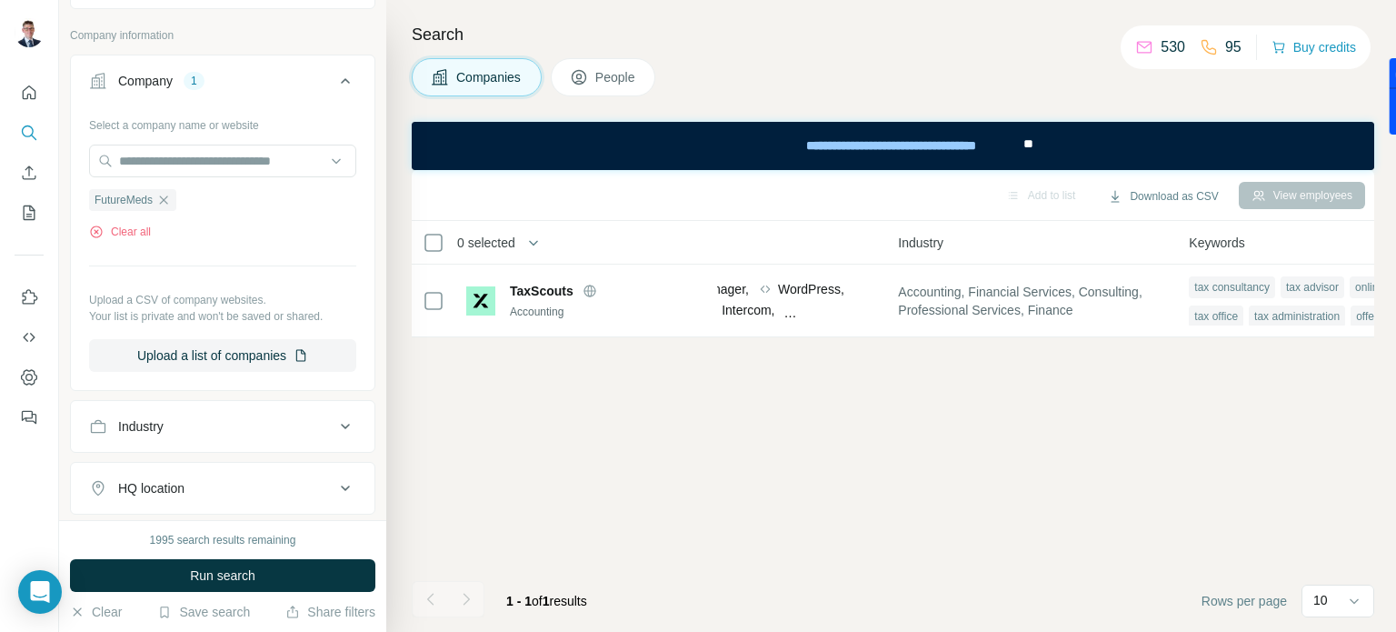
click at [212, 575] on span "Run search" at bounding box center [222, 575] width 65 height 18
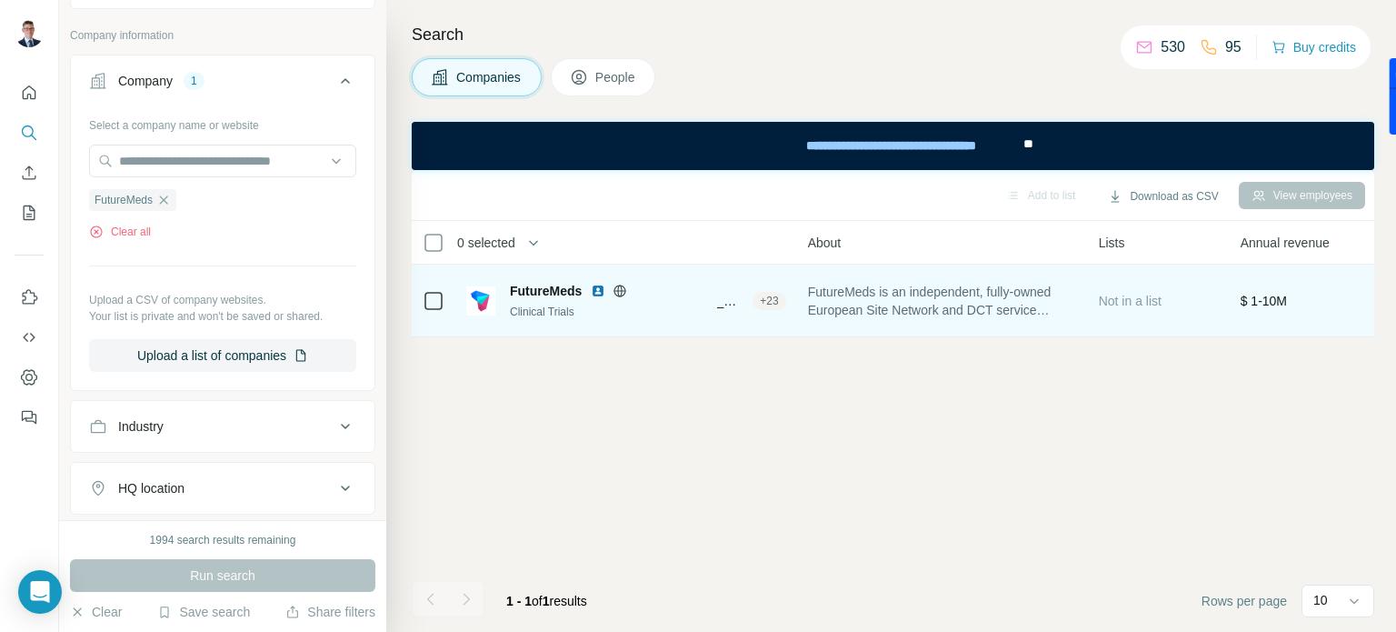
scroll to position [0, 354]
drag, startPoint x: 1074, startPoint y: 314, endPoint x: 819, endPoint y: 297, distance: 256.0
click at [819, 297] on span "FutureMeds is an independent, fully-owned European Site Network and DCT service…" at bounding box center [945, 301] width 269 height 36
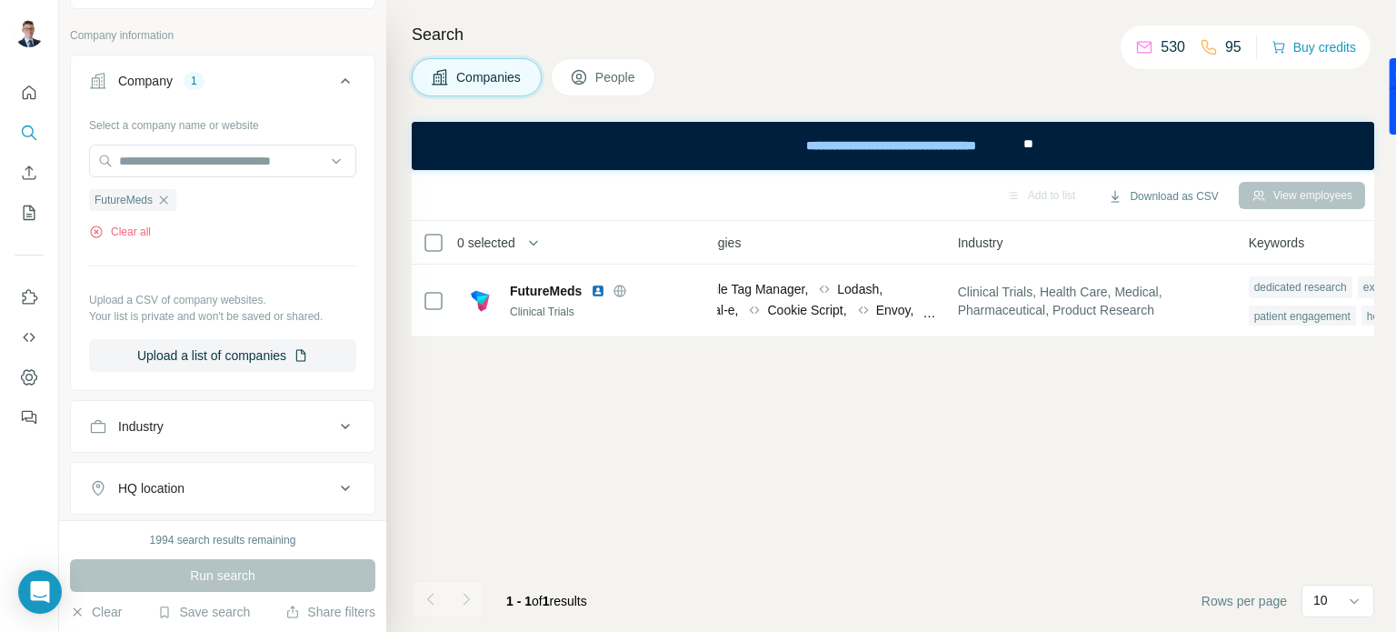
scroll to position [0, 1095]
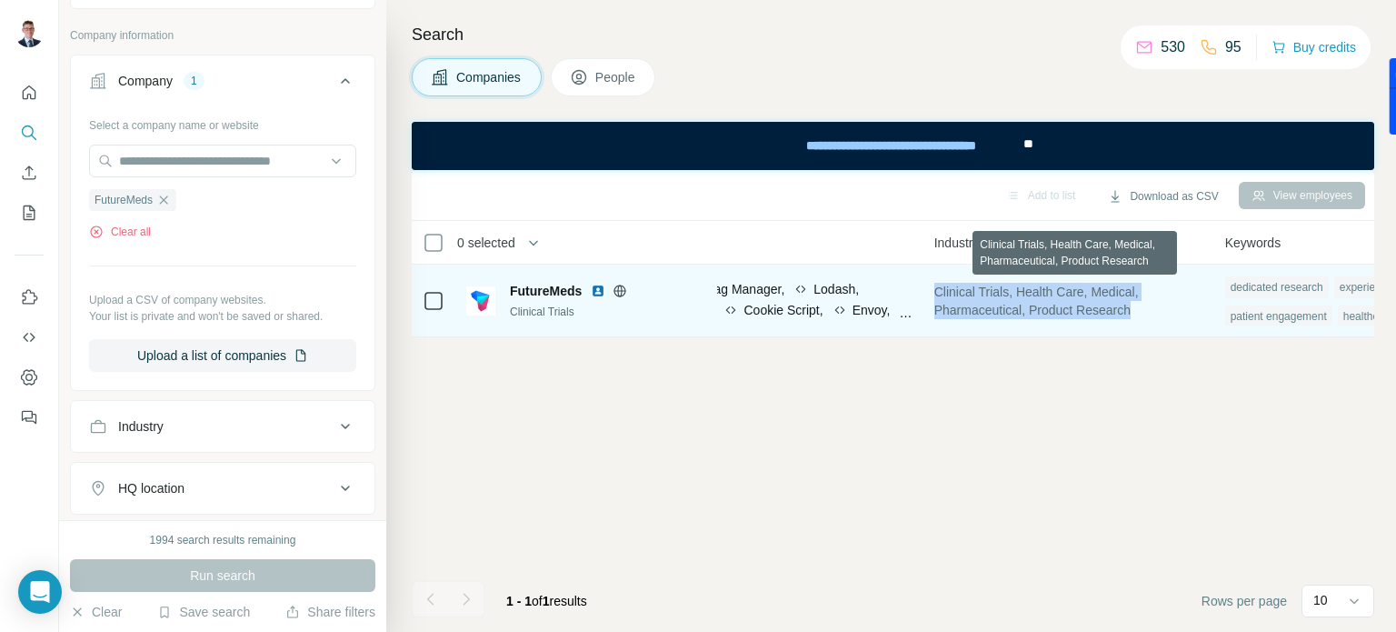
drag, startPoint x: 1128, startPoint y: 311, endPoint x: 940, endPoint y: 295, distance: 188.8
click at [940, 295] on span "Clinical Trials, Health Care, Medical, Pharmaceutical, Product Research" at bounding box center [1068, 301] width 269 height 36
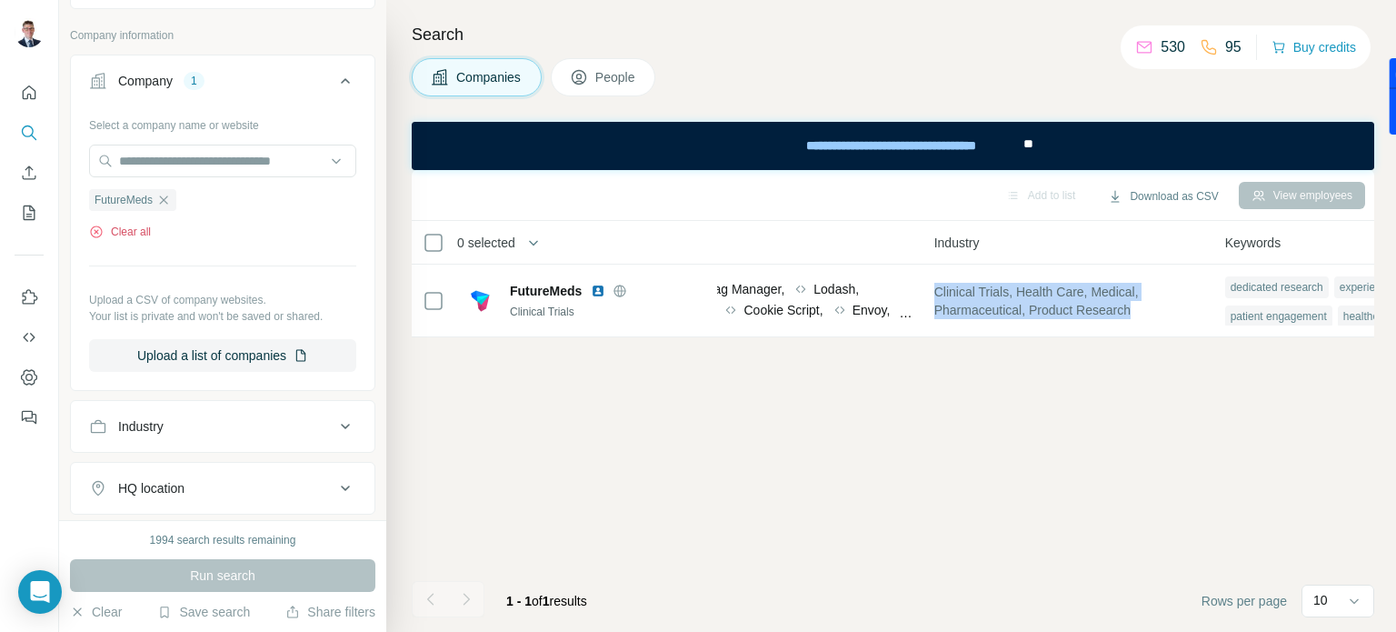
click at [135, 233] on button "Clear all" at bounding box center [120, 232] width 62 height 16
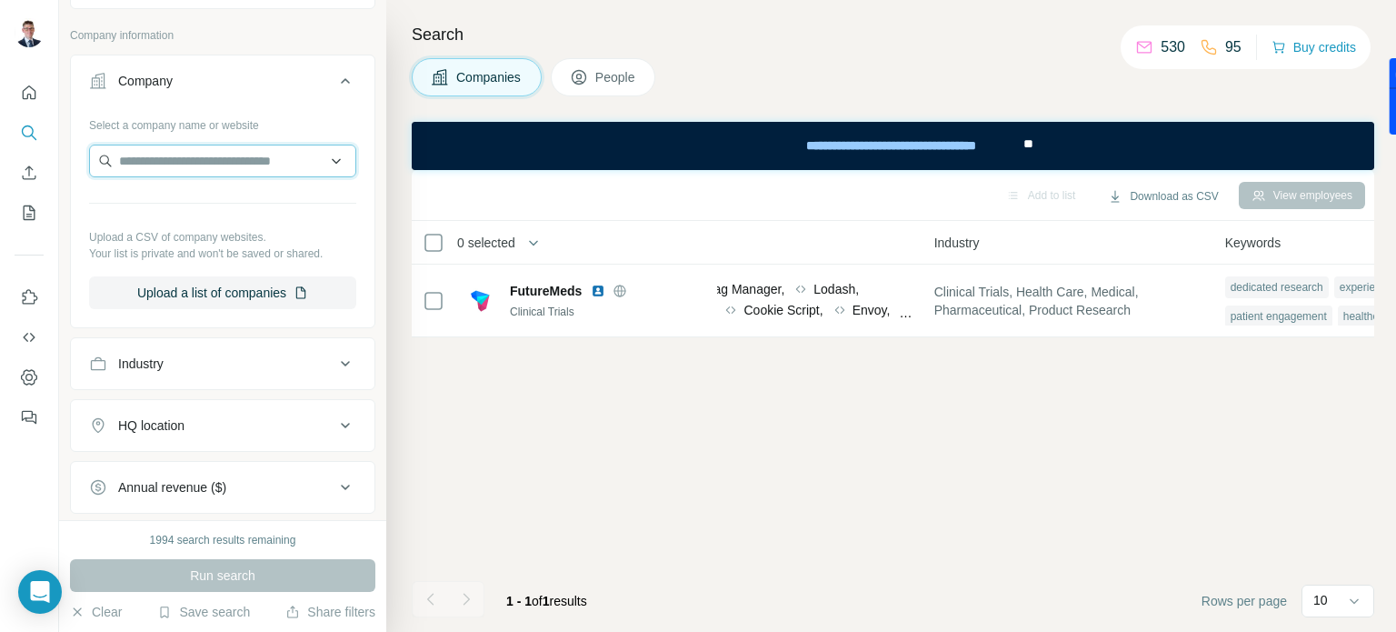
click at [160, 165] on input "text" at bounding box center [222, 161] width 267 height 33
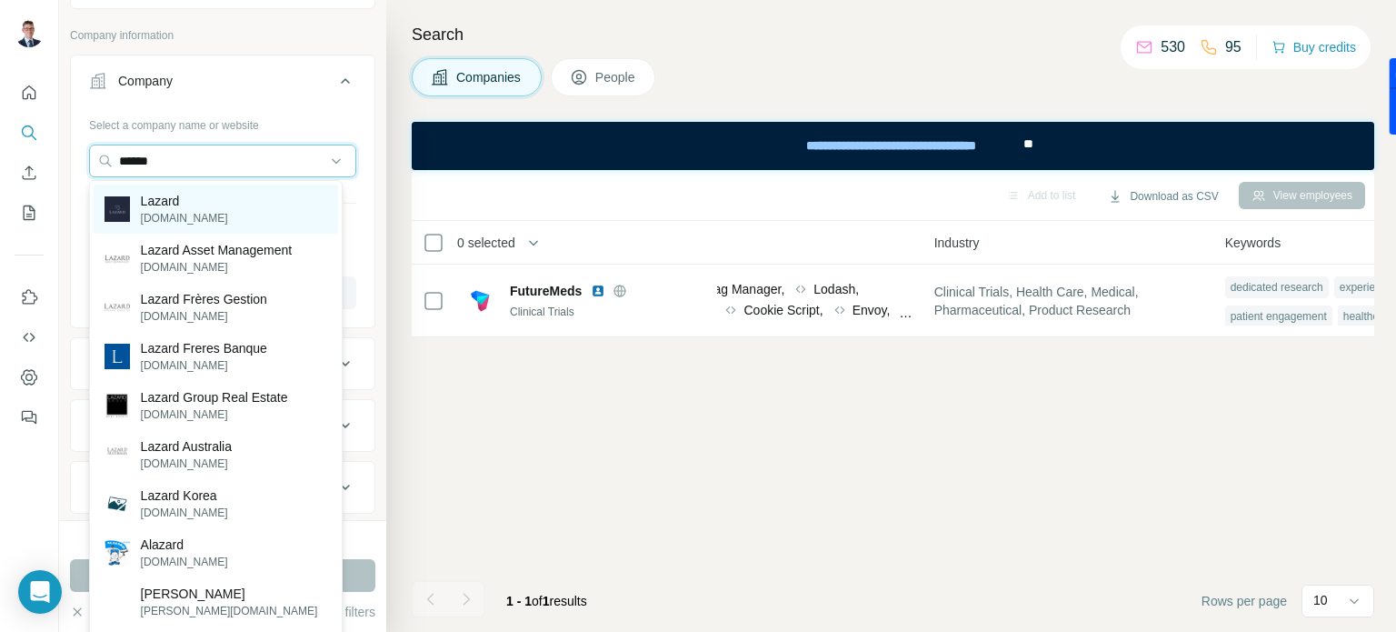
type input "******"
click at [167, 199] on p "Lazard" at bounding box center [184, 201] width 87 height 18
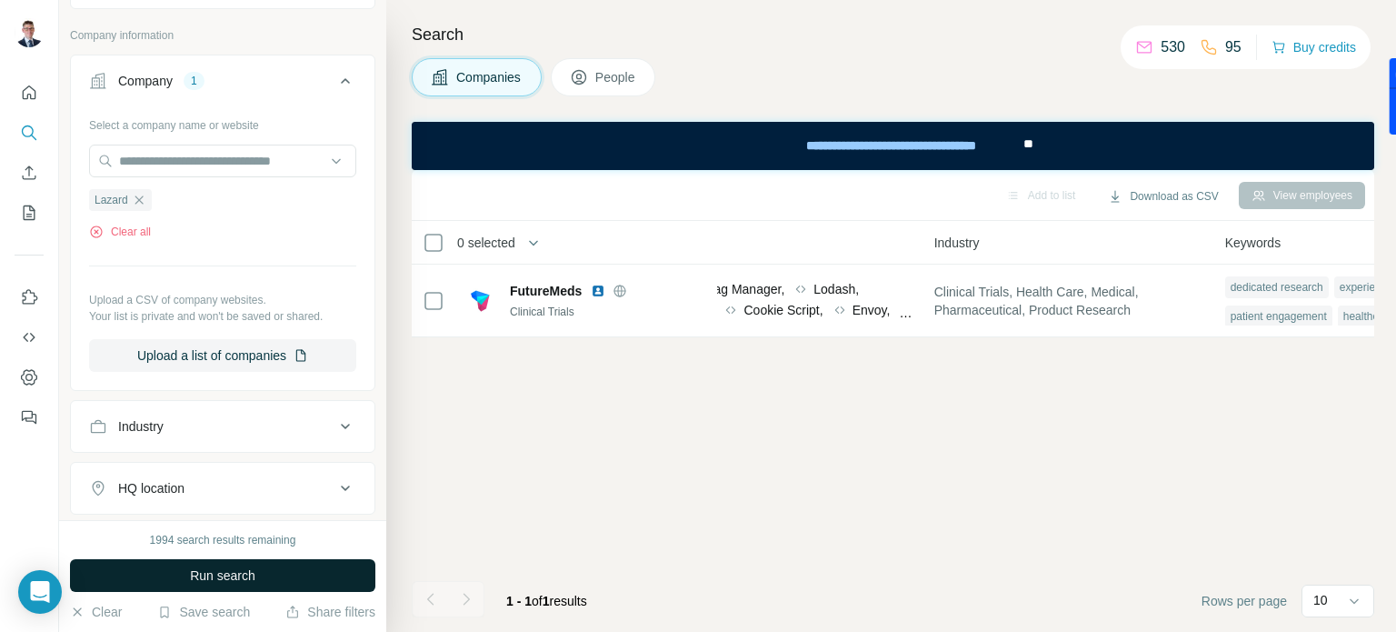
click at [192, 583] on span "Run search" at bounding box center [222, 575] width 65 height 18
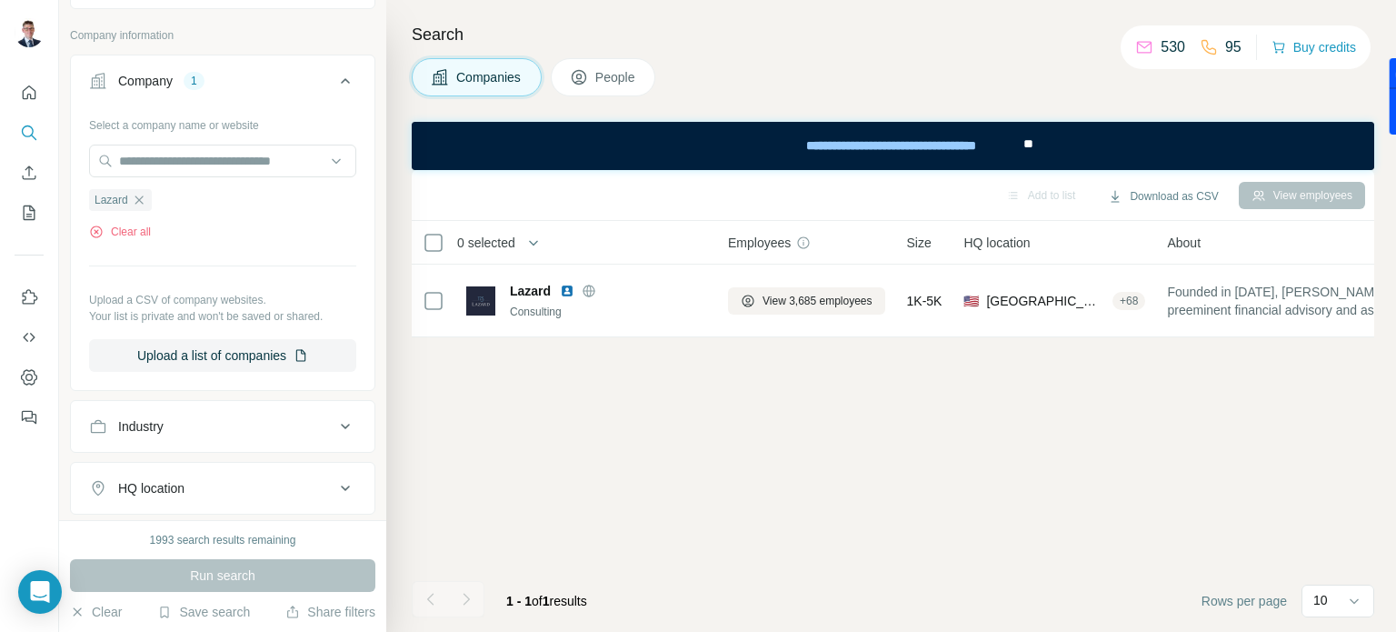
click at [716, 336] on td "Lazard Consulting" at bounding box center [586, 300] width 262 height 73
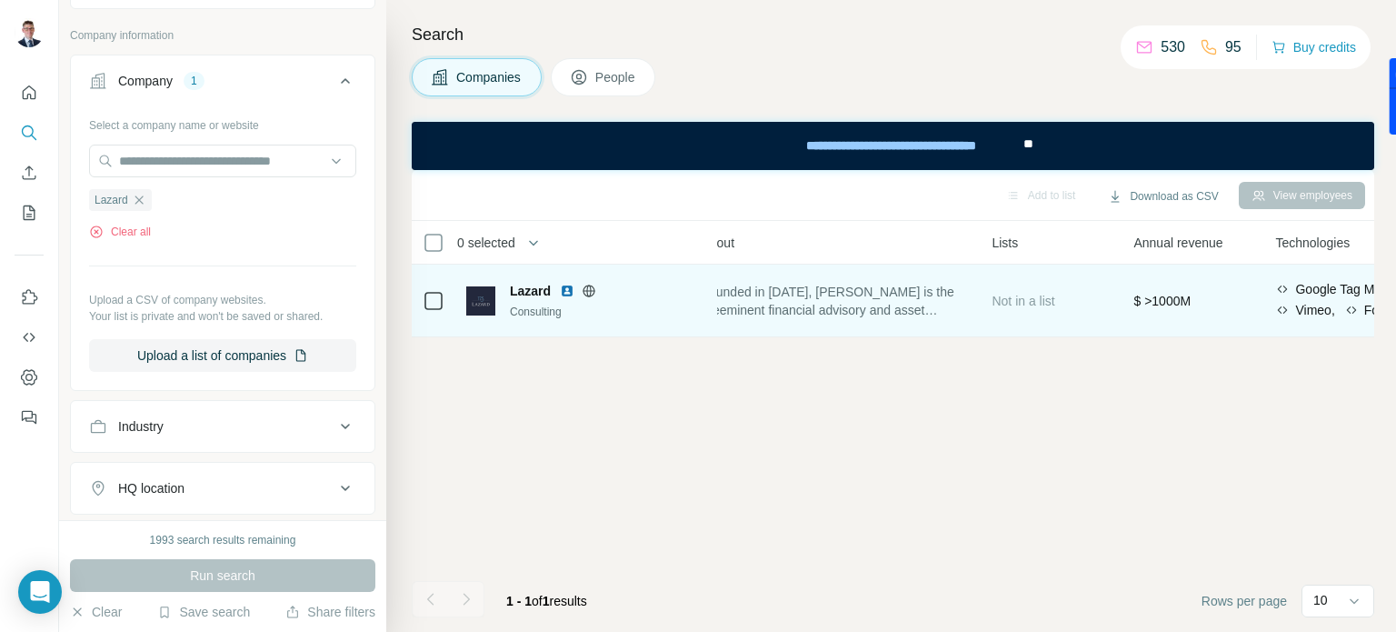
scroll to position [0, 444]
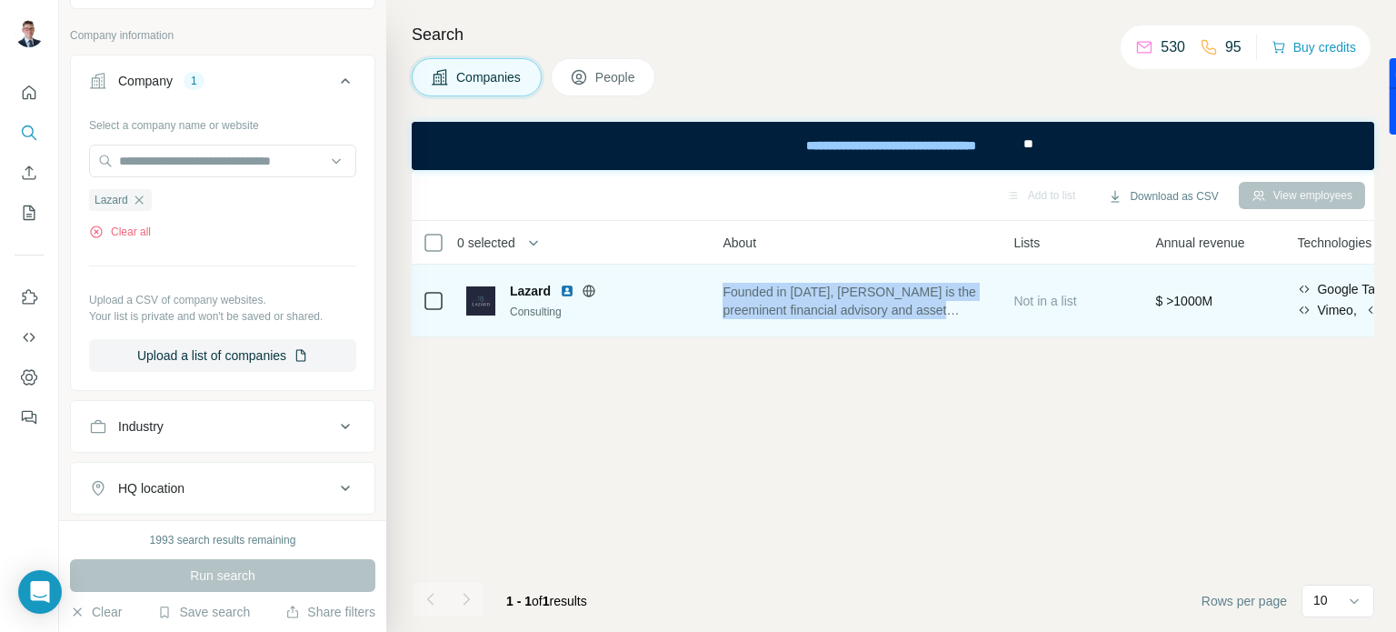
drag, startPoint x: 992, startPoint y: 313, endPoint x: 731, endPoint y: 293, distance: 262.5
click at [731, 293] on span "Founded in 1848, Lazard is the preeminent financial advisory and asset manageme…" at bounding box center [857, 301] width 269 height 36
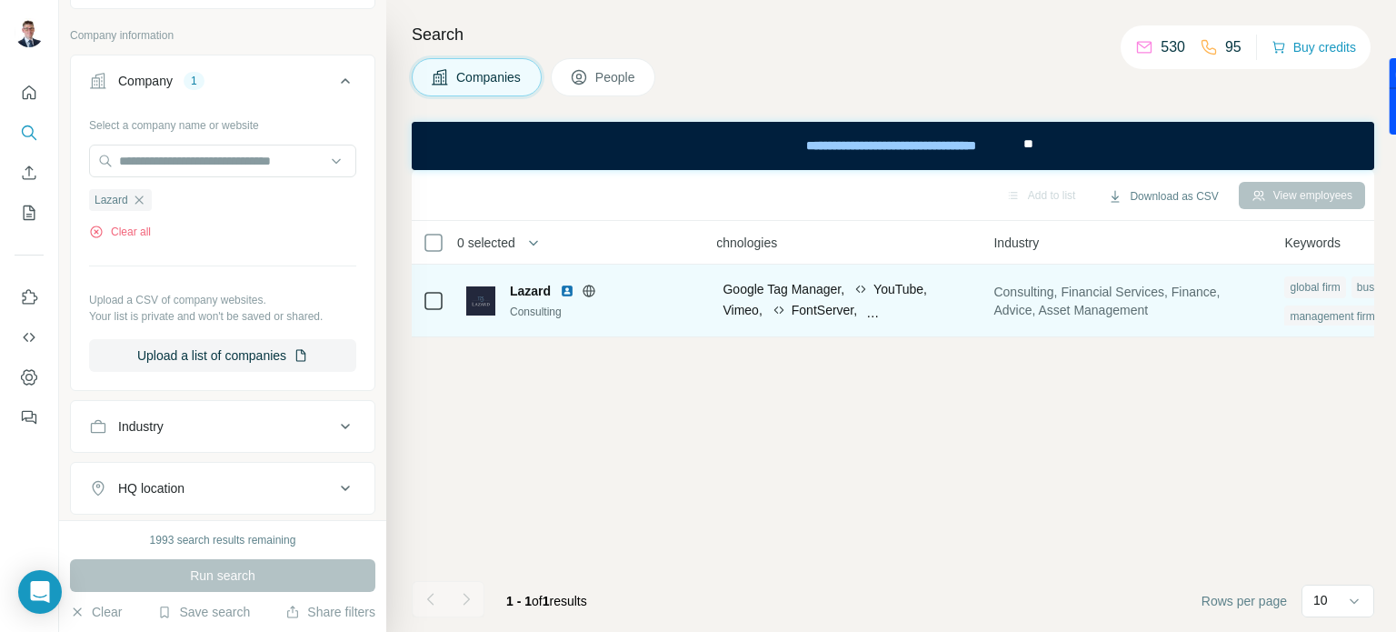
scroll to position [0, 1026]
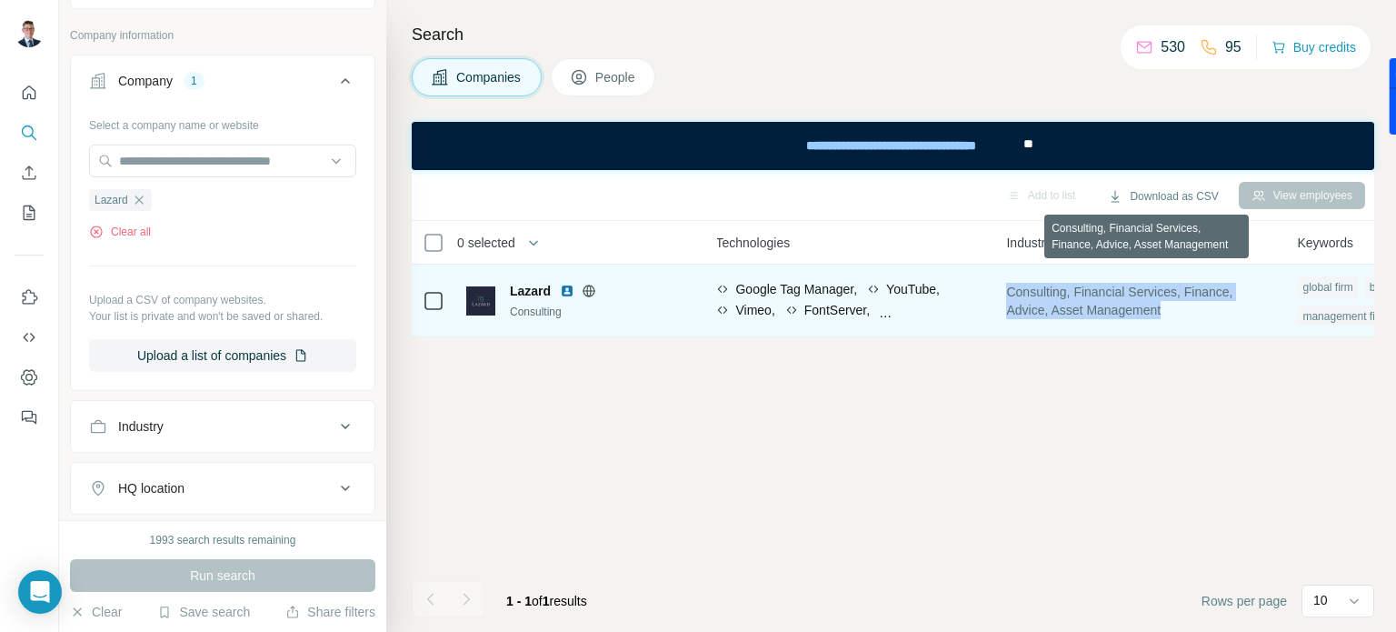
drag, startPoint x: 1180, startPoint y: 313, endPoint x: 1011, endPoint y: 291, distance: 170.4
click at [1011, 291] on td "Consulting, Financial Services, Finance, Advice, Asset Management" at bounding box center [1140, 300] width 291 height 73
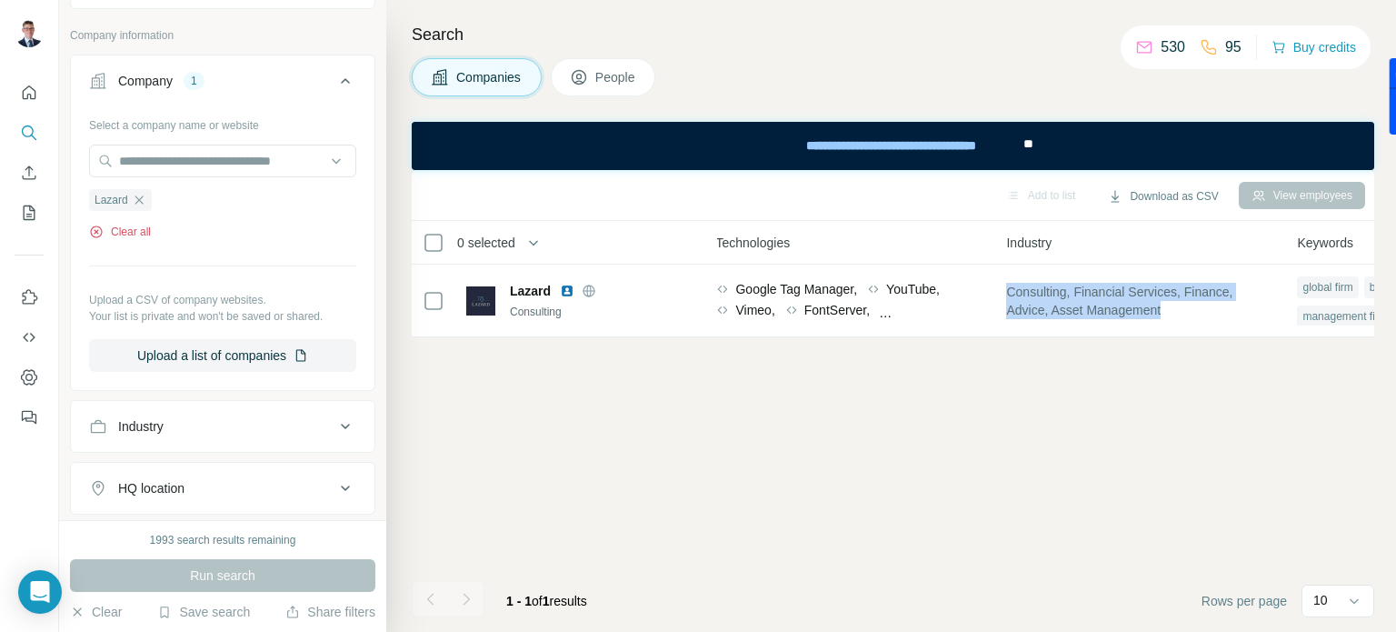
click at [121, 232] on button "Clear all" at bounding box center [120, 232] width 62 height 16
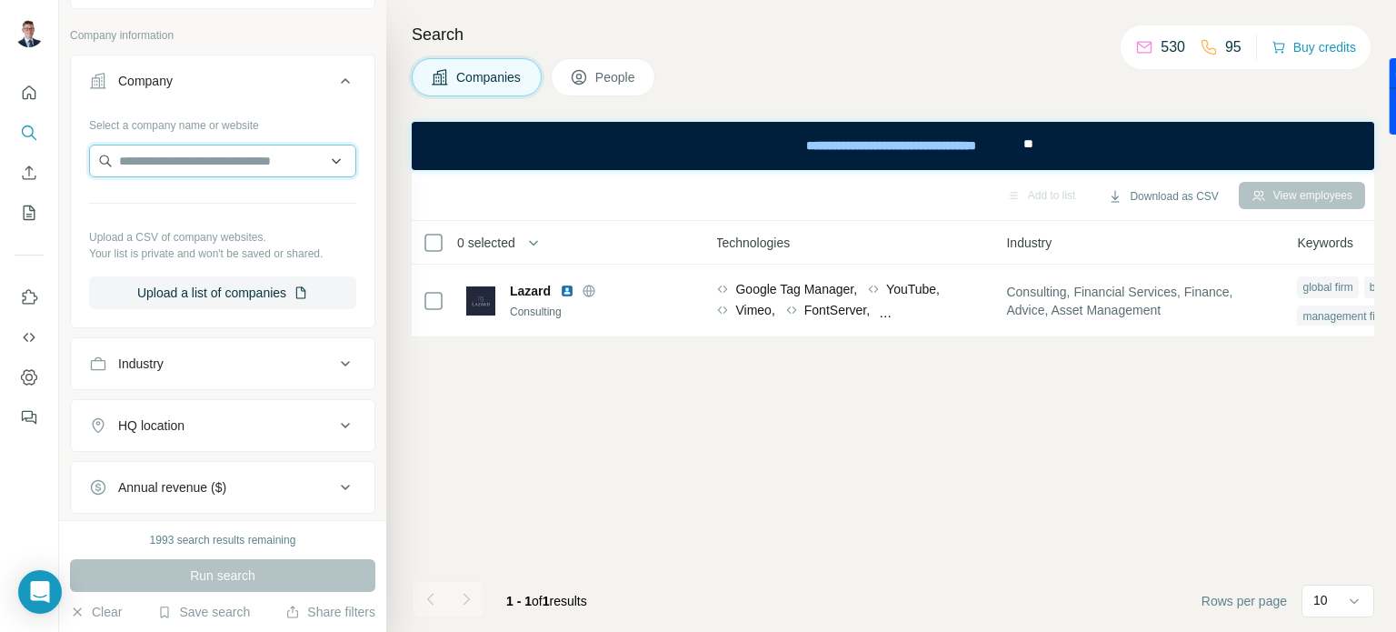
click at [173, 160] on input "text" at bounding box center [222, 161] width 267 height 33
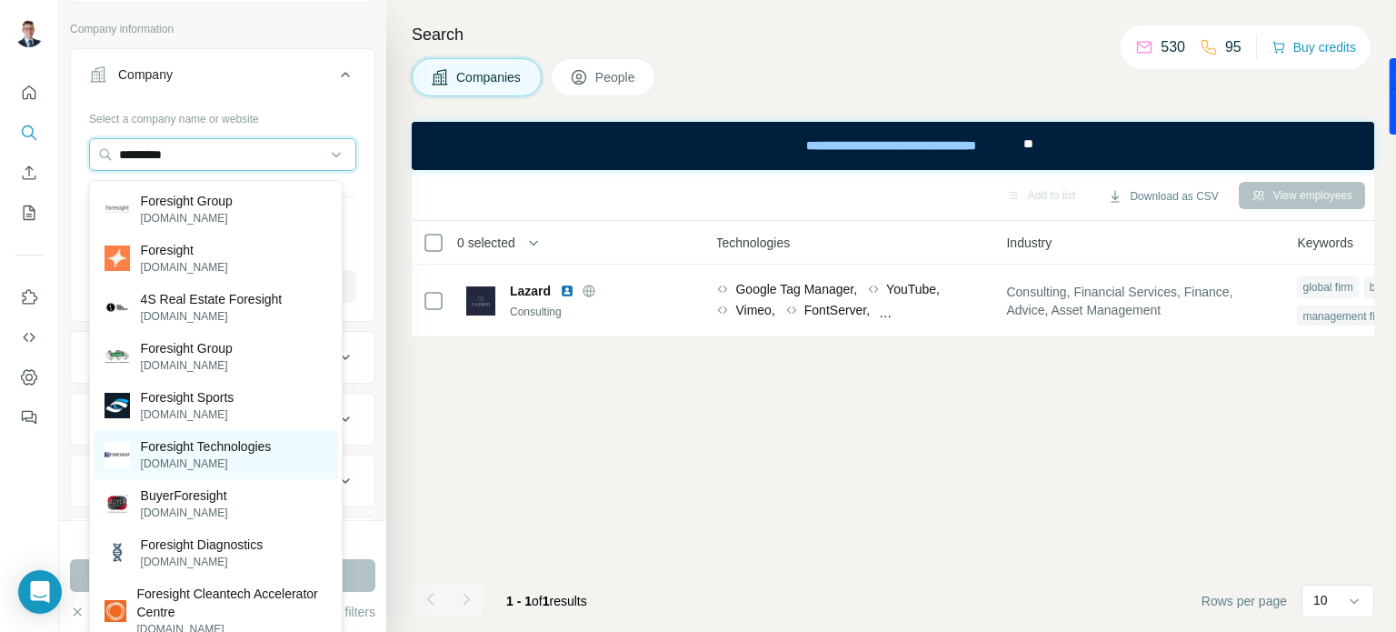
scroll to position [91, 0]
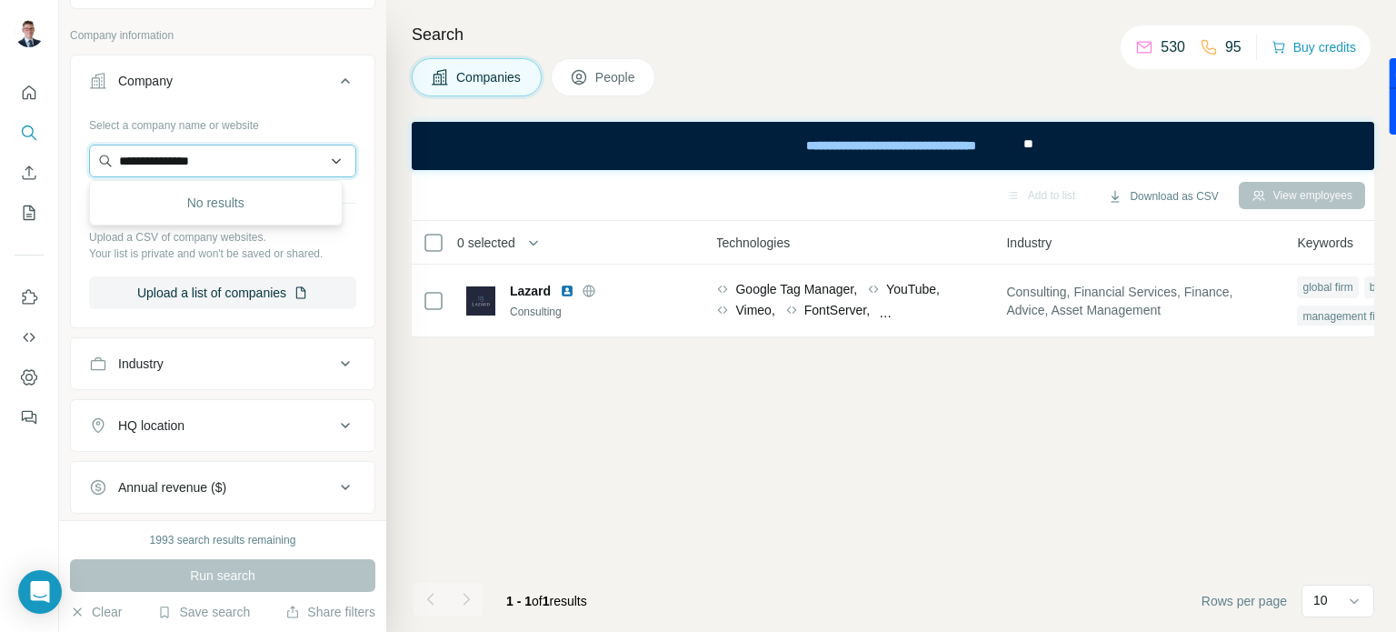
click at [184, 157] on input "**********" at bounding box center [222, 161] width 267 height 33
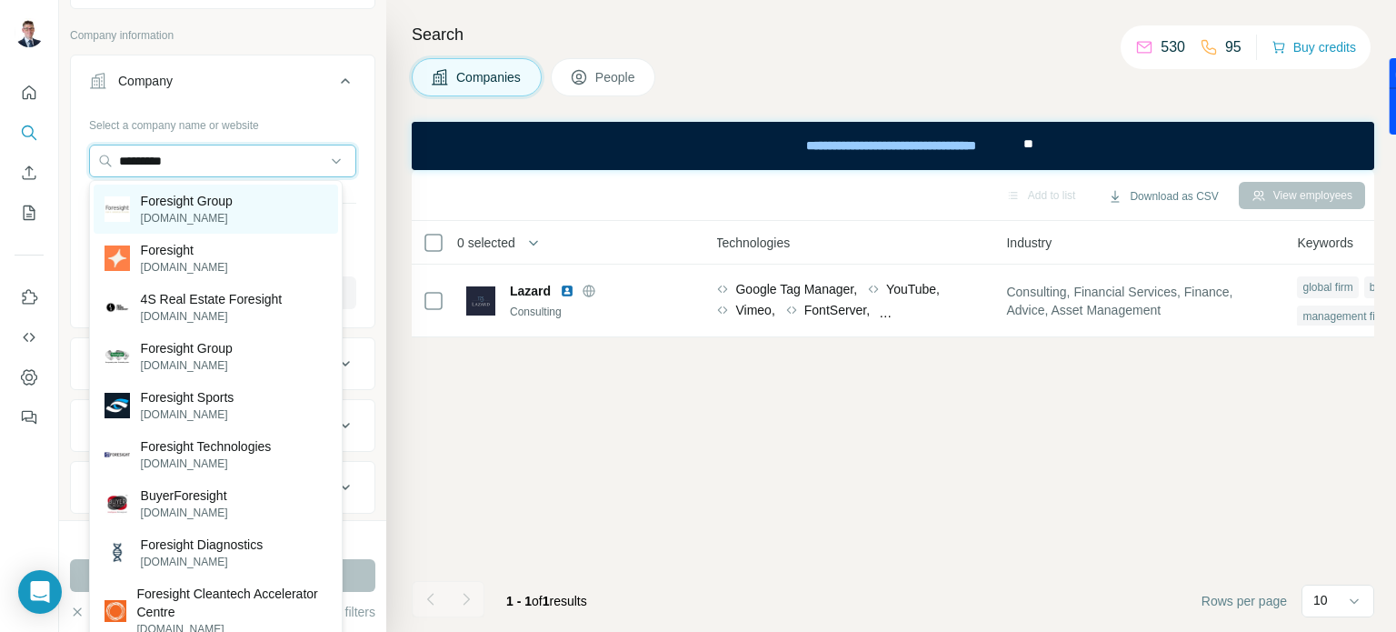
type input "*********"
click at [186, 200] on p "Foresight Group" at bounding box center [187, 201] width 92 height 18
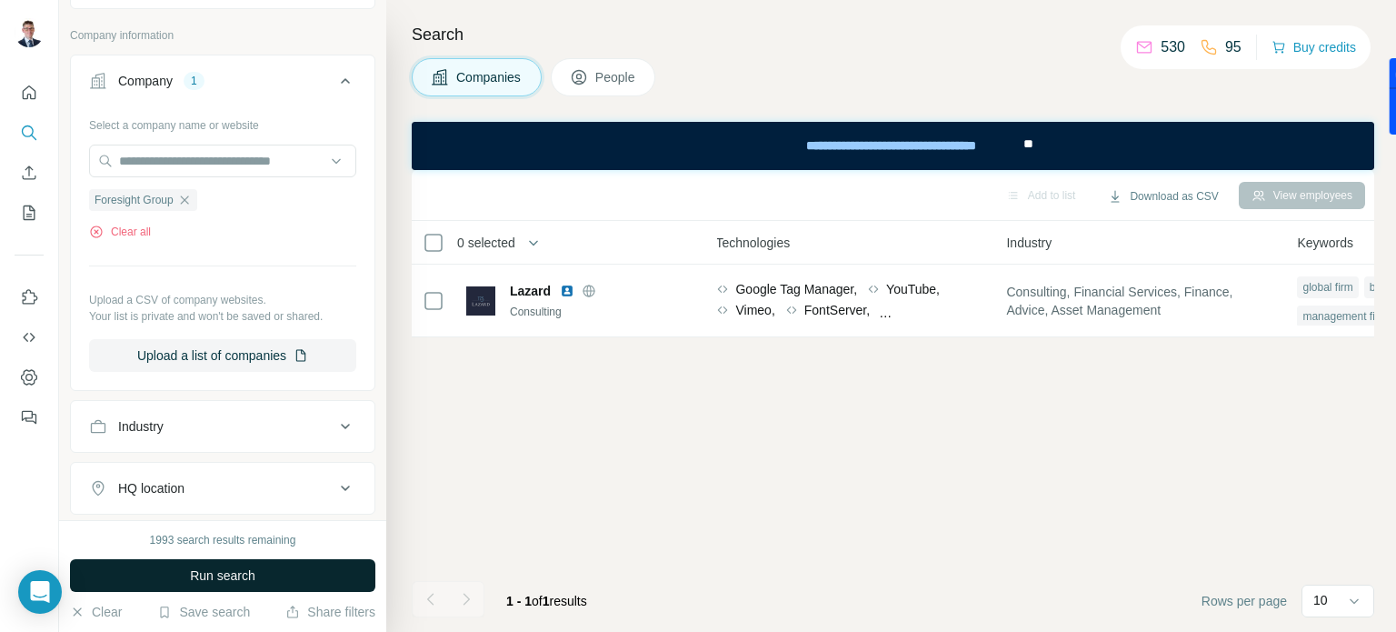
click at [224, 570] on span "Run search" at bounding box center [222, 575] width 65 height 18
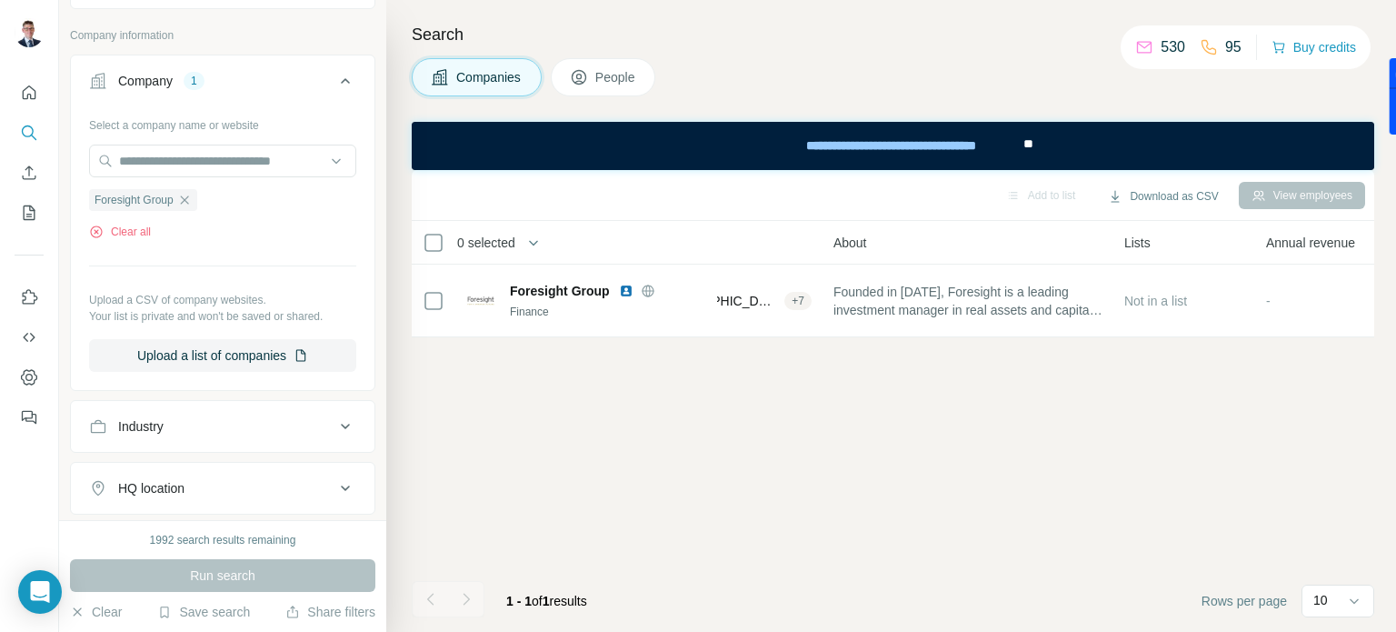
scroll to position [0, 371]
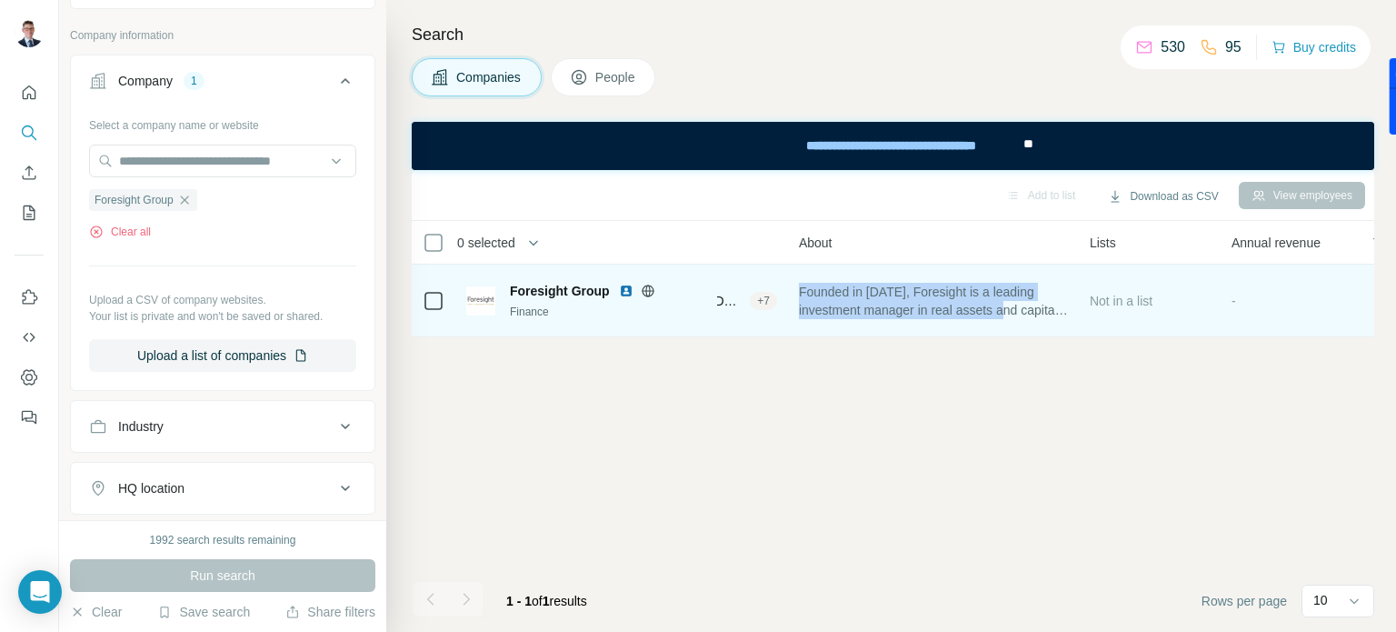
drag, startPoint x: 1053, startPoint y: 308, endPoint x: 809, endPoint y: 300, distance: 244.6
click at [809, 300] on span "Founded in 1984, Foresight is a leading investment manager in real assets and c…" at bounding box center [933, 301] width 269 height 36
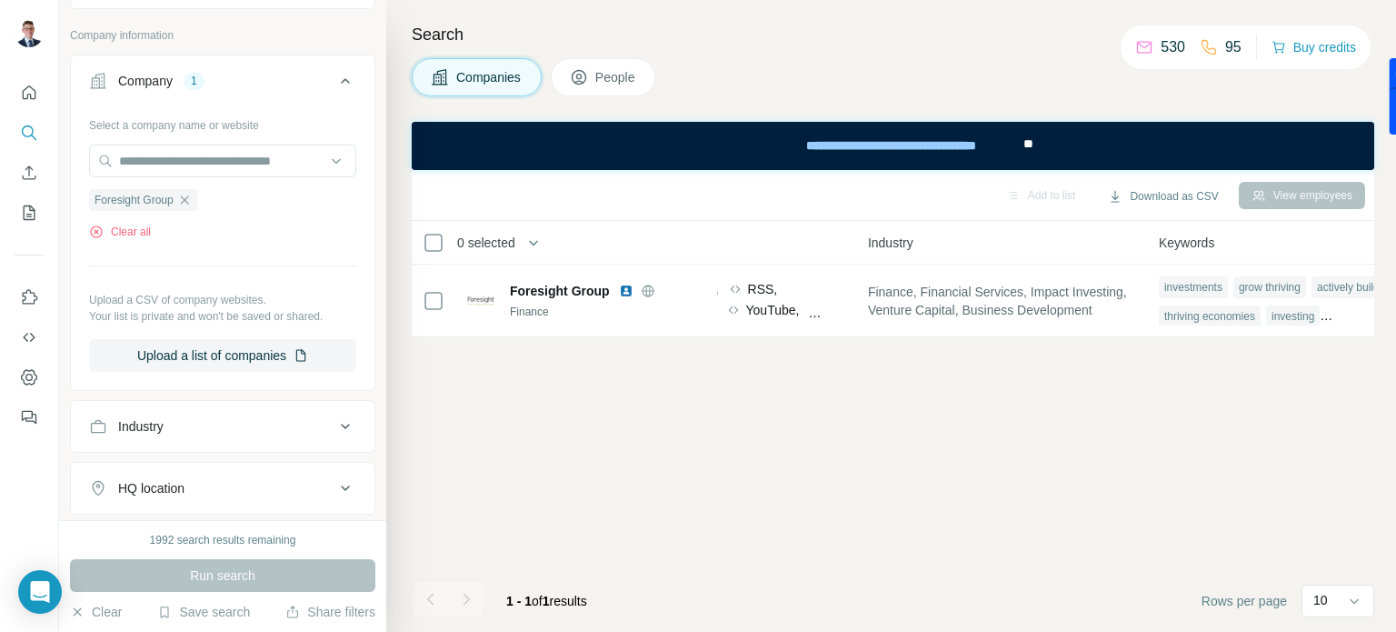
scroll to position [0, 1250]
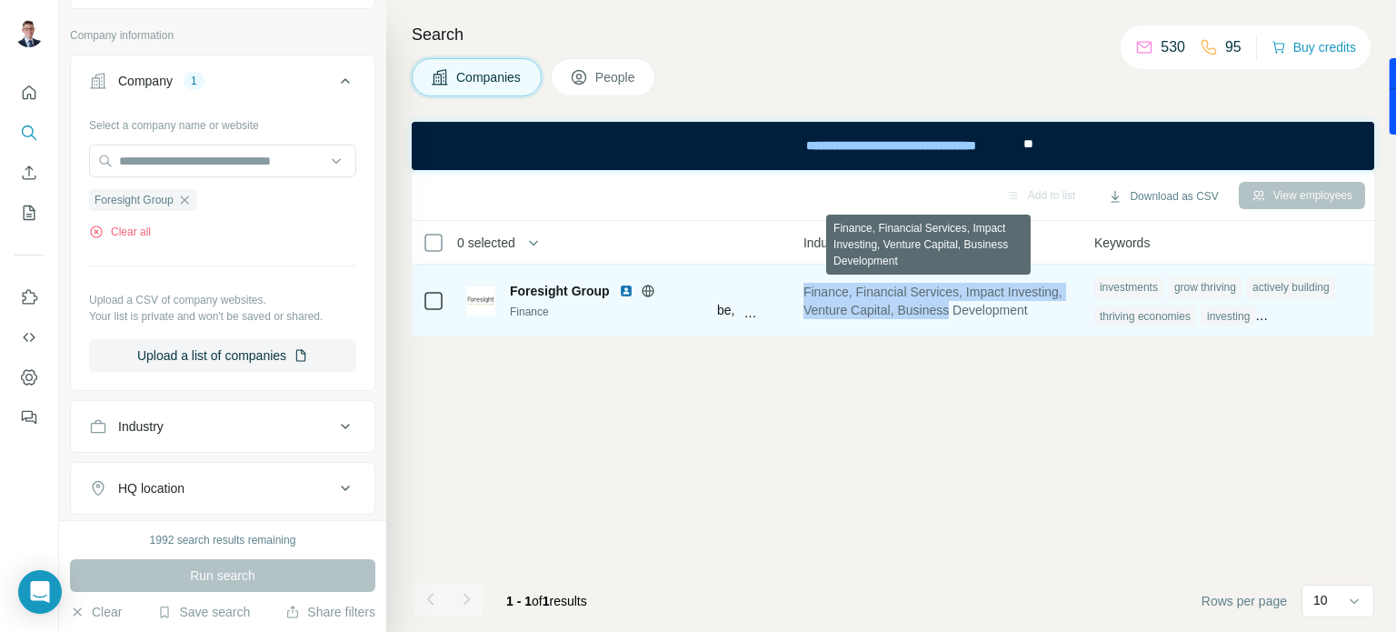
drag, startPoint x: 1013, startPoint y: 308, endPoint x: 783, endPoint y: 286, distance: 231.0
click at [792, 286] on td "Finance, Financial Services, Impact Investing, Venture Capital, Business Develo…" at bounding box center [937, 300] width 291 height 73
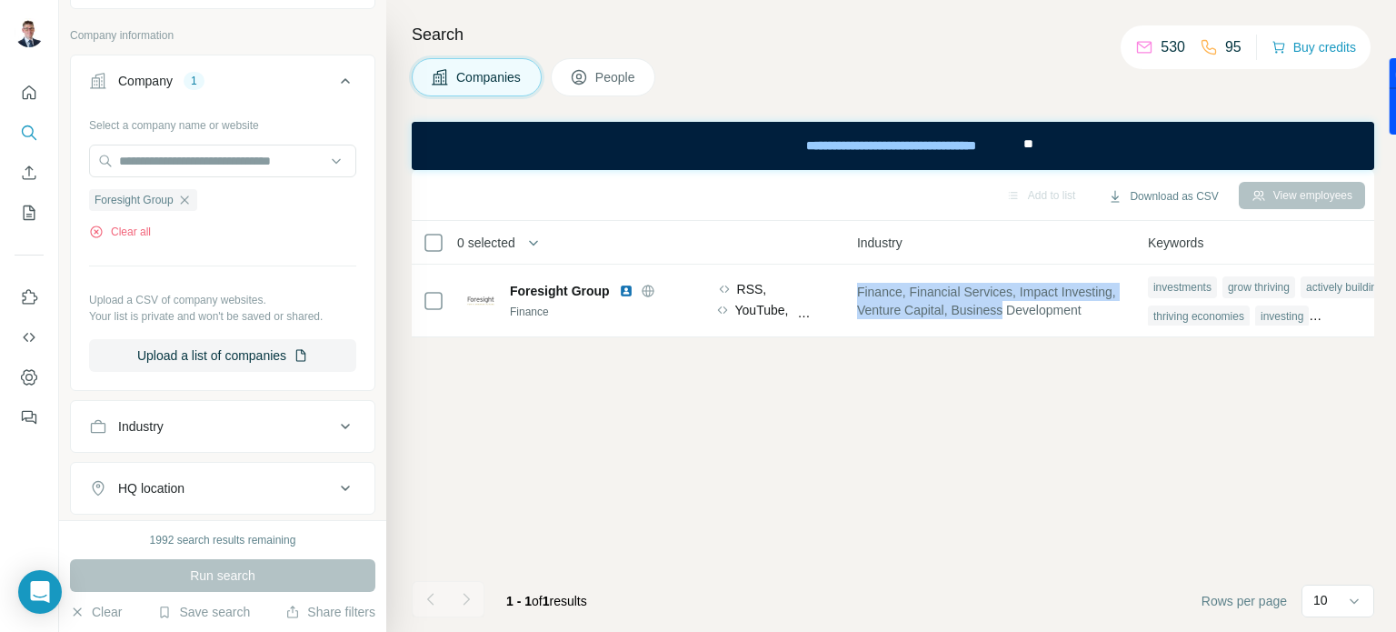
scroll to position [0, 1182]
drag, startPoint x: 950, startPoint y: 336, endPoint x: 872, endPoint y: 338, distance: 77.3
click at [868, 337] on div "0 selected Companies Employees Size HQ location About Lists Annual revenue Tech…" at bounding box center [893, 279] width 962 height 116
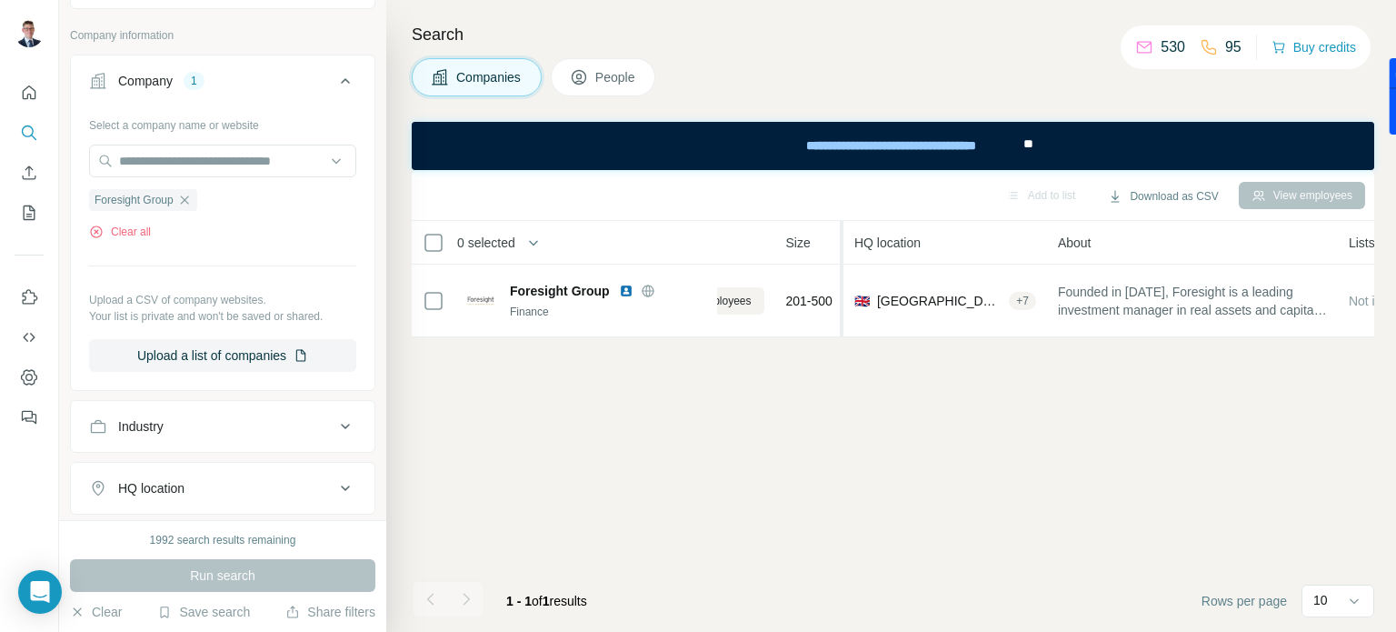
scroll to position [0, 109]
click at [137, 228] on button "Clear all" at bounding box center [120, 232] width 62 height 16
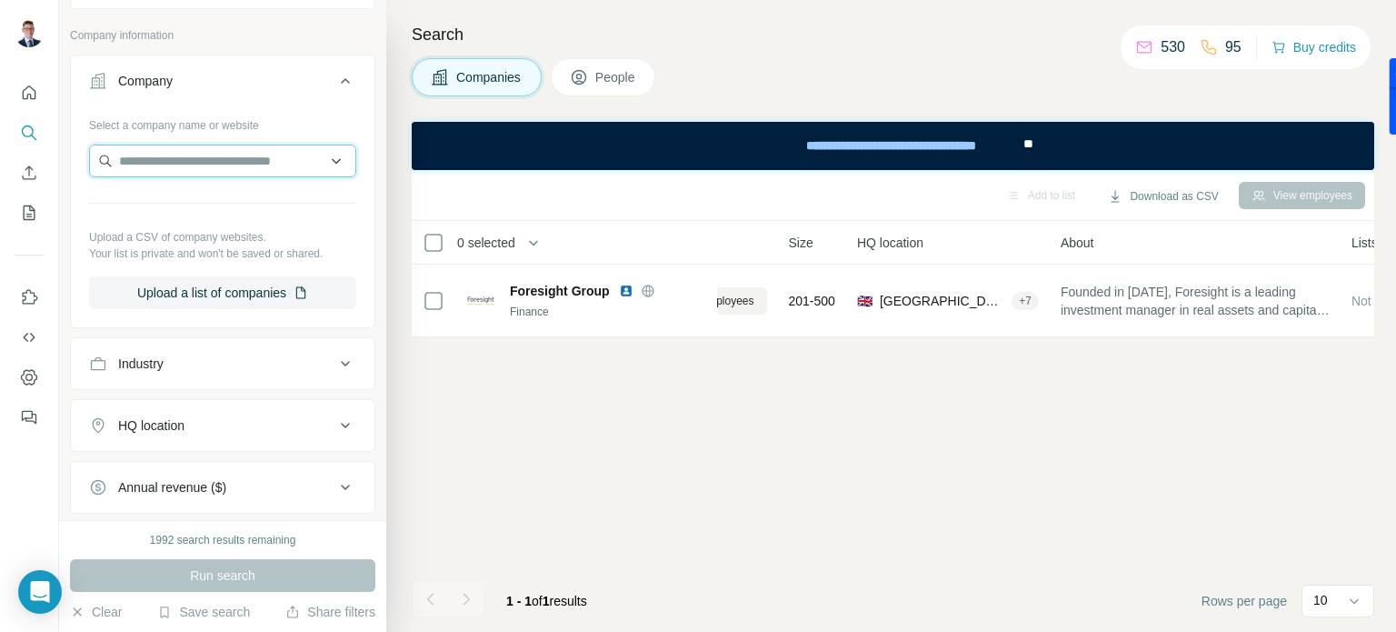
click at [167, 166] on input "text" at bounding box center [222, 161] width 267 height 33
type input "*********"
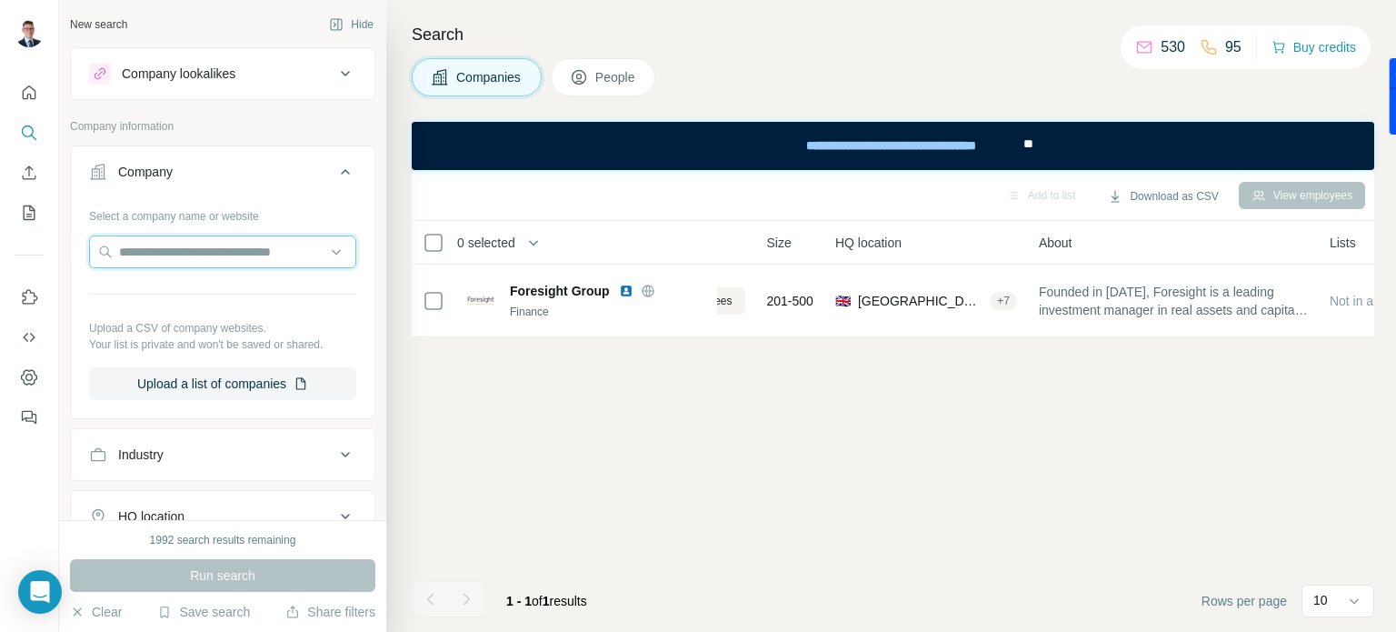
scroll to position [0, 149]
drag, startPoint x: 159, startPoint y: 260, endPoint x: 109, endPoint y: 232, distance: 57.4
click at [158, 252] on input "text" at bounding box center [222, 251] width 267 height 33
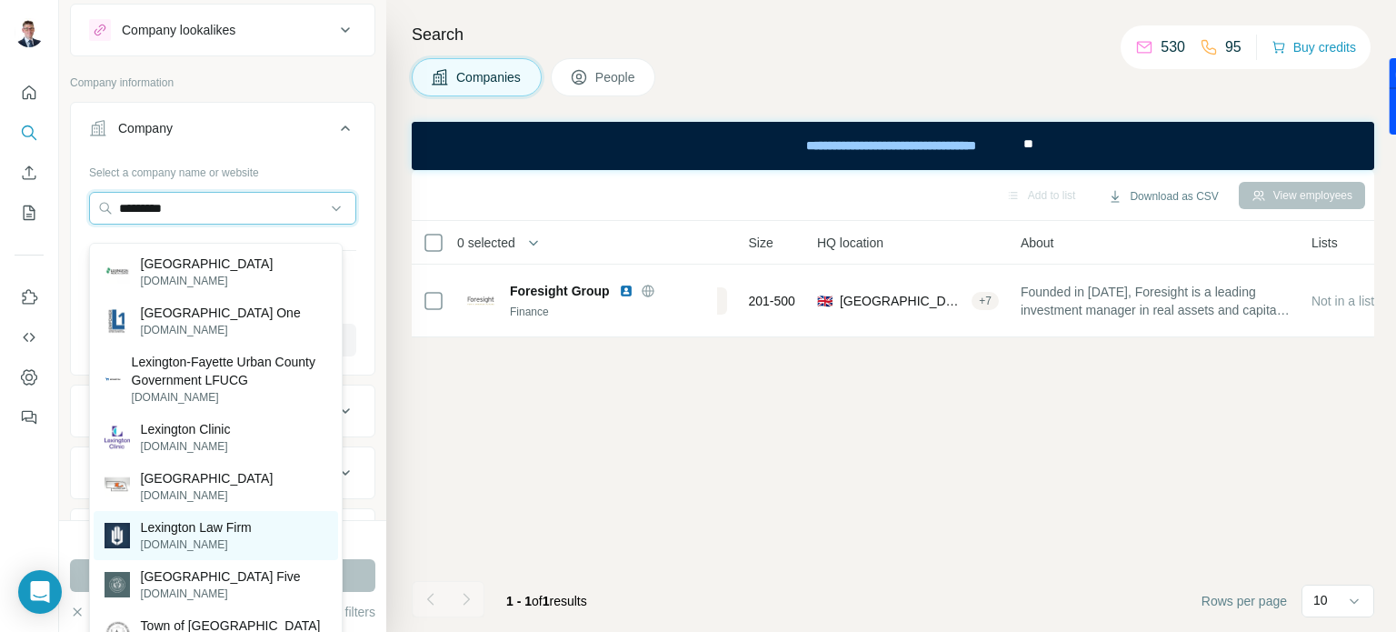
scroll to position [0, 0]
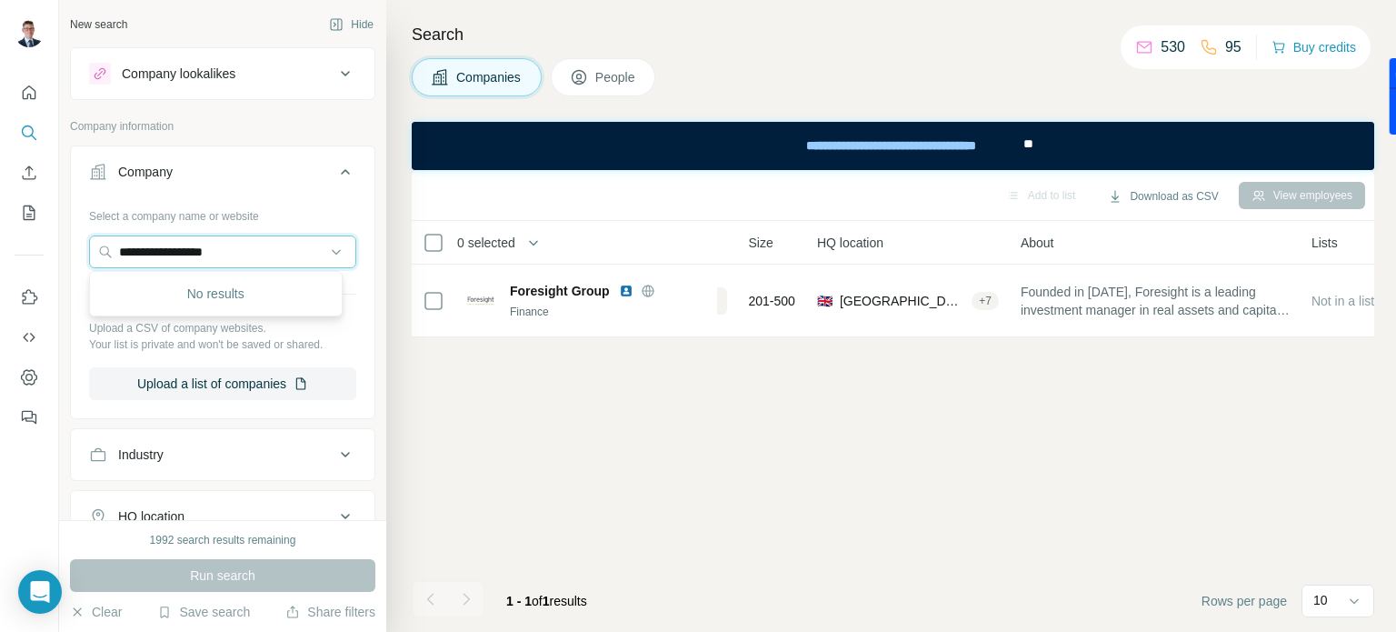
drag, startPoint x: 256, startPoint y: 247, endPoint x: 63, endPoint y: 237, distance: 193.8
click at [63, 237] on div "**********" at bounding box center [222, 260] width 327 height 520
click at [256, 250] on input "**********" at bounding box center [222, 251] width 267 height 33
drag, startPoint x: 266, startPoint y: 245, endPoint x: 43, endPoint y: 235, distance: 223.8
click at [43, 235] on div "**********" at bounding box center [698, 316] width 1396 height 632
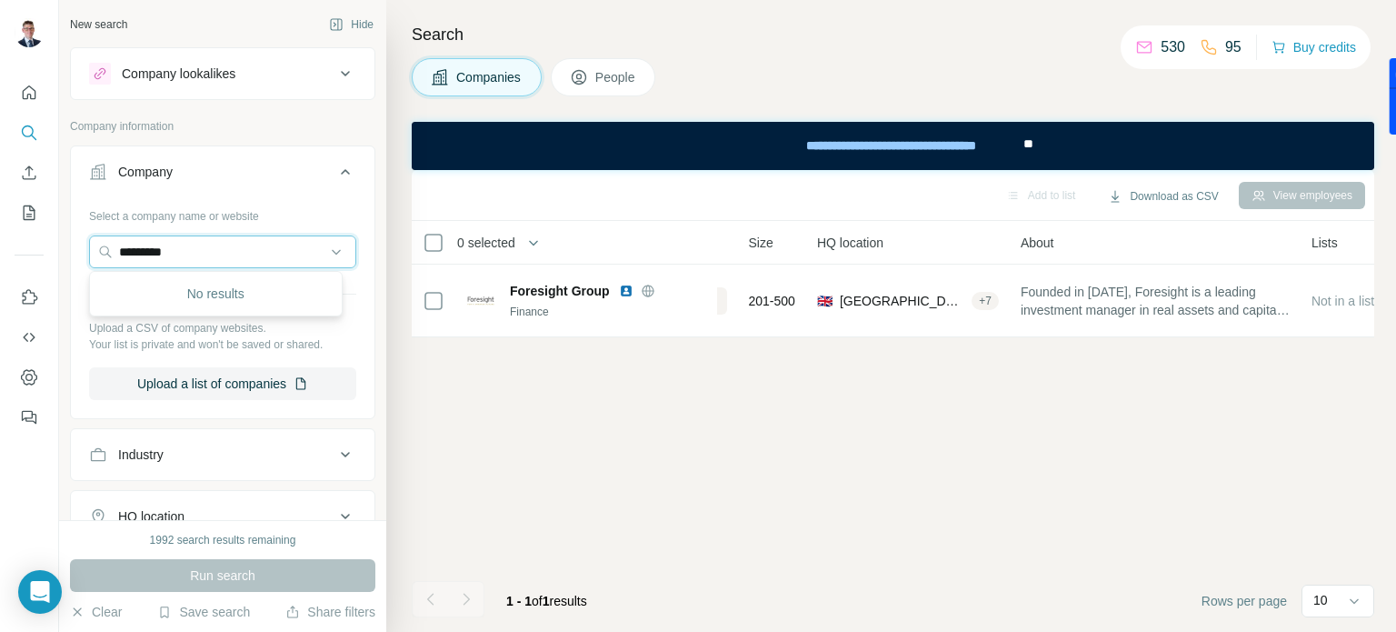
drag, startPoint x: 84, startPoint y: 246, endPoint x: 16, endPoint y: 243, distance: 67.4
click at [18, 243] on div "New search Hide Company lookalikes Company information Company Select a company…" at bounding box center [698, 316] width 1396 height 632
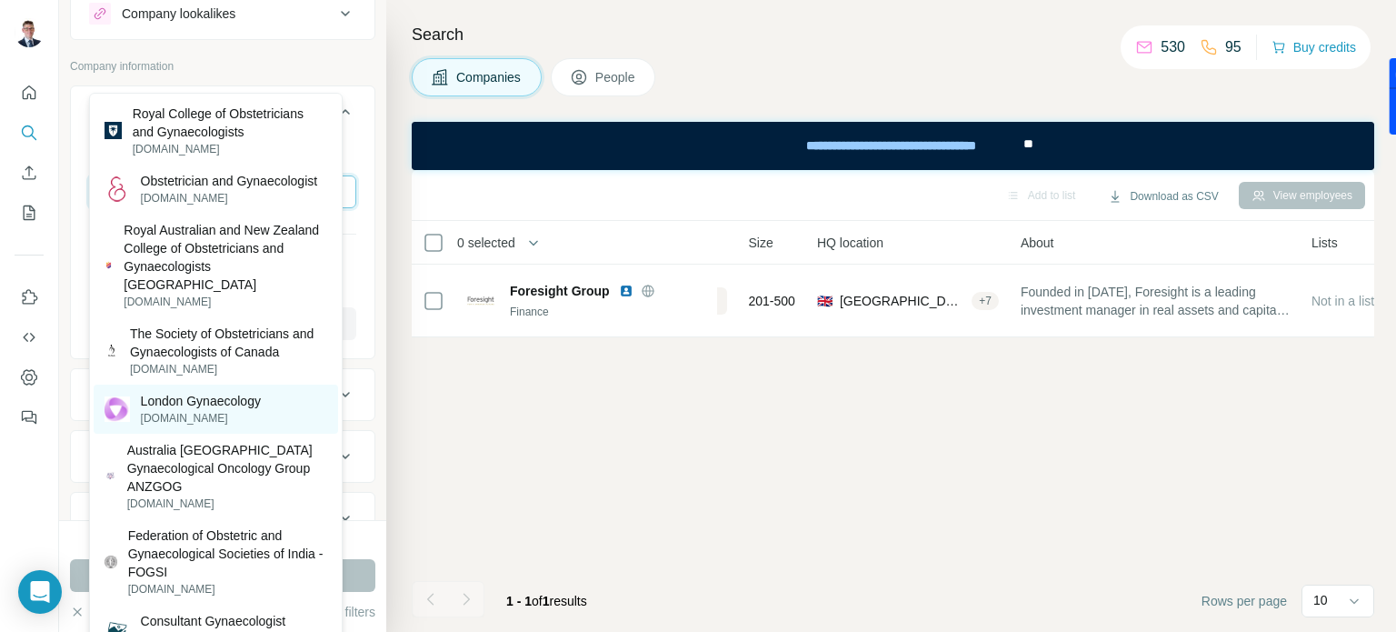
scroll to position [182, 0]
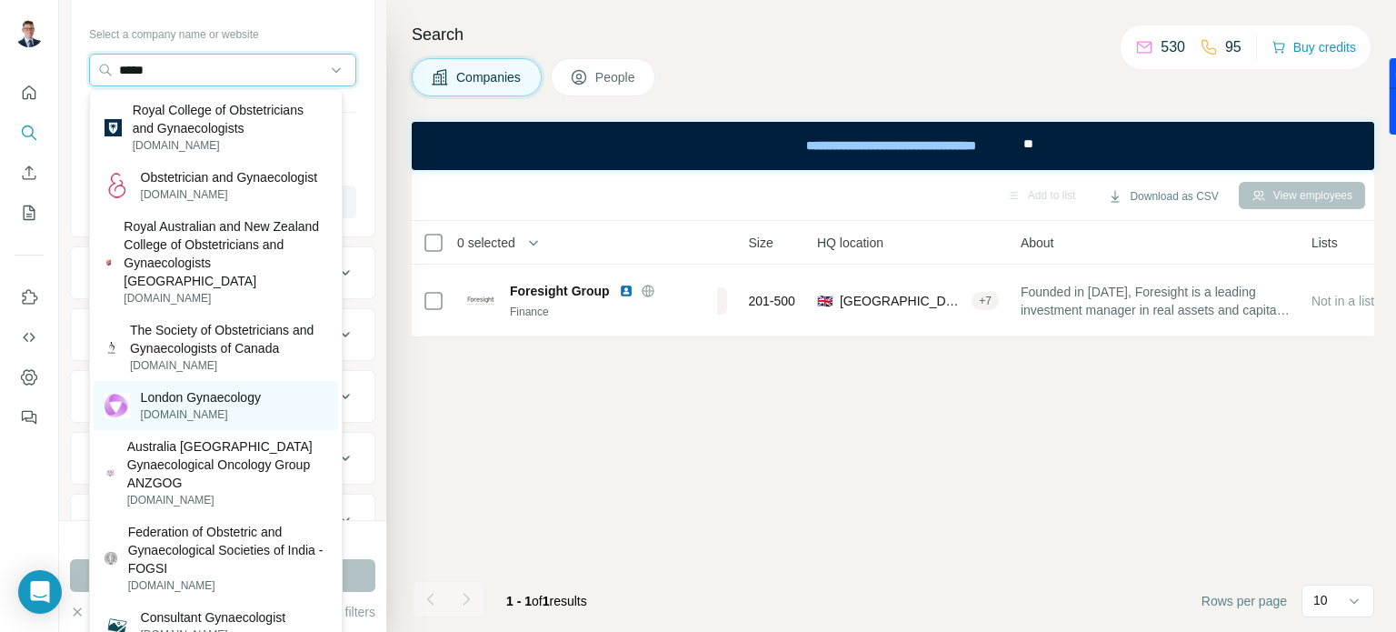
type input "*****"
click at [209, 409] on p "london-gynaecology.com" at bounding box center [201, 414] width 120 height 16
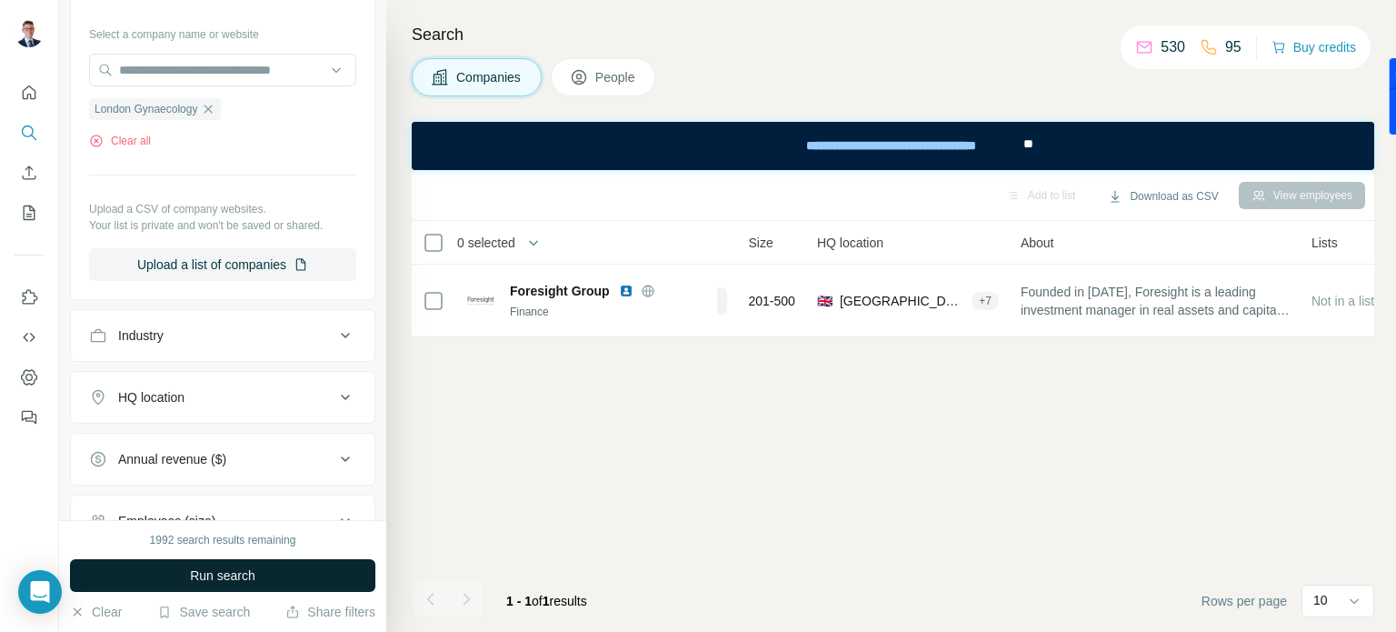
click at [167, 571] on button "Run search" at bounding box center [222, 575] width 305 height 33
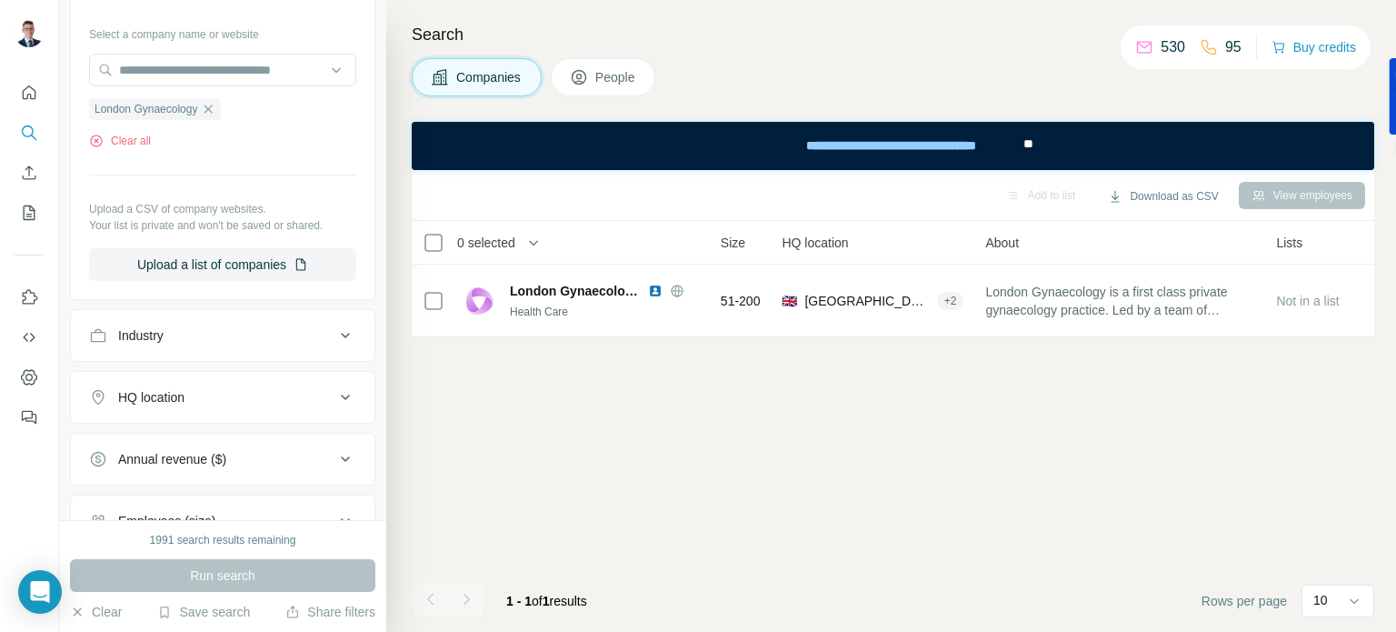
scroll to position [0, 180]
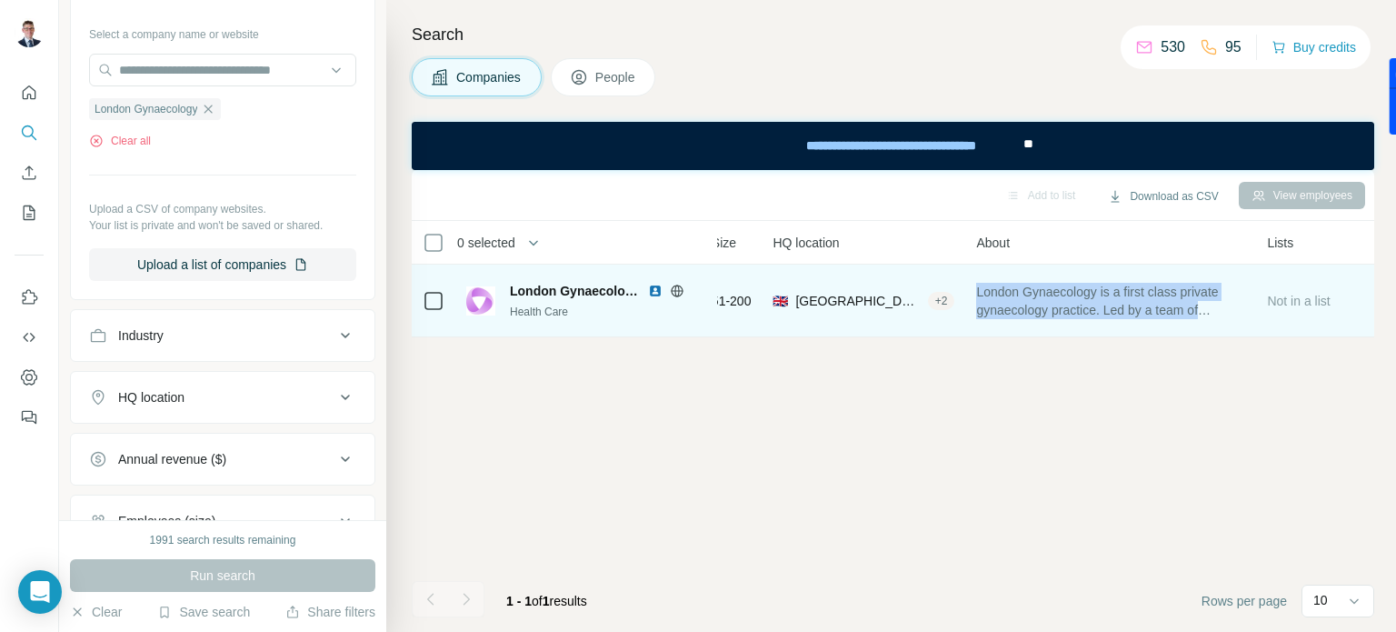
drag, startPoint x: 1249, startPoint y: 309, endPoint x: 985, endPoint y: 287, distance: 264.5
click at [985, 287] on span "London Gynaecology is a first class private gynaecology practice. Led by a team…" at bounding box center [1110, 301] width 269 height 36
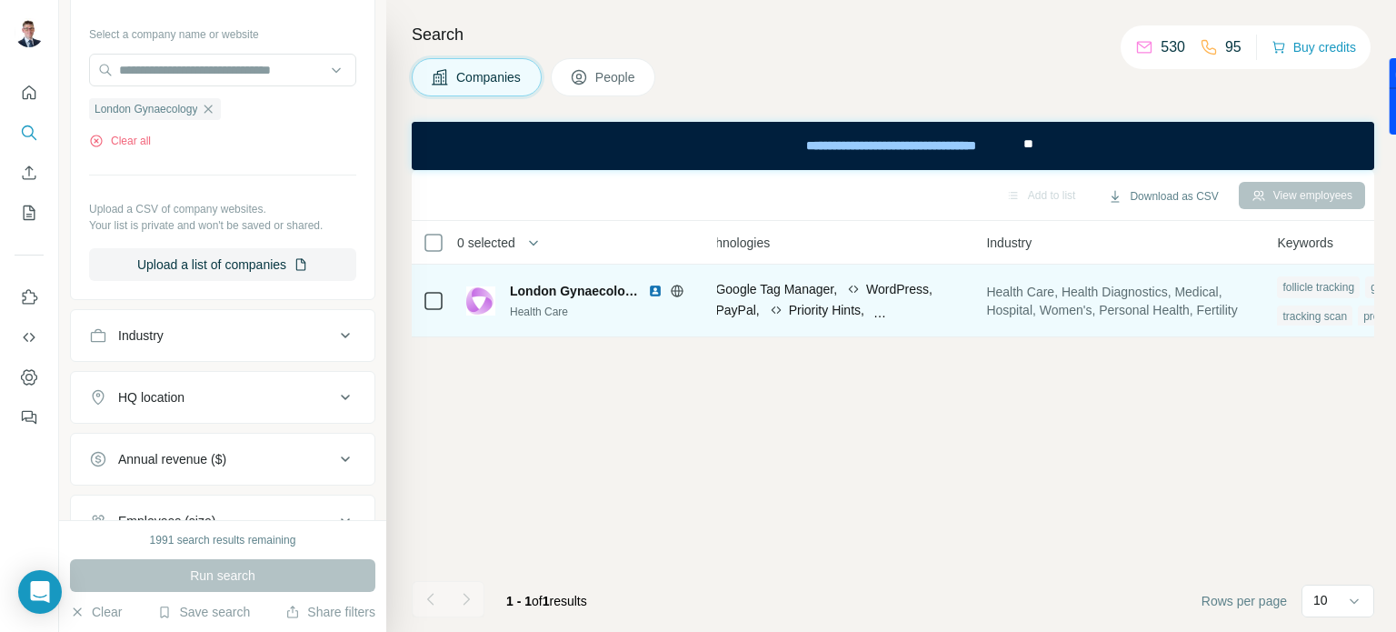
scroll to position [0, 1037]
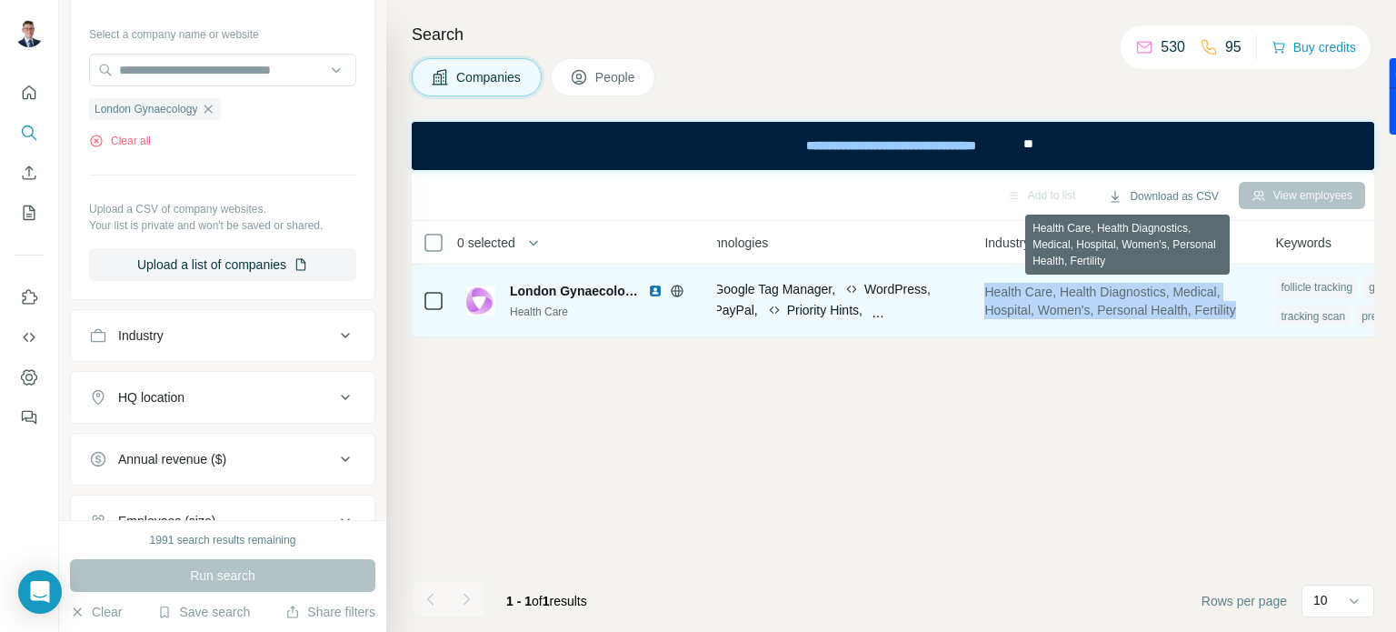
drag, startPoint x: 1263, startPoint y: 312, endPoint x: 992, endPoint y: 296, distance: 271.3
click at [992, 296] on td "Health Care, Health Diagnostics, Medical, Hospital, Women's, Personal Health, F…" at bounding box center [1118, 300] width 291 height 73
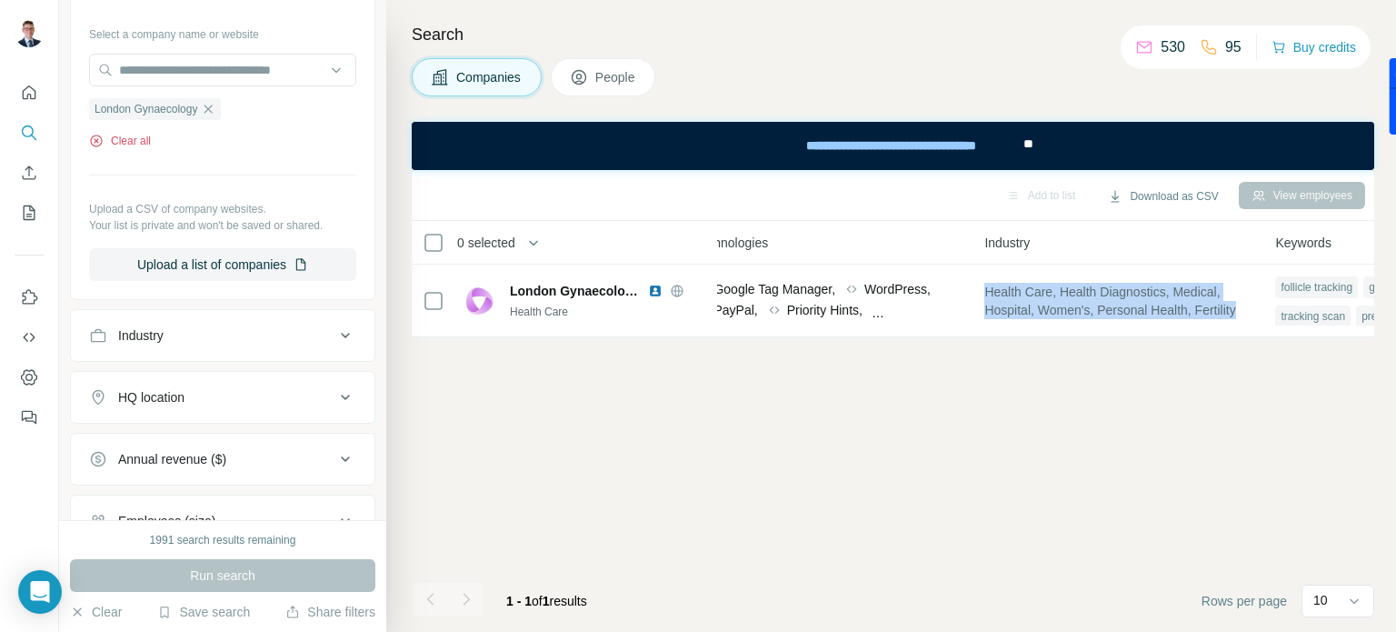
click at [127, 136] on button "Clear all" at bounding box center [120, 141] width 62 height 16
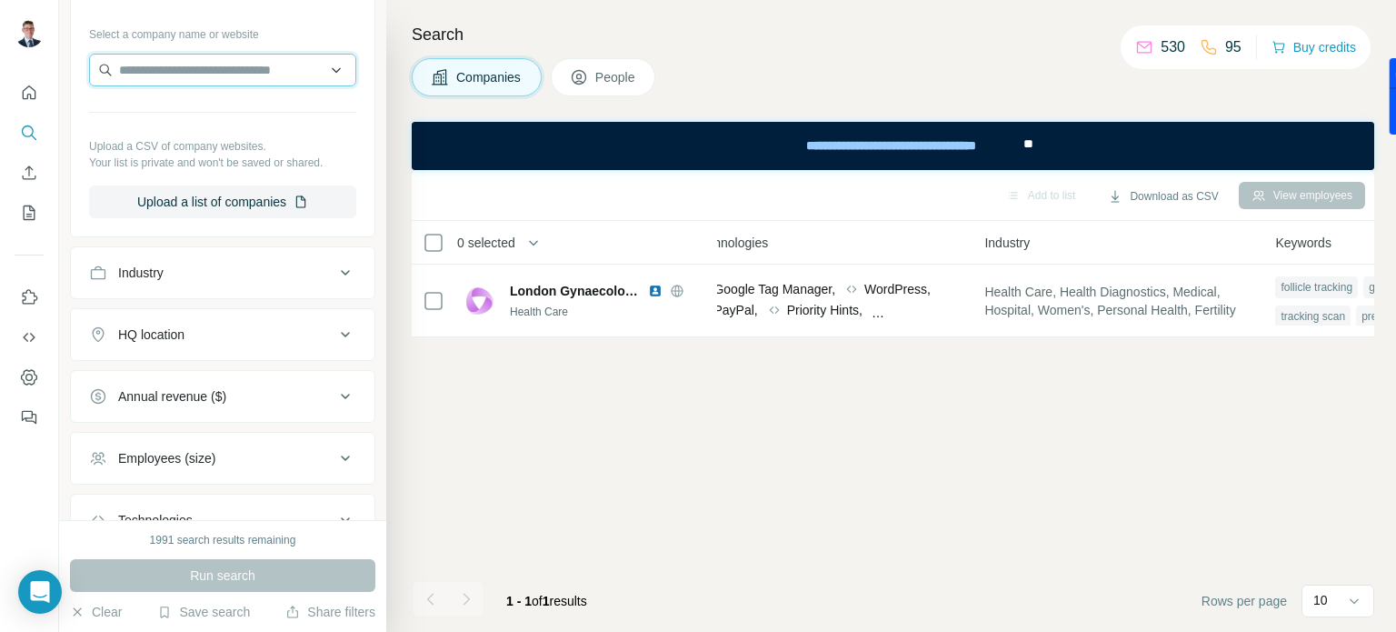
click at [149, 73] on input "text" at bounding box center [222, 70] width 267 height 33
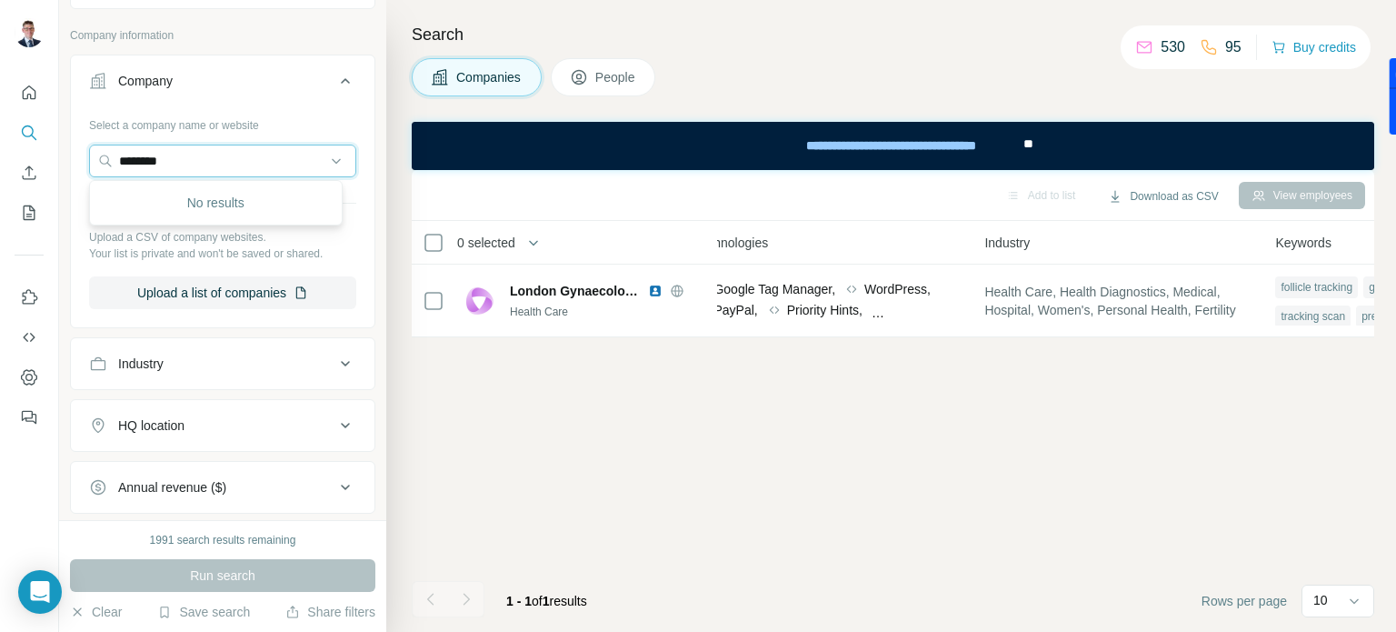
drag, startPoint x: 200, startPoint y: 158, endPoint x: 38, endPoint y: 147, distance: 162.1
click at [40, 150] on div "New search Hide Company lookalikes Company information Company Select a company…" at bounding box center [698, 316] width 1396 height 632
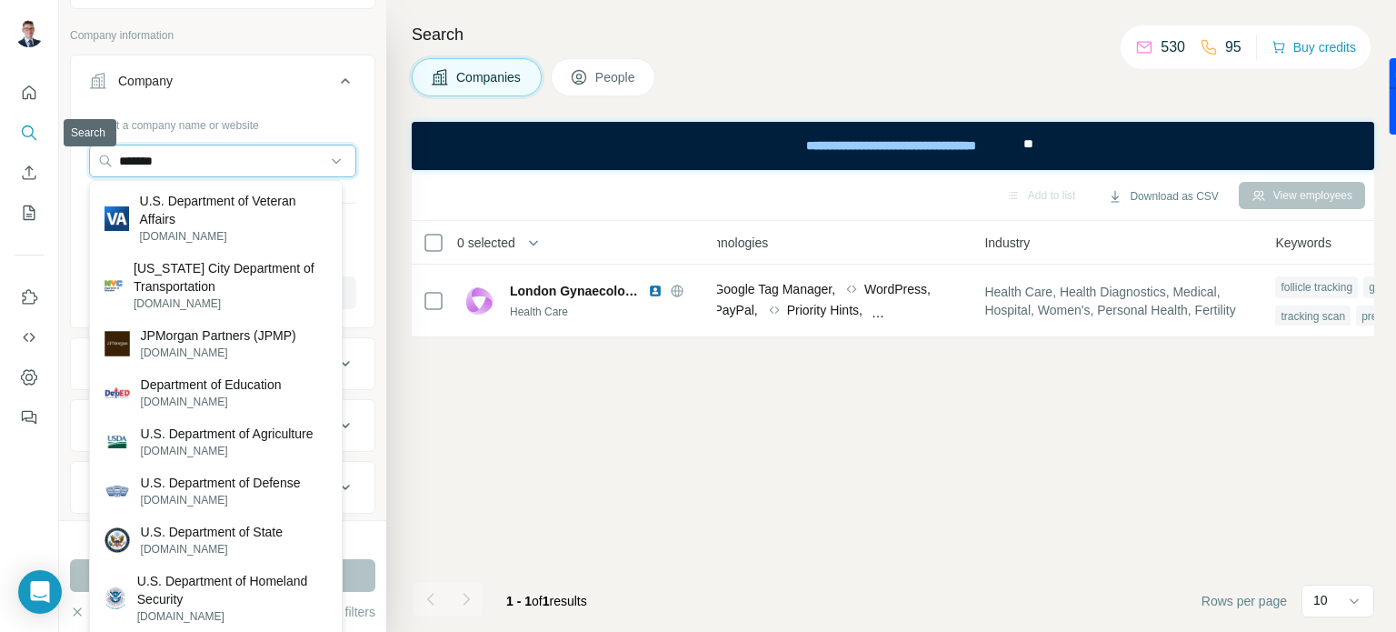
type input "********"
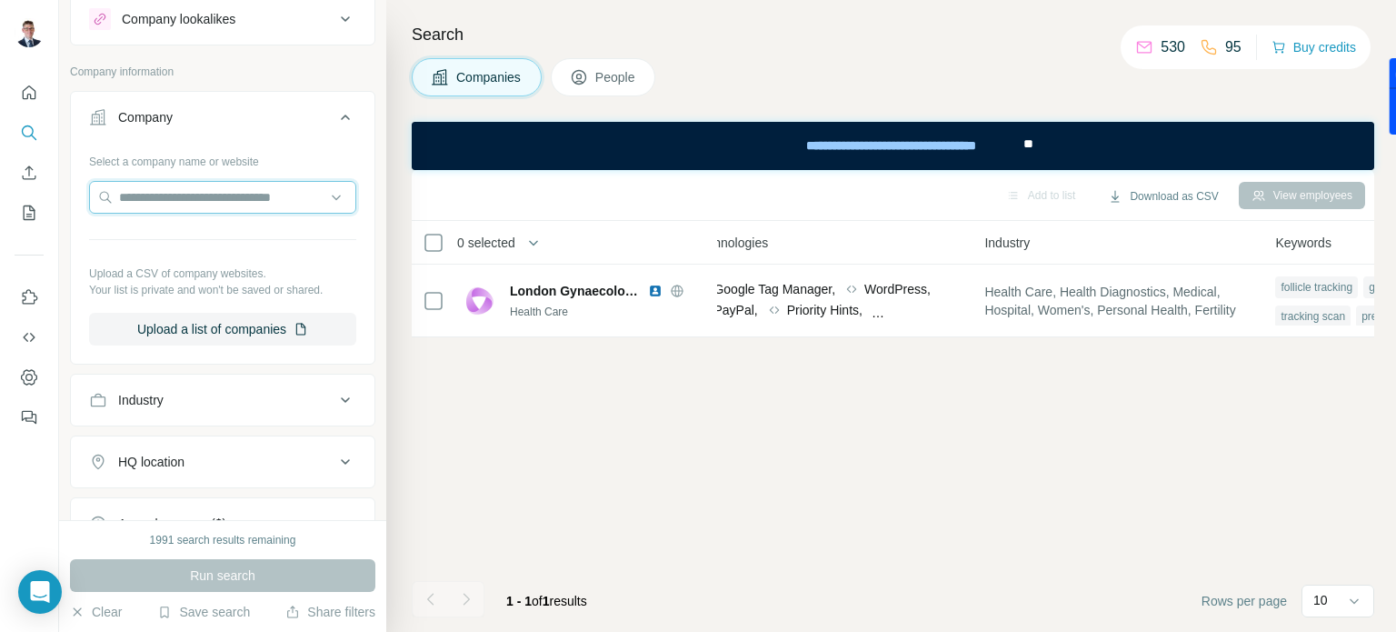
scroll to position [0, 0]
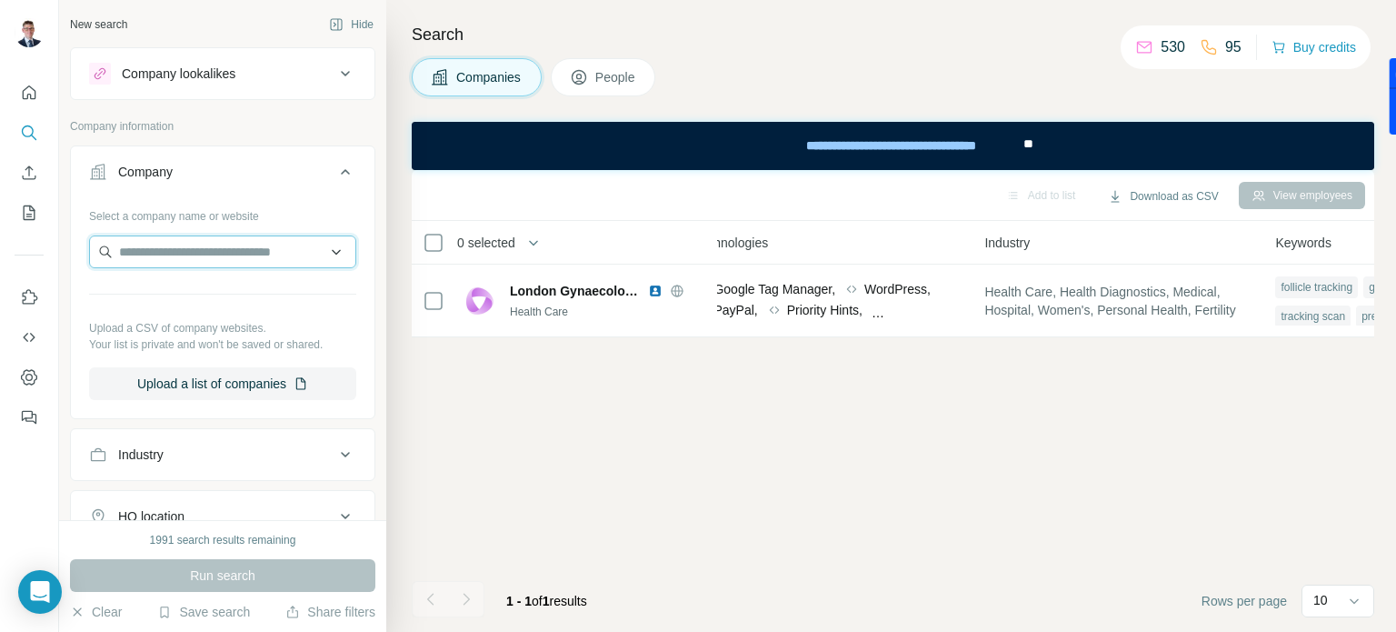
click at [173, 249] on input "text" at bounding box center [222, 251] width 267 height 33
type input "********"
click at [533, 482] on div "Add to list Download as CSV View employees 0 selected Companies Employees Size …" at bounding box center [893, 401] width 962 height 462
click at [912, 486] on div "Add to list Download as CSV View employees 0 selected Companies Employees Size …" at bounding box center [893, 401] width 962 height 462
drag, startPoint x: 773, startPoint y: 477, endPoint x: 754, endPoint y: 457, distance: 27.0
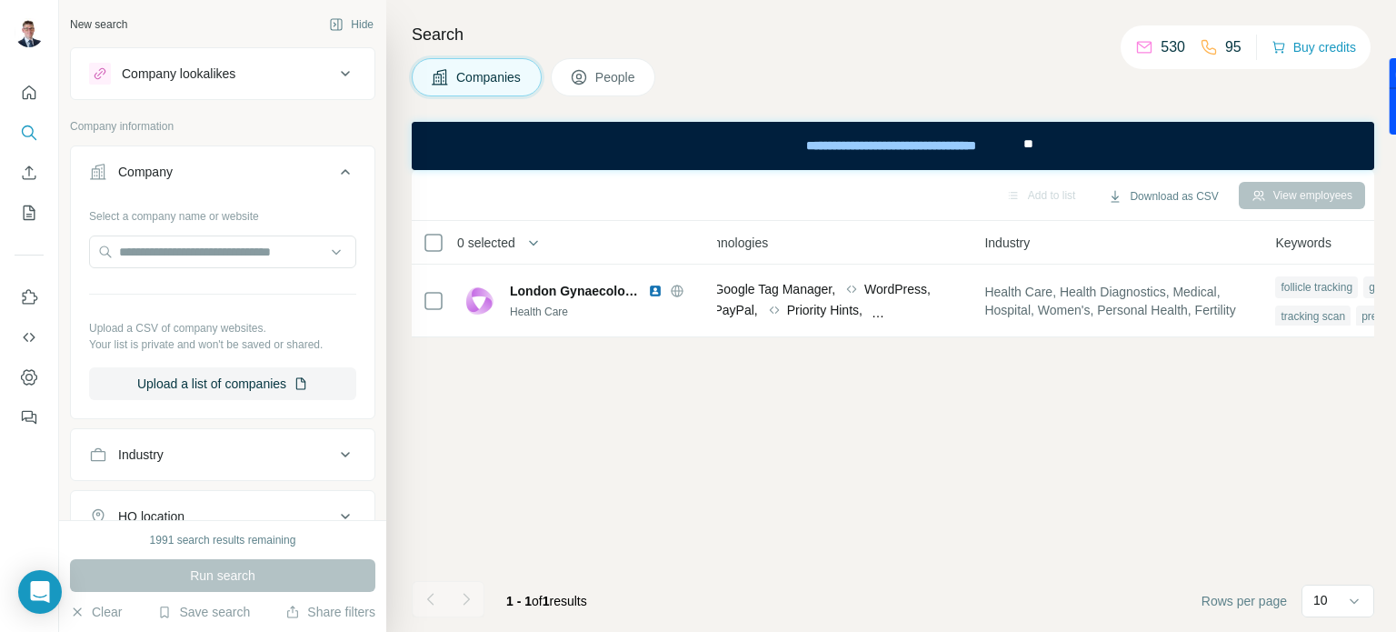
click at [773, 475] on div "Add to list Download as CSV View employees 0 selected Companies Employees Size …" at bounding box center [893, 401] width 962 height 462
